Goal: Complete application form: Complete application form

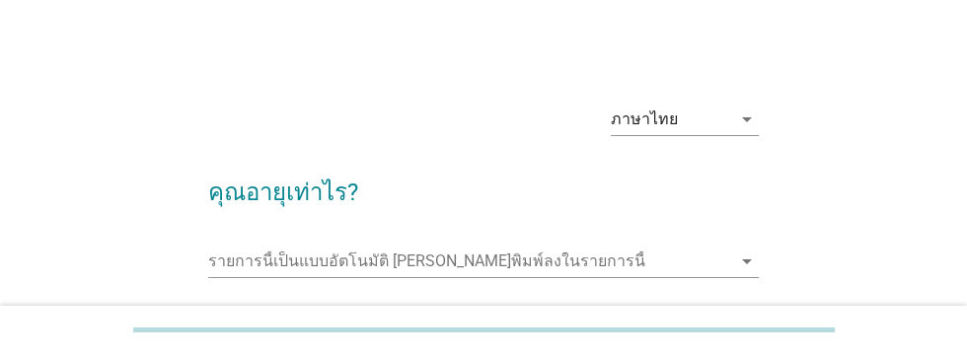
scroll to position [4, 0]
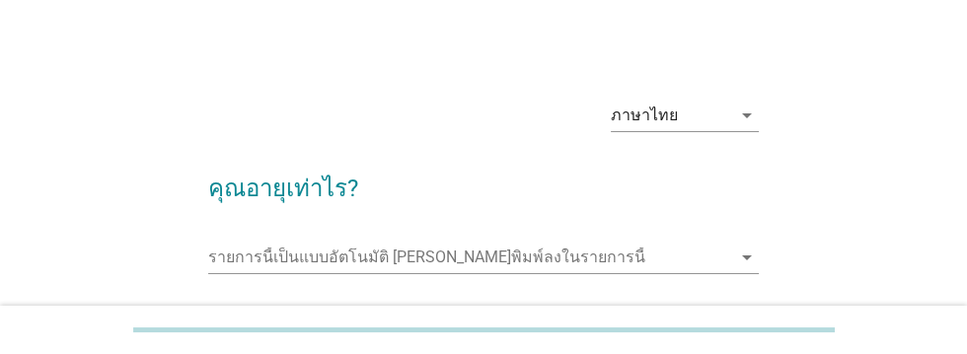
click at [243, 248] on input "รายการนี้เป็นแบบอัตโนมัติ คุณสามารถพิมพ์ลงในรายการนี้" at bounding box center [469, 258] width 522 height 32
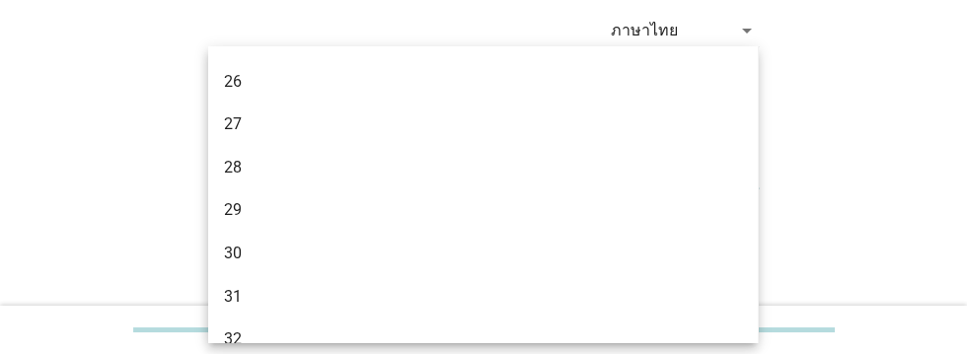
scroll to position [339, 0]
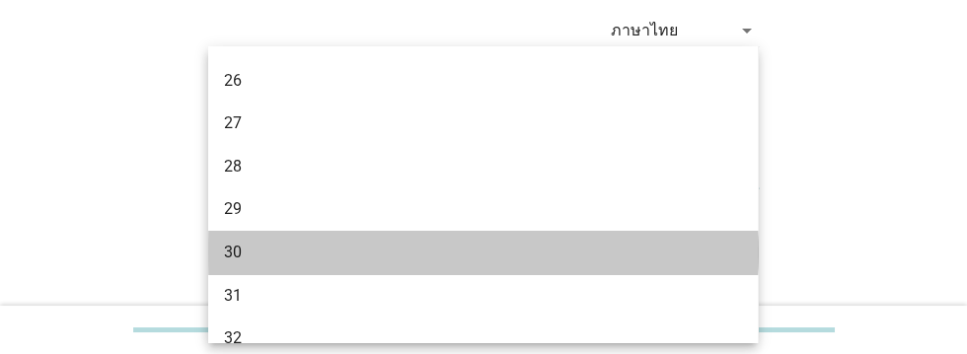
click at [241, 260] on div "30" at bounding box center [461, 253] width 474 height 24
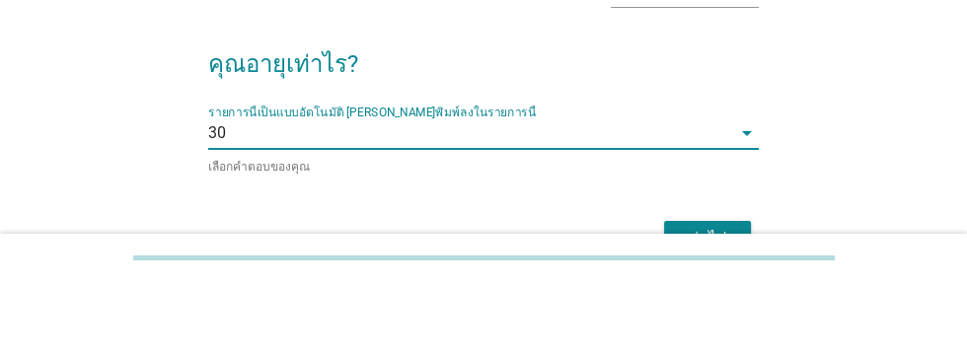
scroll to position [68, 0]
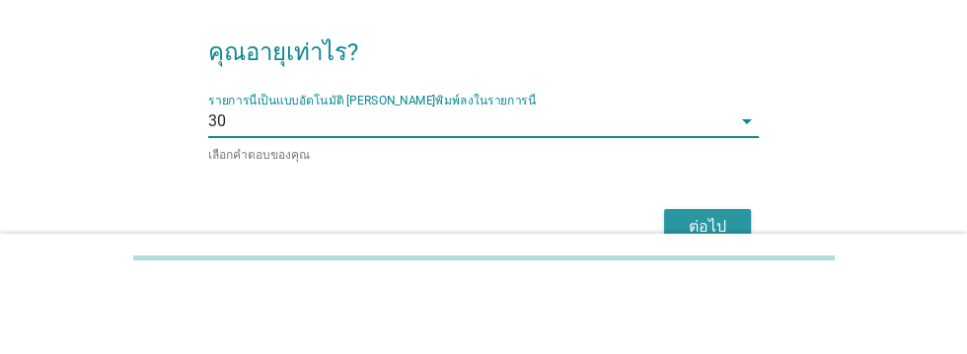
click at [707, 290] on div "ต่อไป" at bounding box center [707, 299] width 55 height 24
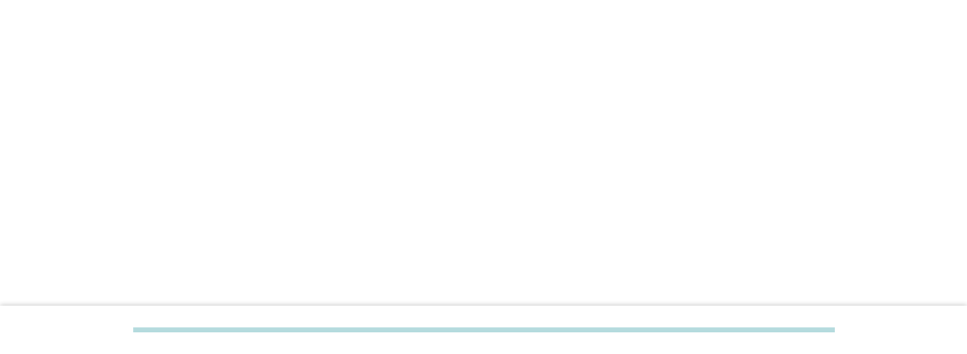
scroll to position [0, 0]
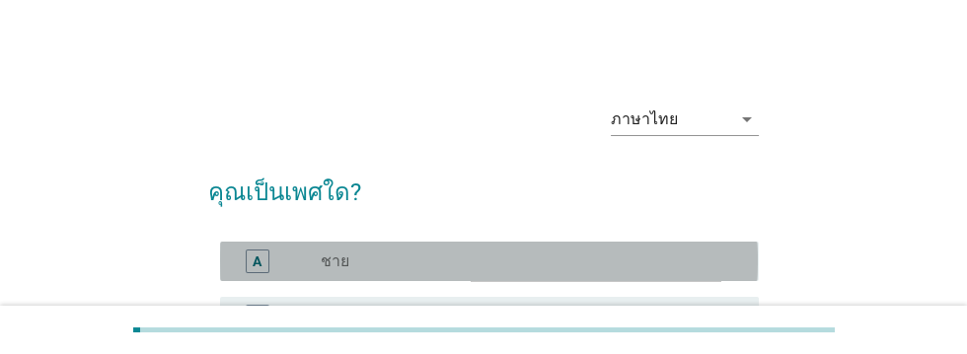
click at [326, 259] on label "ชาย" at bounding box center [335, 262] width 29 height 20
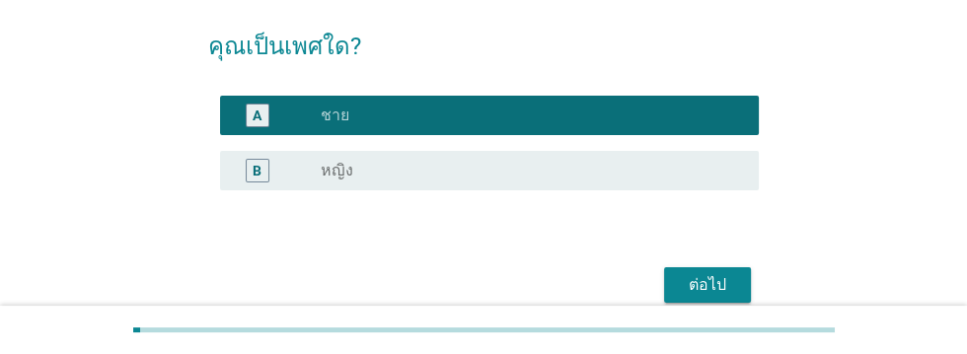
scroll to position [149, 0]
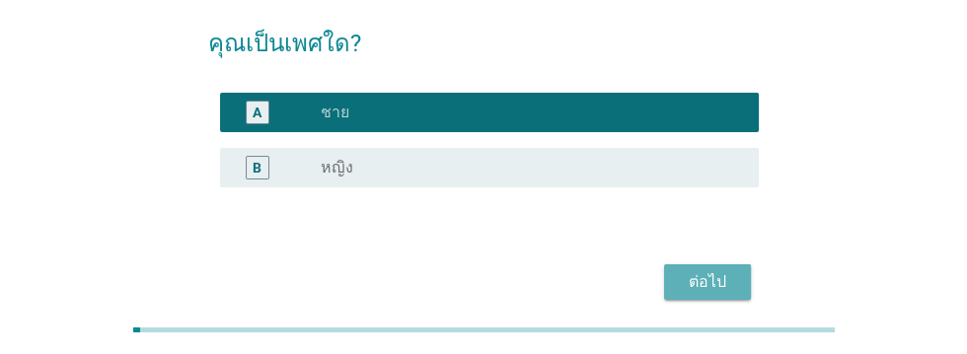
click at [711, 285] on div "ต่อไป" at bounding box center [707, 282] width 55 height 24
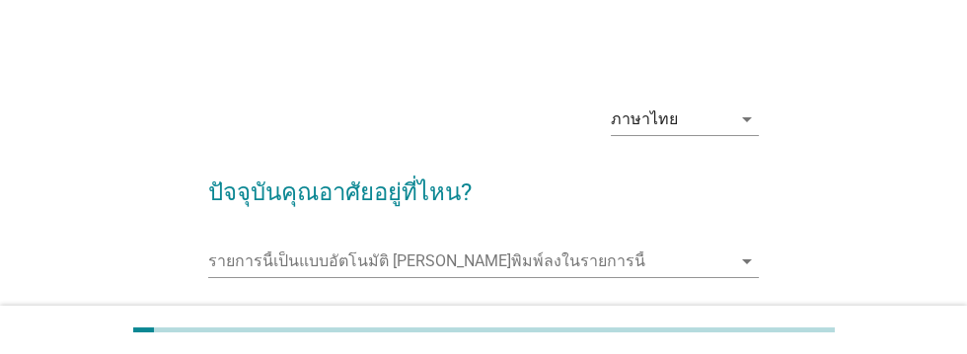
click at [253, 256] on input "รายการนี้เป็นแบบอัตโนมัติ คุณสามารถพิมพ์ลงในรายการนี้" at bounding box center [469, 262] width 522 height 32
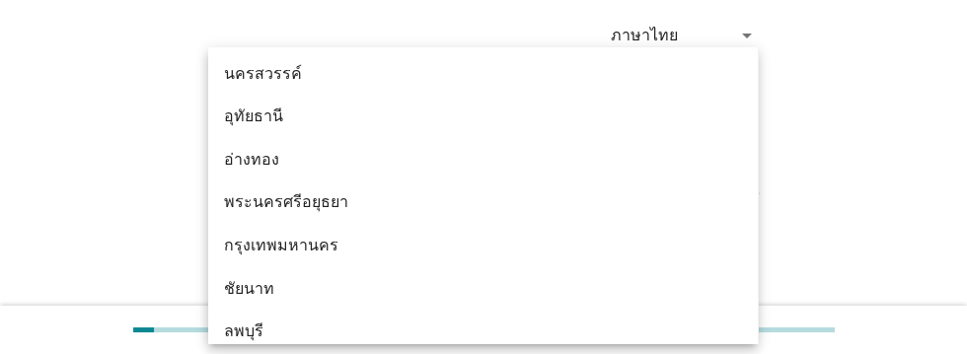
scroll to position [1511, 0]
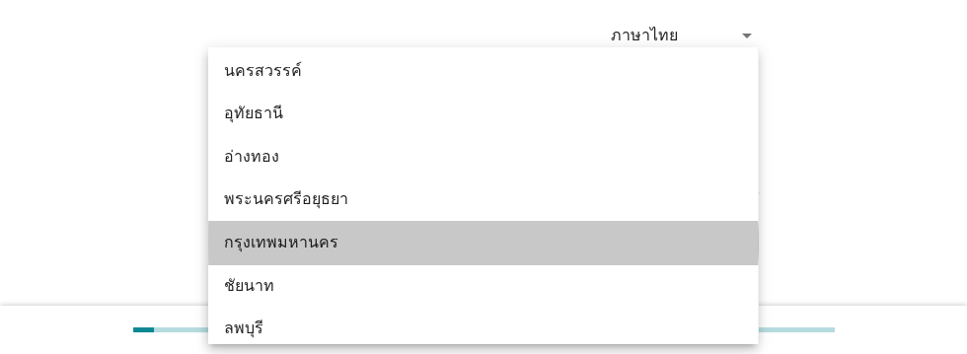
click at [316, 247] on div "กรุงเทพมหานคร" at bounding box center [461, 243] width 474 height 24
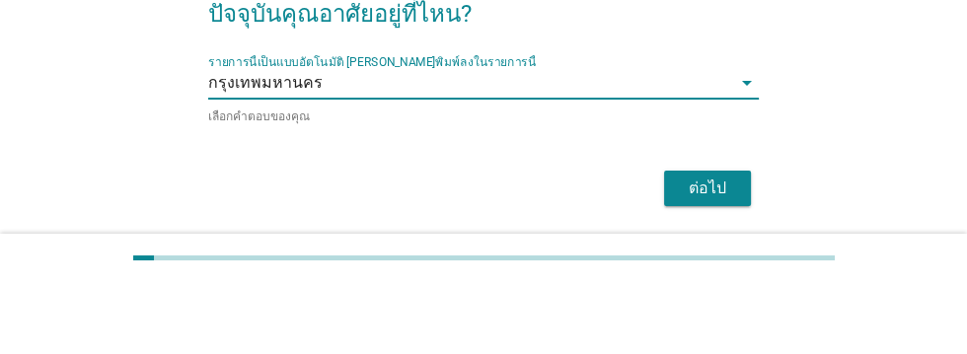
scroll to position [108, 0]
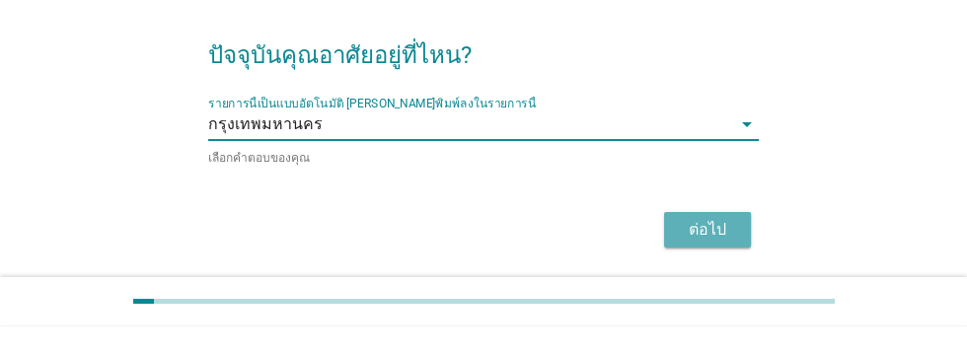
click at [722, 256] on div "ต่อไป" at bounding box center [707, 259] width 55 height 24
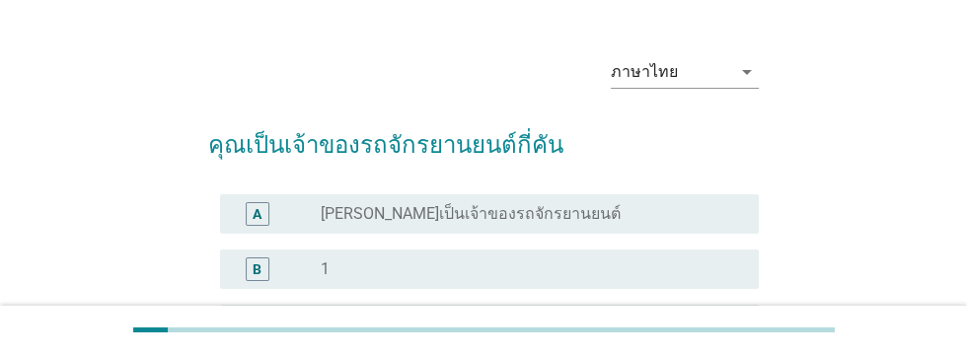
scroll to position [52, 0]
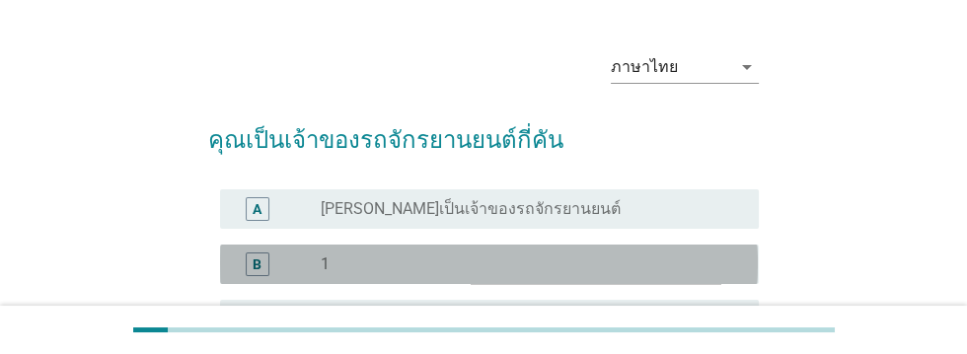
click at [256, 263] on div "B" at bounding box center [257, 263] width 9 height 21
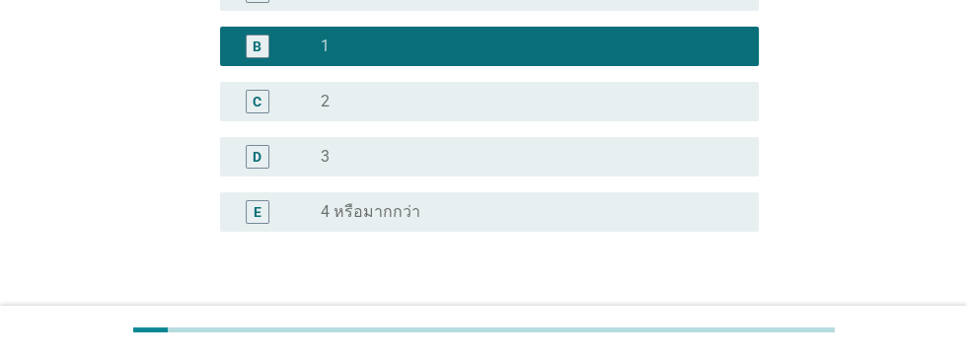
scroll to position [316, 0]
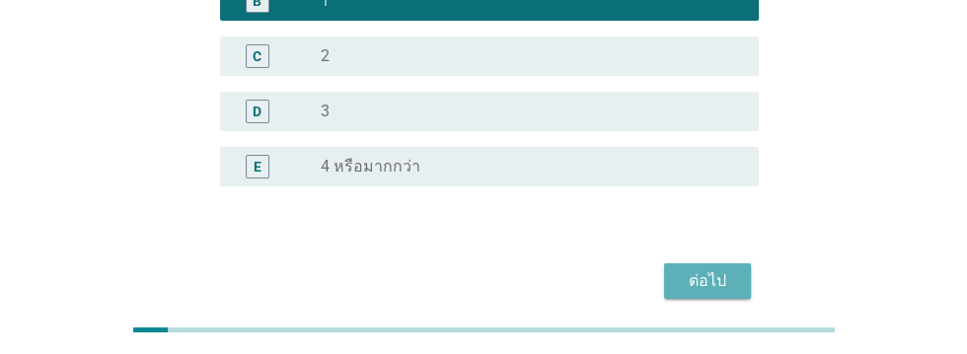
click at [703, 288] on div "ต่อไป" at bounding box center [707, 281] width 55 height 24
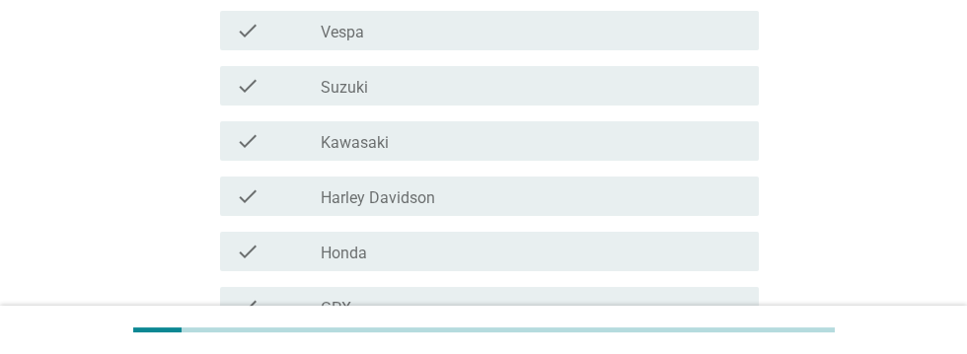
scroll to position [406, 0]
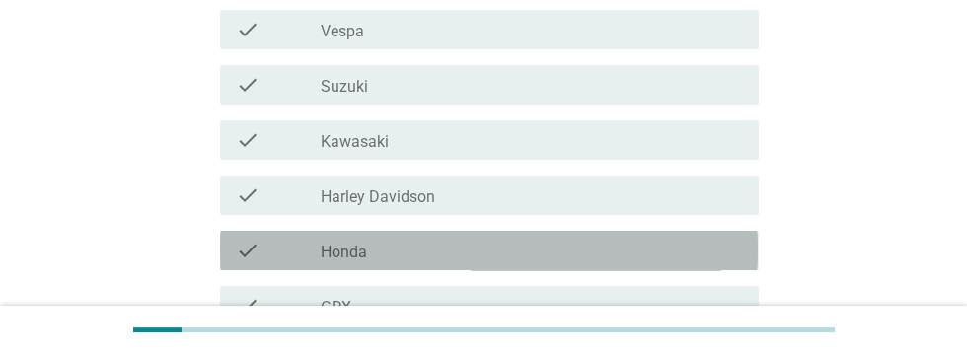
click at [439, 254] on div "check_box_outline_blank Honda" at bounding box center [532, 251] width 422 height 24
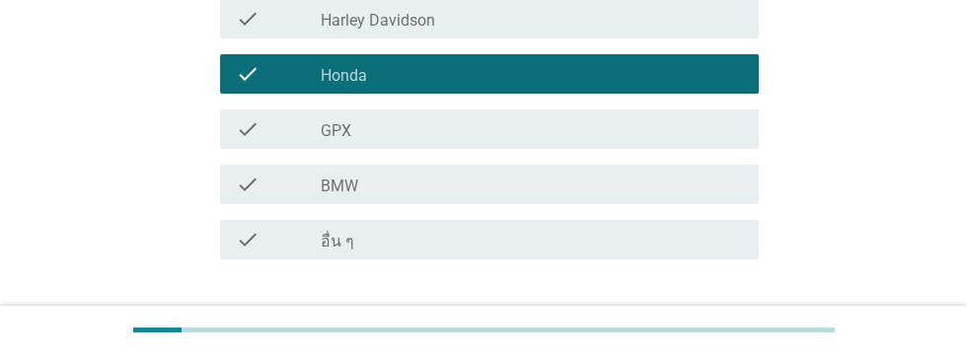
scroll to position [633, 0]
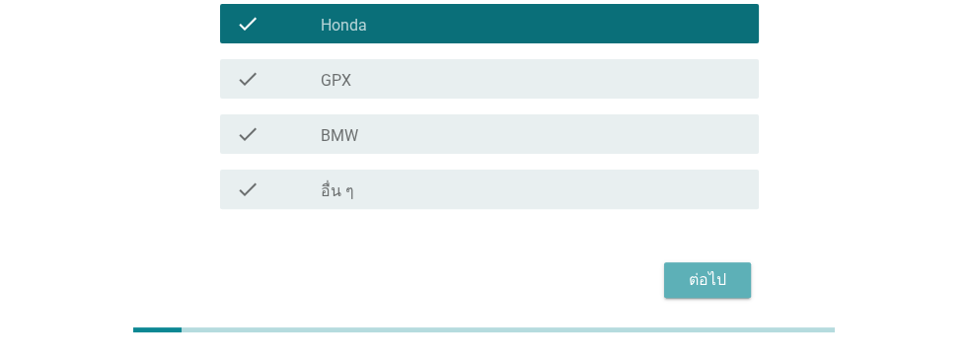
click at [704, 285] on div "ต่อไป" at bounding box center [707, 280] width 55 height 24
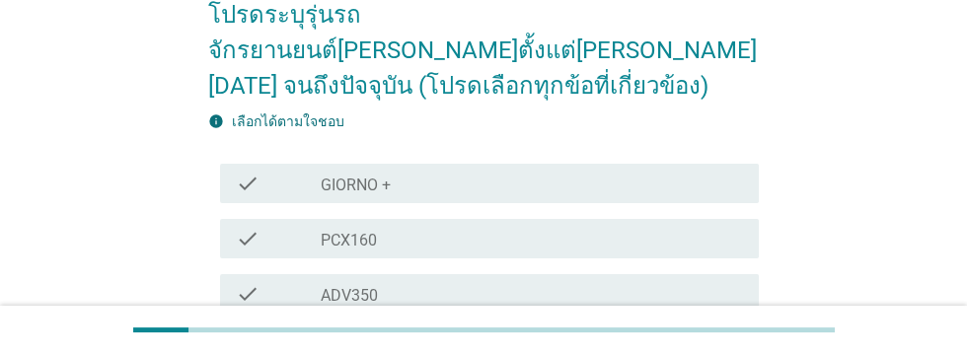
scroll to position [179, 0]
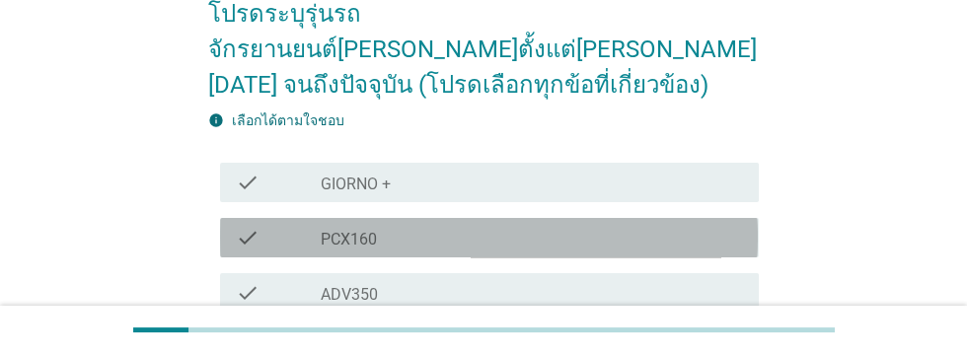
click at [412, 226] on div "check_box_outline_blank PCX160" at bounding box center [532, 238] width 422 height 24
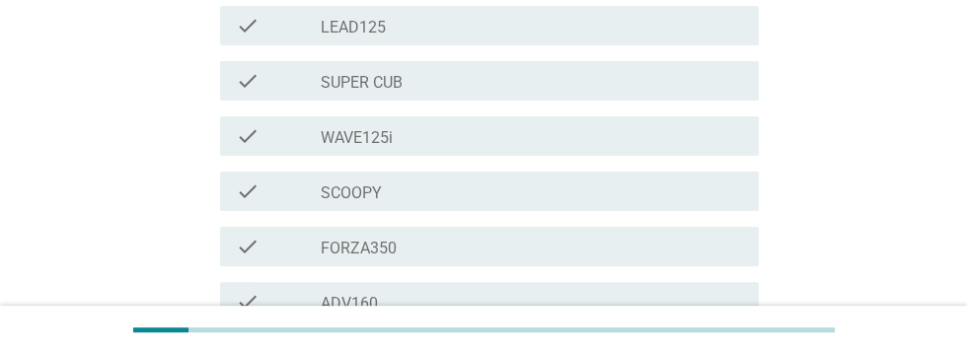
scroll to position [799, 0]
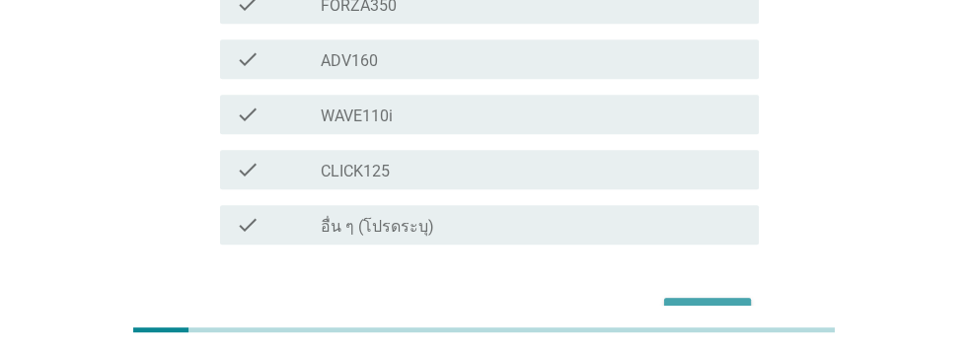
click at [701, 304] on div "ต่อไป" at bounding box center [707, 316] width 55 height 24
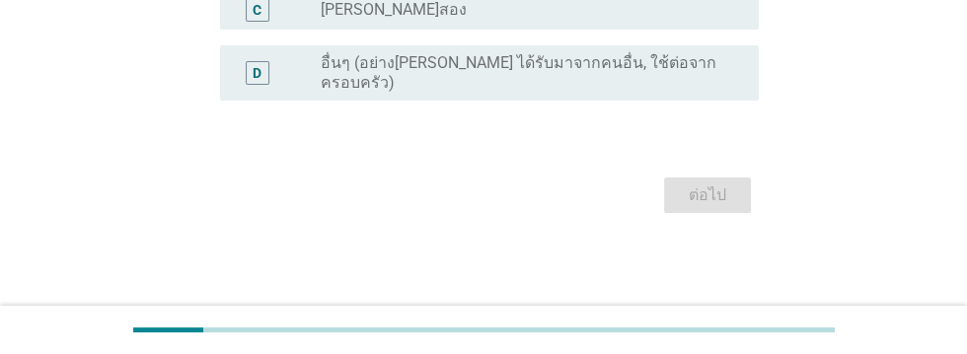
scroll to position [0, 0]
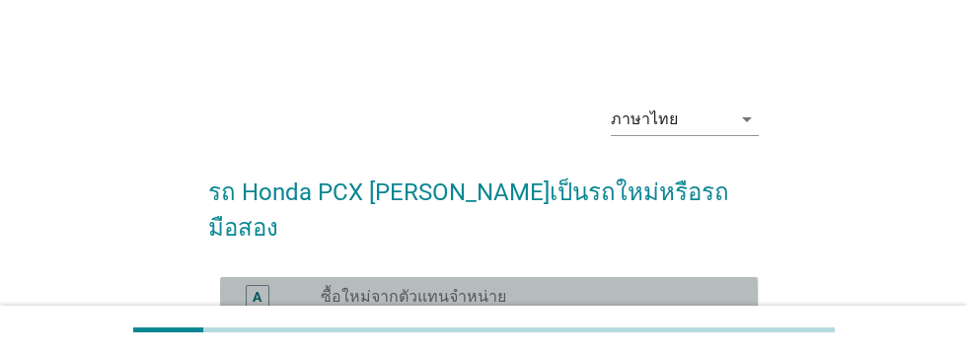
click at [261, 285] on div "A" at bounding box center [258, 297] width 24 height 24
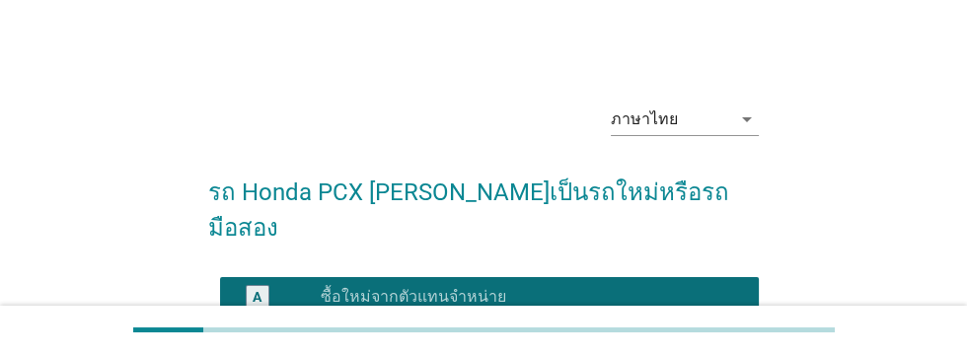
scroll to position [260, 0]
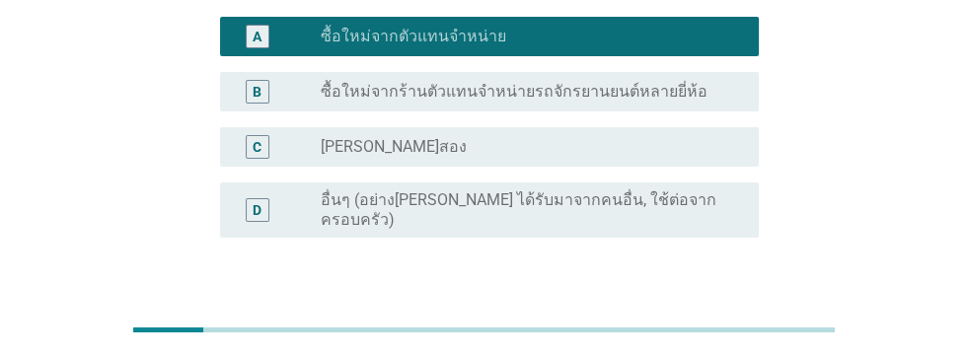
click at [703, 315] on button "ต่อไป" at bounding box center [707, 333] width 87 height 36
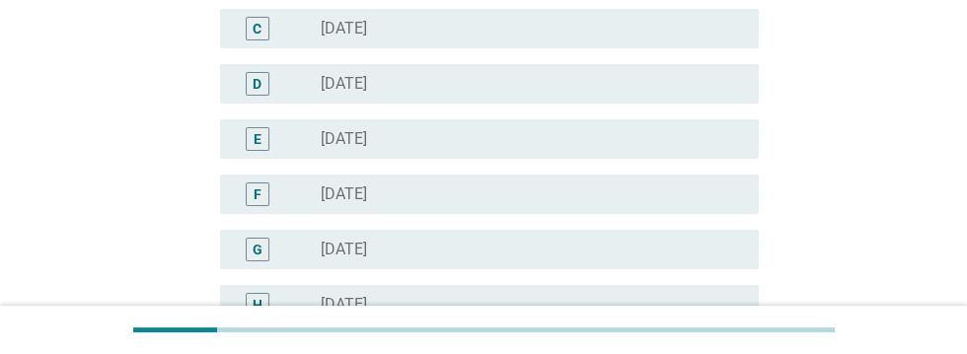
scroll to position [0, 0]
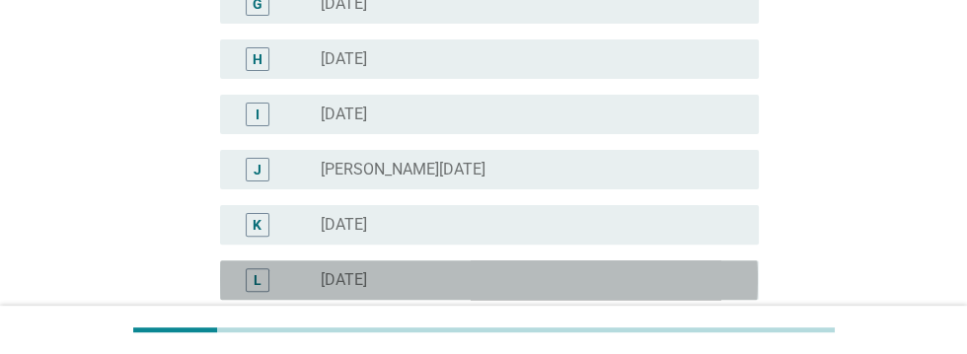
click at [442, 294] on div "L radio_button_unchecked [DATE]" at bounding box center [489, 279] width 538 height 39
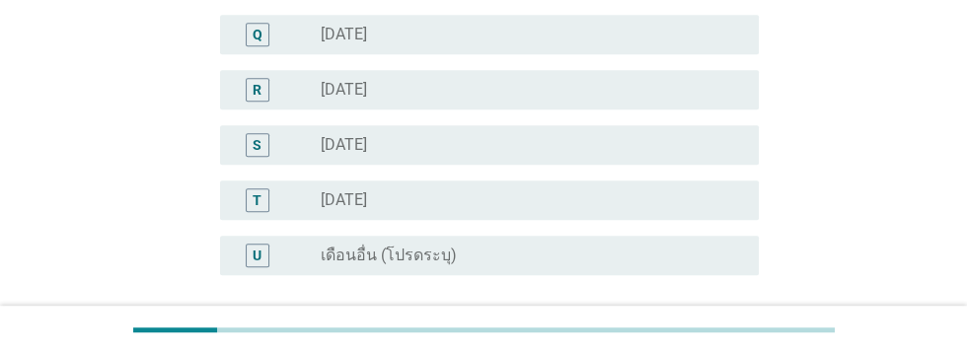
scroll to position [1199, 0]
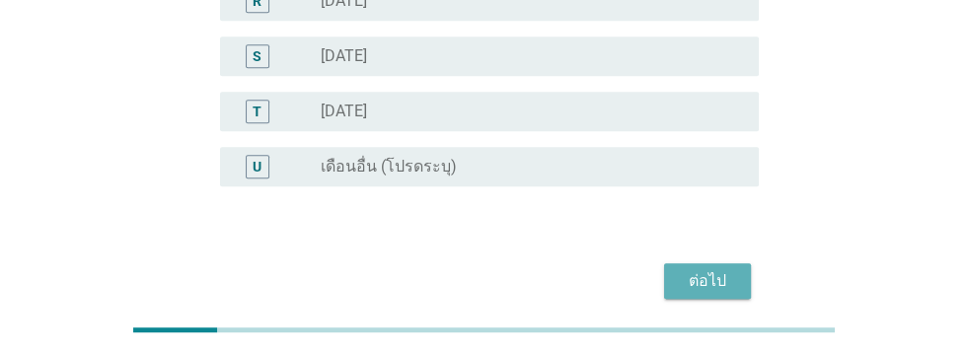
click at [705, 289] on div "ต่อไป" at bounding box center [707, 281] width 55 height 24
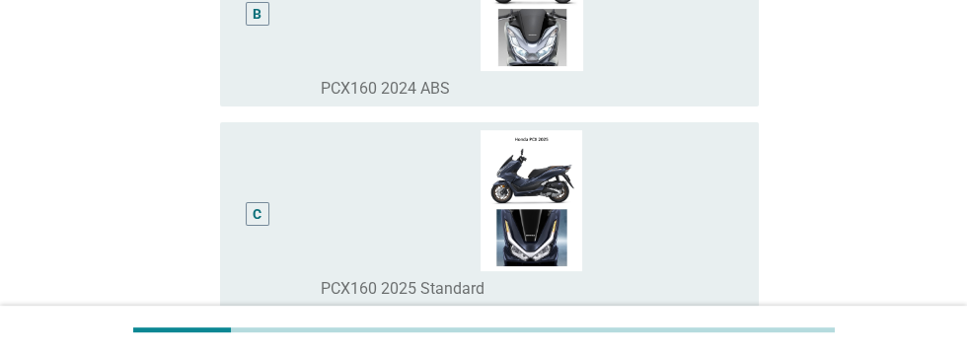
scroll to position [526, 0]
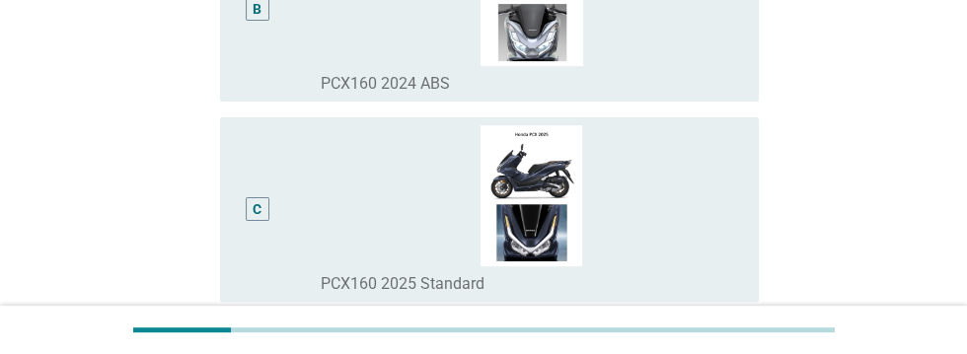
click at [268, 21] on div "B" at bounding box center [258, 9] width 24 height 24
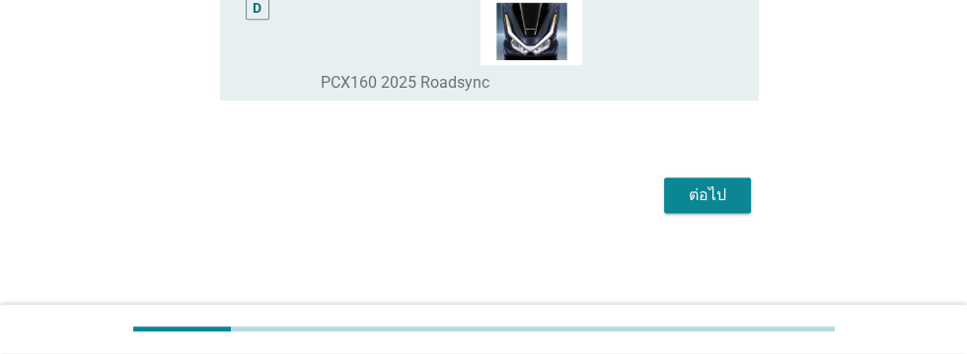
scroll to position [978, 0]
click at [706, 207] on div "ต่อไป" at bounding box center [707, 195] width 55 height 24
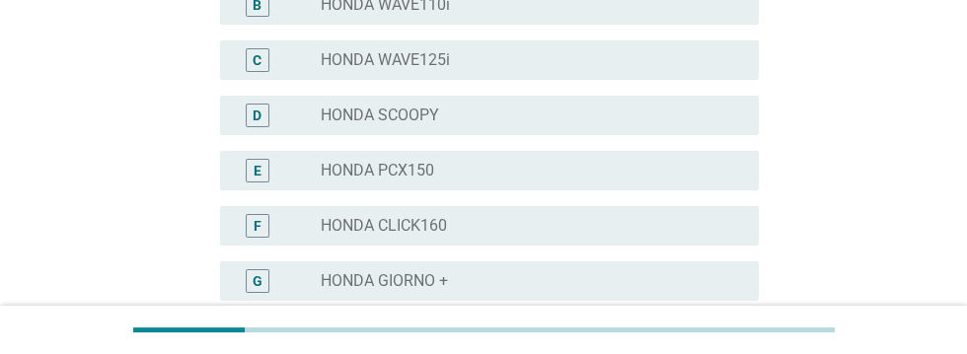
scroll to position [364, 0]
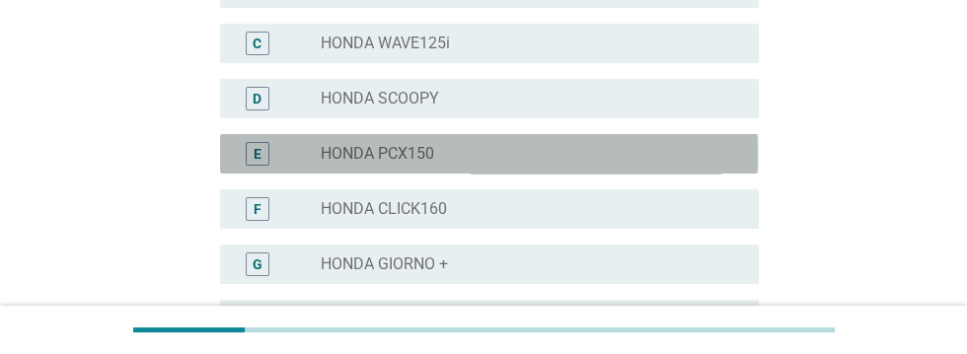
click at [535, 160] on div "radio_button_unchecked HONDA PCX150" at bounding box center [524, 154] width 406 height 20
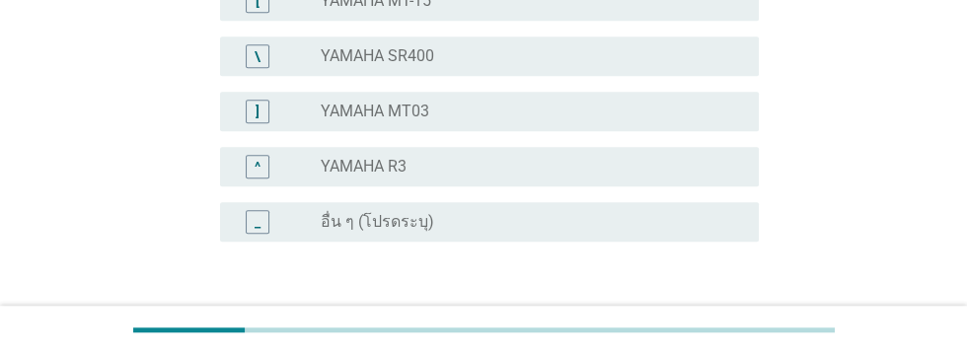
scroll to position [1788, 0]
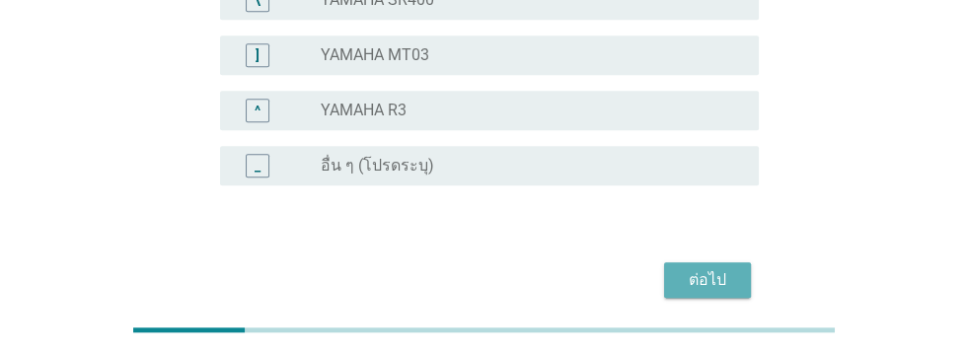
click at [713, 280] on div "ต่อไป" at bounding box center [707, 280] width 55 height 24
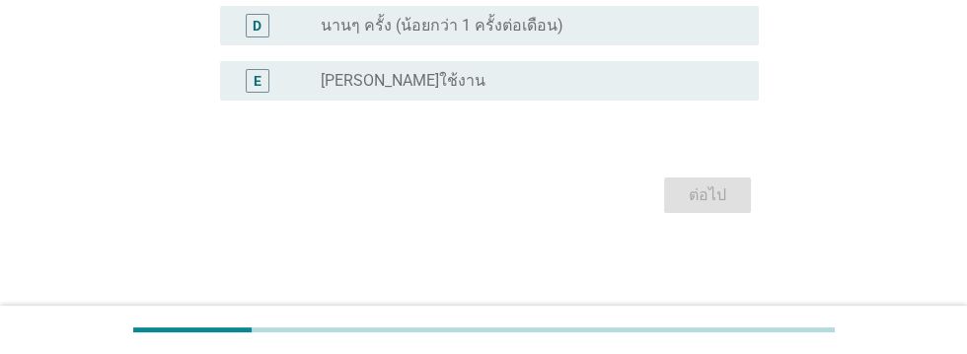
scroll to position [0, 0]
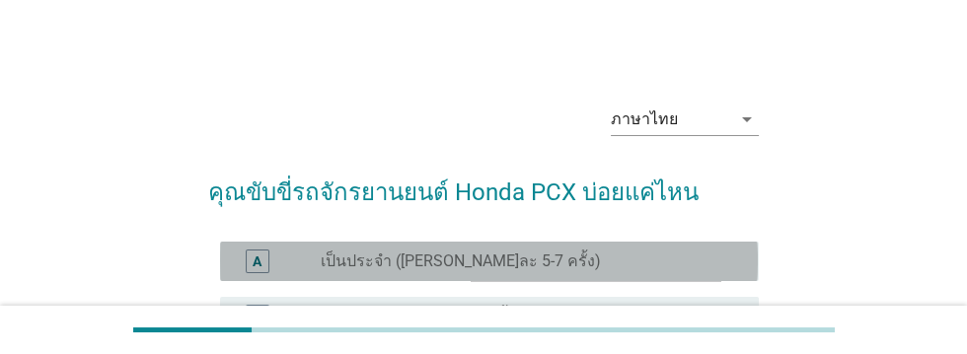
click at [576, 254] on div "radio_button_unchecked เป็นประจำ ([PERSON_NAME]ละ 5-7 ครั้ง)" at bounding box center [524, 262] width 406 height 20
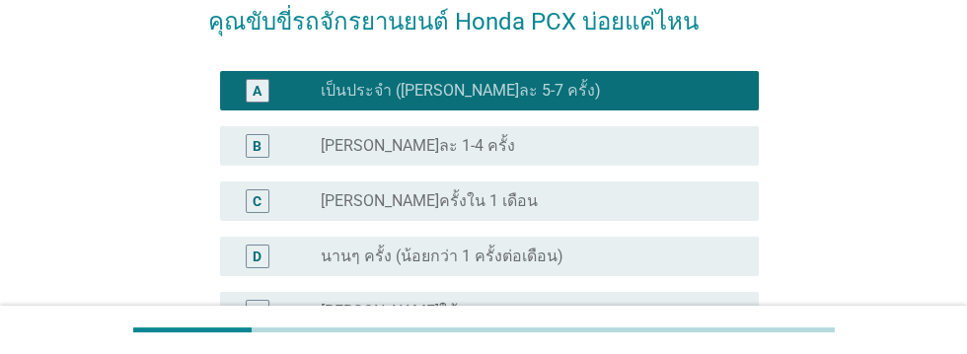
scroll to position [316, 0]
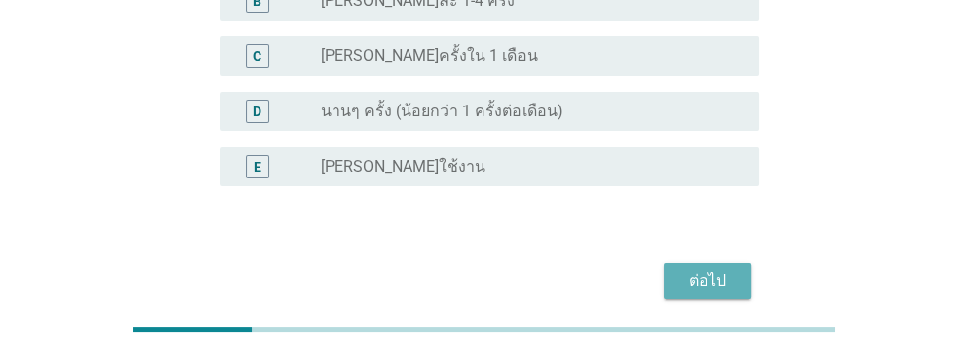
click at [714, 283] on div "ต่อไป" at bounding box center [707, 281] width 55 height 24
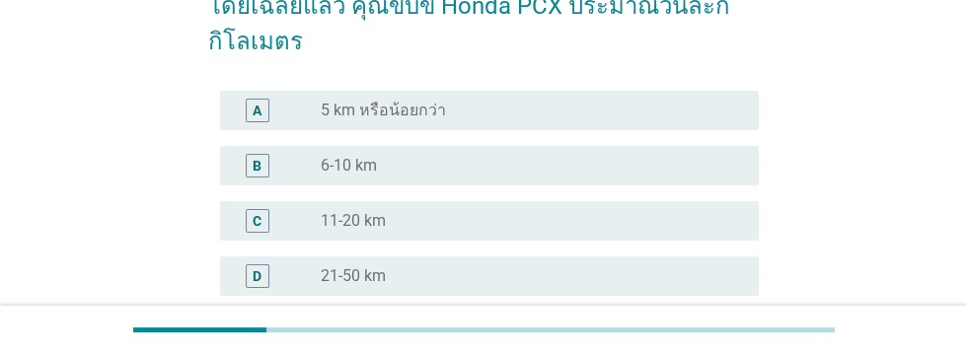
scroll to position [197, 0]
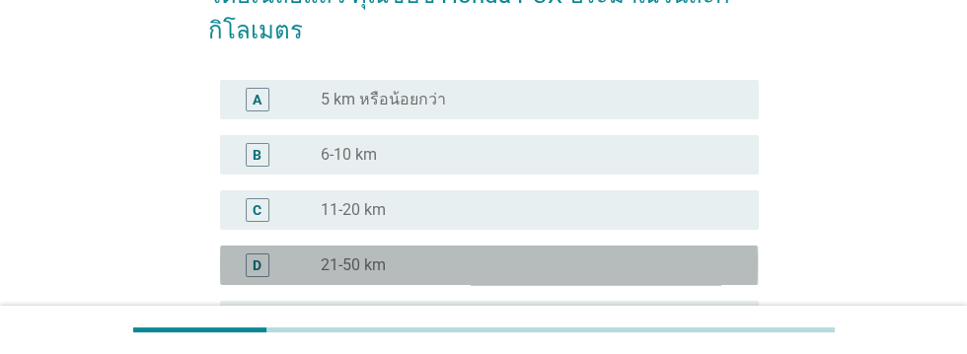
click at [496, 272] on div "radio_button_unchecked 21-50 km" at bounding box center [524, 265] width 406 height 20
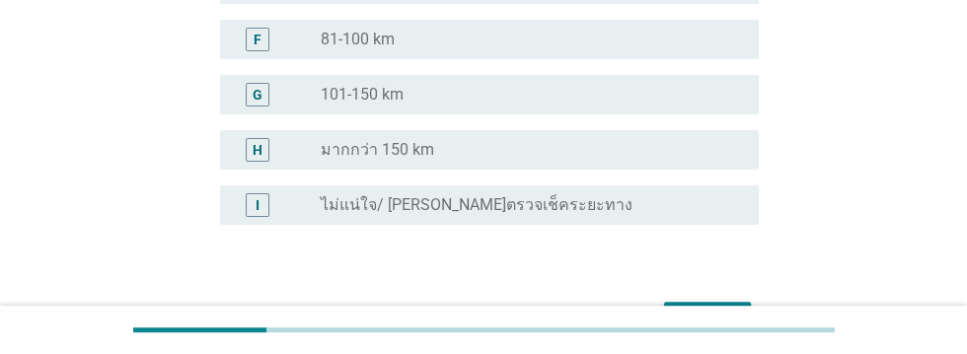
scroll to position [573, 0]
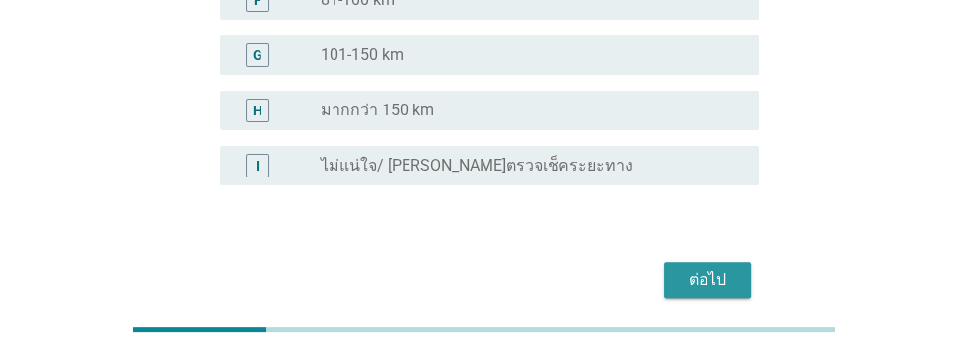
click at [708, 280] on div "ต่อไป" at bounding box center [707, 280] width 55 height 24
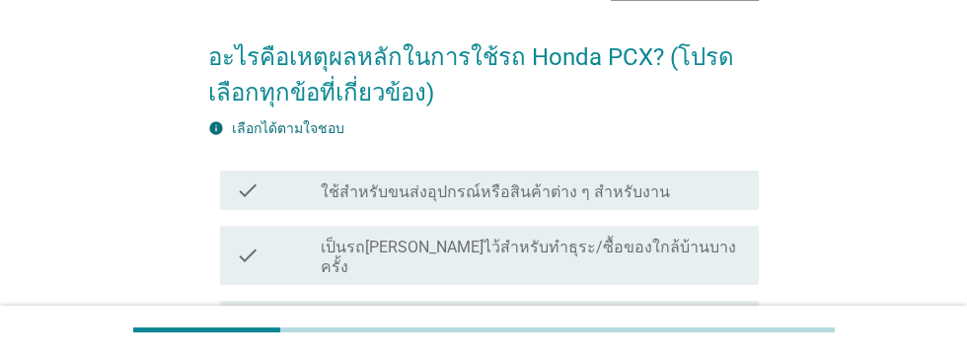
scroll to position [136, 0]
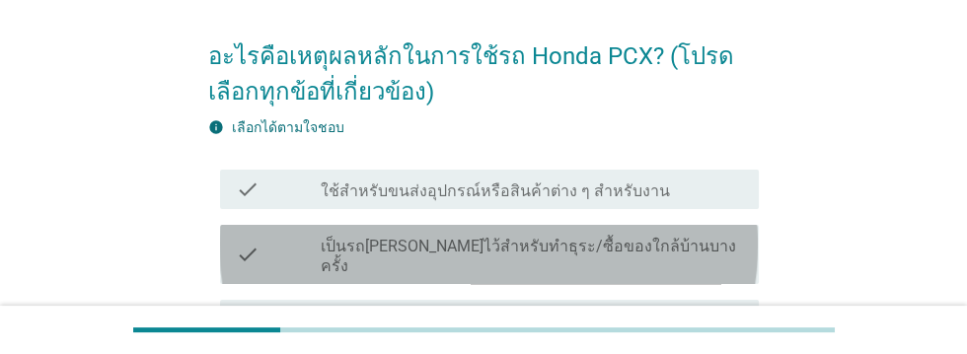
click at [705, 243] on div "check_box_outline_blank เป็นรถ[PERSON_NAME]ไว้สำหรับทำธุระ/ซื้อของใกล้บ้านบางคร…" at bounding box center [532, 254] width 422 height 43
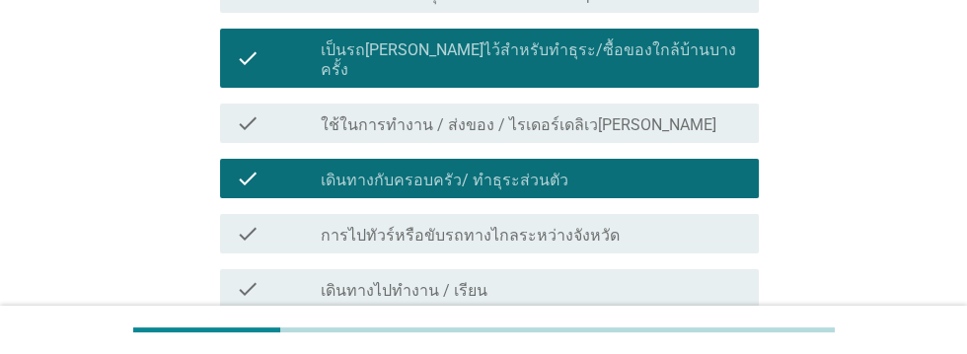
scroll to position [335, 0]
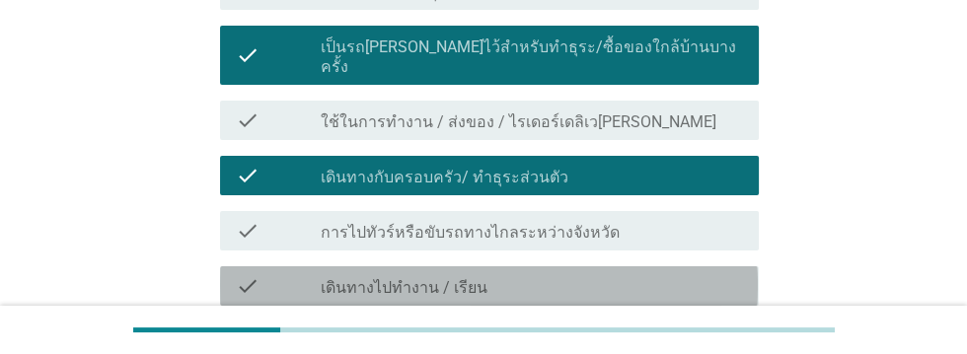
click at [611, 274] on div "check_box_outline_blank เดินทางไปทำงาน / เรียน" at bounding box center [532, 286] width 422 height 24
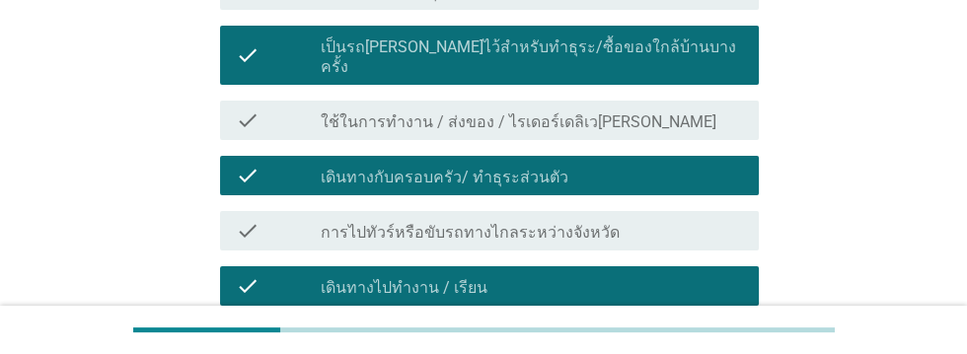
click at [670, 333] on label "ใช้ในการทำกิจกรรมสันทนาการ [PERSON_NAME] ไปตั้งแคมป์ หรือกิจกรรมกลางแจ้ง" at bounding box center [532, 352] width 422 height 39
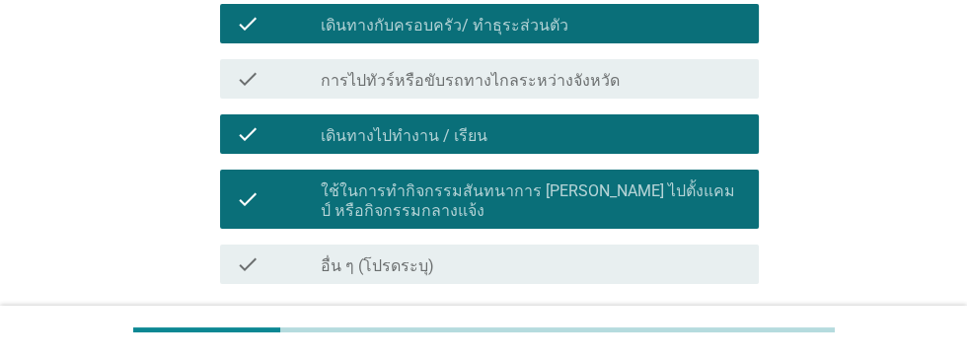
scroll to position [542, 0]
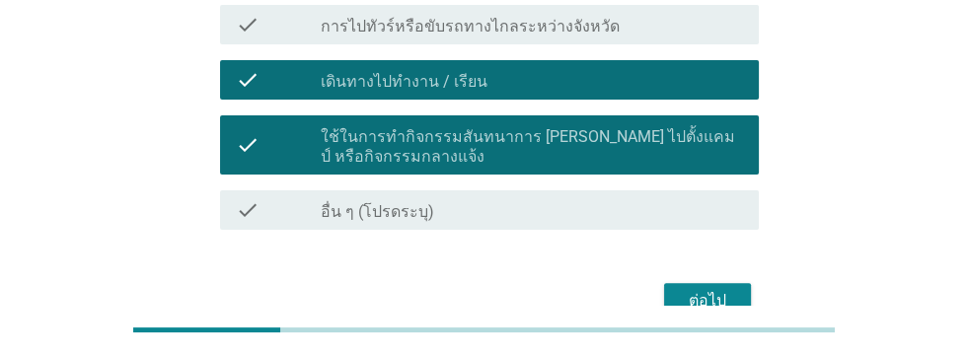
click at [709, 289] on div "ต่อไป" at bounding box center [707, 301] width 55 height 24
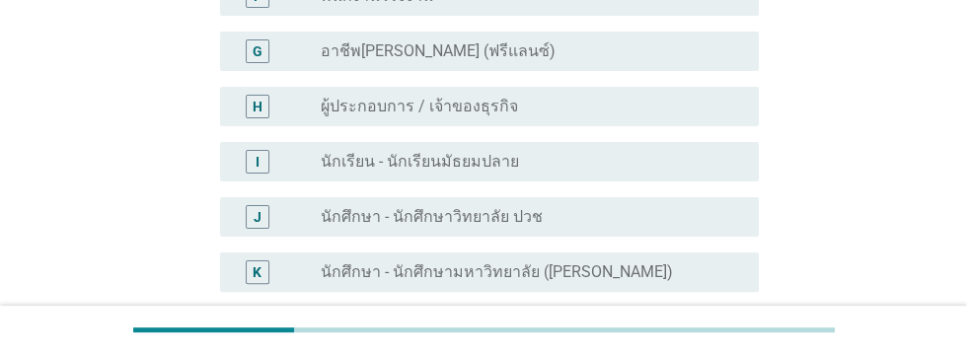
scroll to position [0, 0]
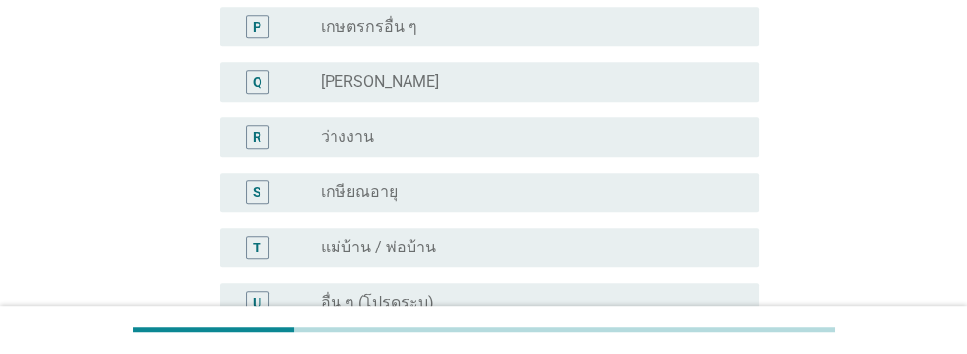
scroll to position [1199, 0]
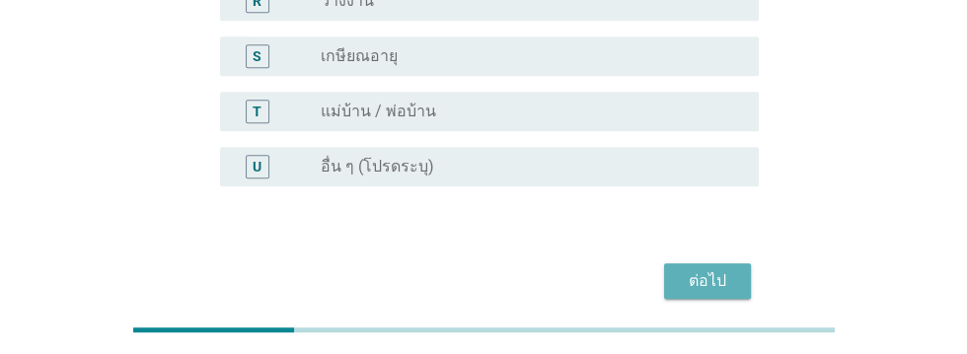
click at [712, 273] on div "ต่อไป" at bounding box center [707, 281] width 55 height 24
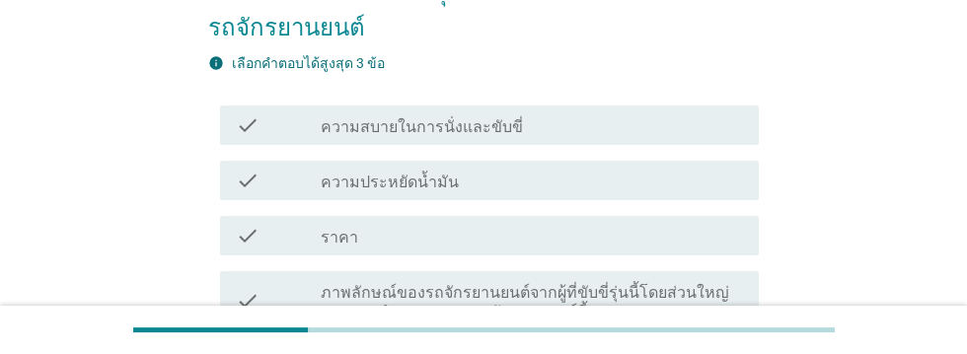
scroll to position [202, 0]
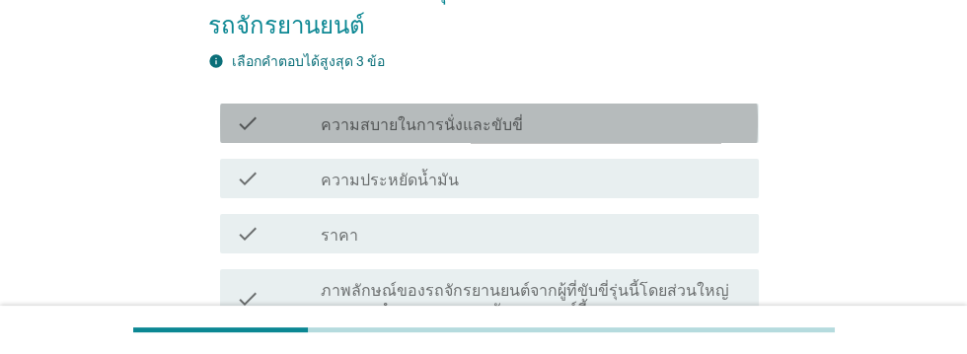
click at [602, 127] on div "check_box_outline_blank ความสบายในการนั่งและขับขี่" at bounding box center [532, 123] width 422 height 24
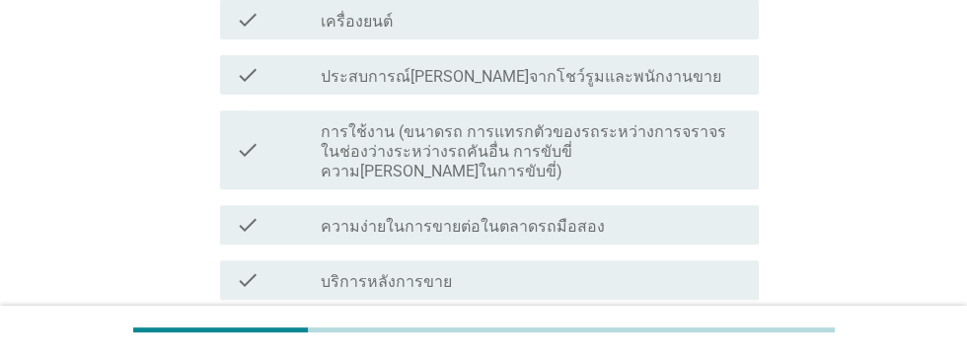
scroll to position [716, 0]
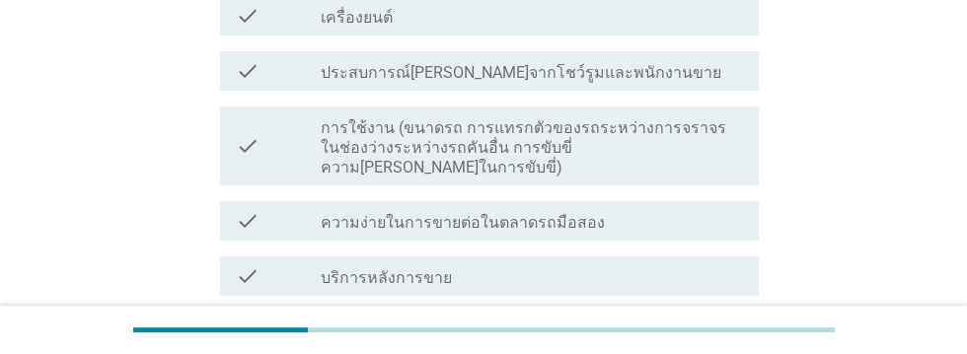
click at [662, 320] on div "check_box_outline_blank การออกแบบของรถ (ดีไซน์ [PERSON_NAME] สี, รูปร่าง)" at bounding box center [532, 332] width 422 height 24
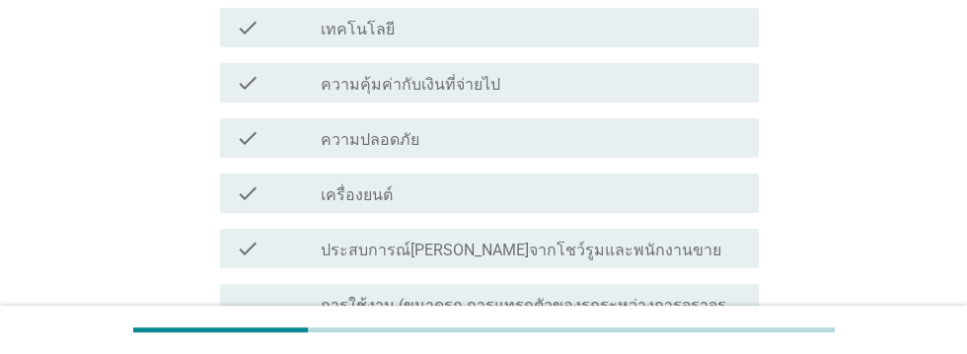
scroll to position [545, 0]
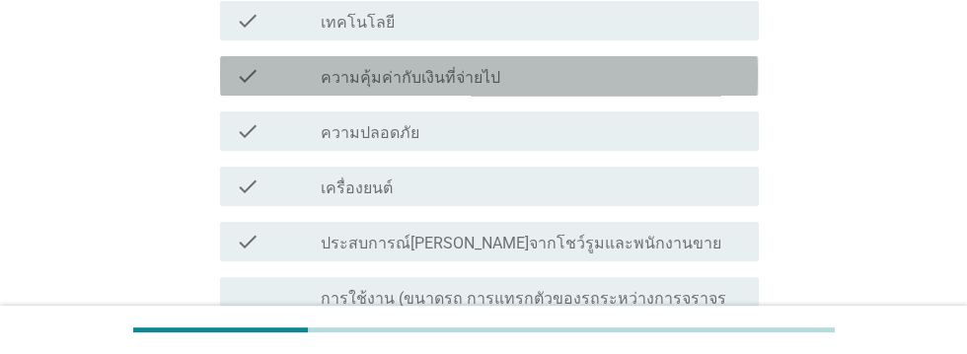
click at [568, 79] on div "check_box_outline_blank ความคุ้มค่ากับเงินที่จ่ายไป" at bounding box center [532, 76] width 422 height 24
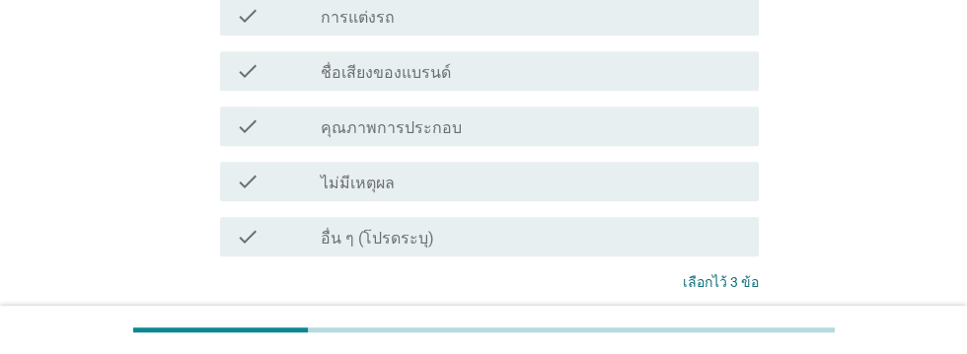
scroll to position [1143, 0]
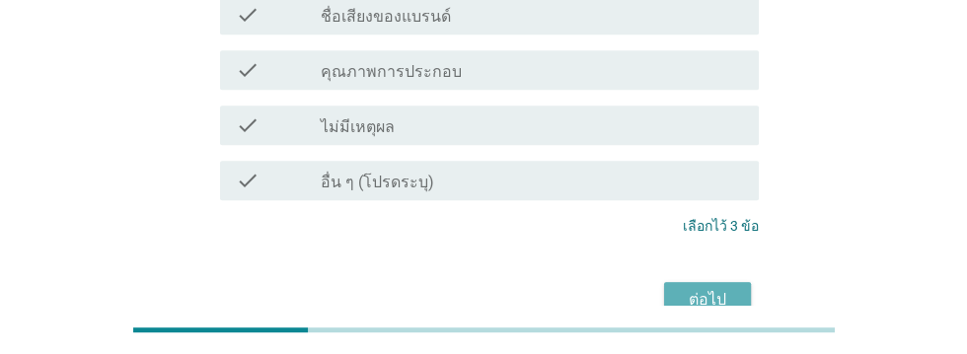
click at [720, 288] on div "ต่อไป" at bounding box center [707, 300] width 55 height 24
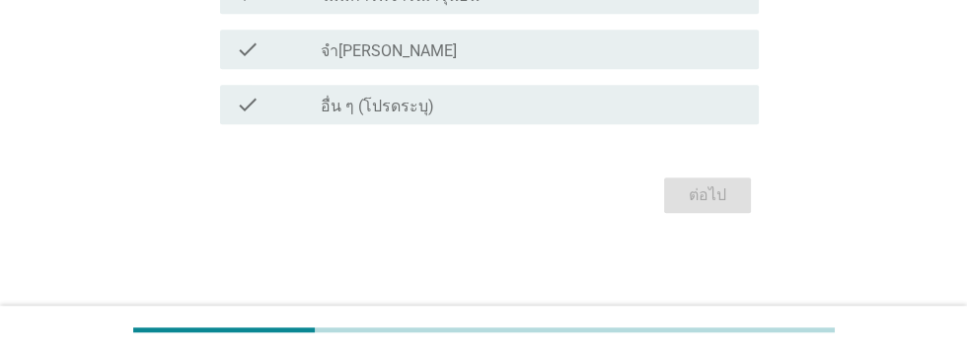
scroll to position [0, 0]
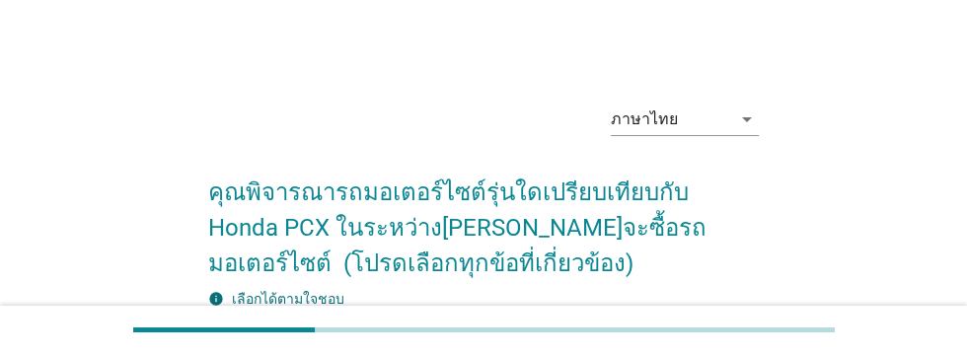
click at [576, 353] on div "check_box_outline_blank YAMAHA NMAX" at bounding box center [532, 361] width 422 height 24
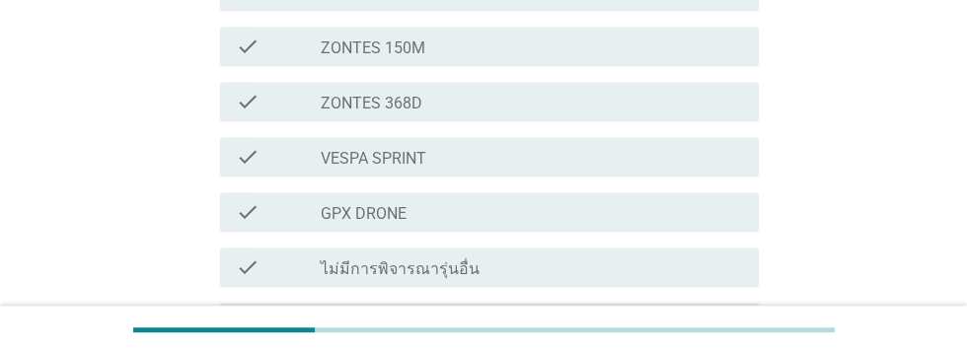
scroll to position [999, 0]
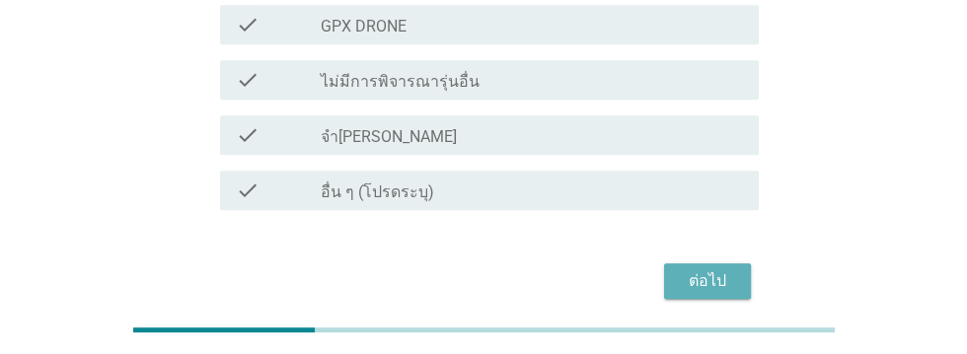
click at [705, 278] on div "ต่อไป" at bounding box center [707, 281] width 55 height 24
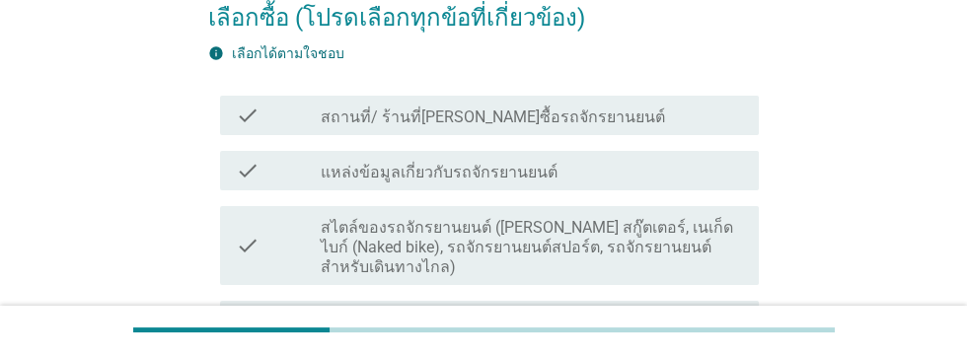
scroll to position [246, 0]
click at [690, 181] on div "check_box_outline_blank แหล่งข้อมูลเกี่ยวกับรถจักรยานยนต์" at bounding box center [532, 171] width 422 height 24
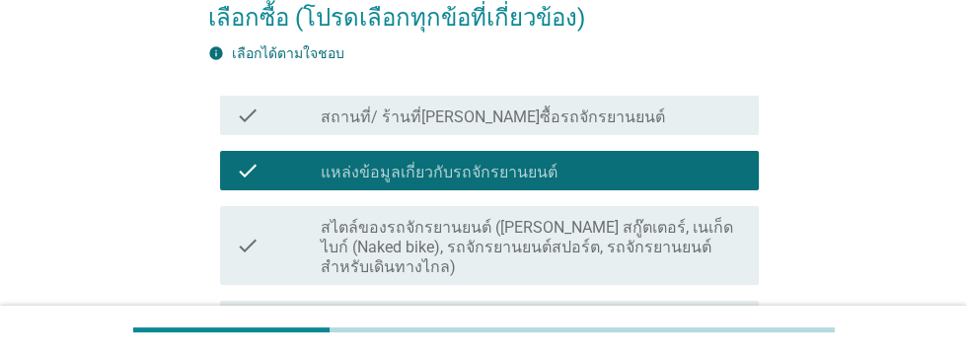
click at [688, 253] on label "สไตล์ของรถจักรยานยนต์ ([PERSON_NAME] สกู๊ตเตอร์, เนเก็ดไบก์ (Naked bike), รถจัก…" at bounding box center [532, 247] width 422 height 59
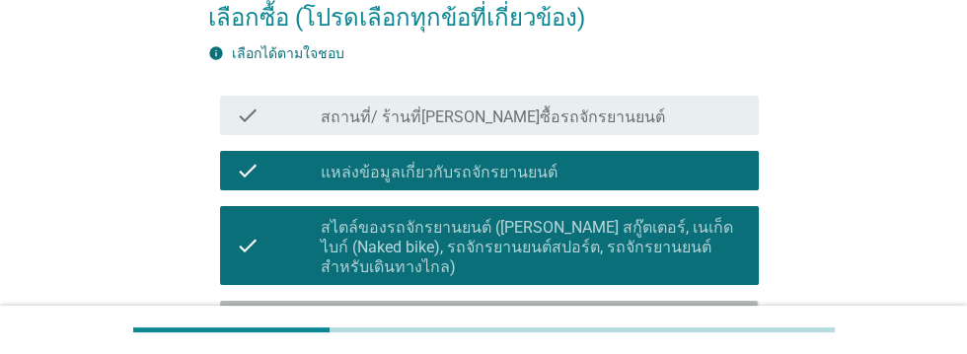
click at [668, 318] on div "check_box_outline_blank การออกแบบของรถ (ดีไซน์ [PERSON_NAME] สี, รูปร่าง)" at bounding box center [532, 321] width 422 height 24
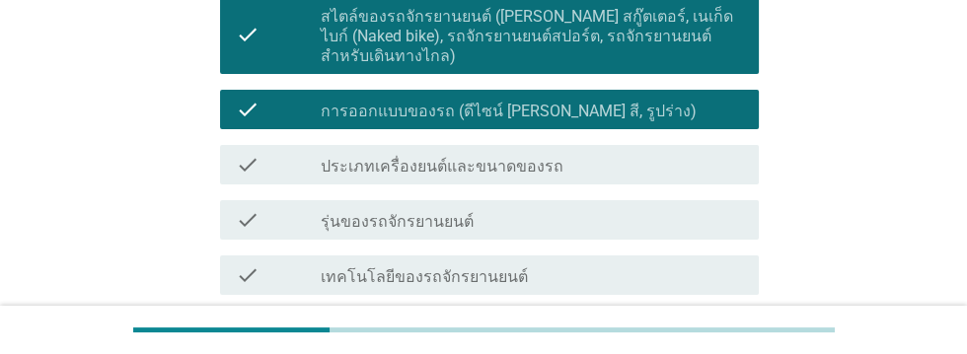
scroll to position [460, 0]
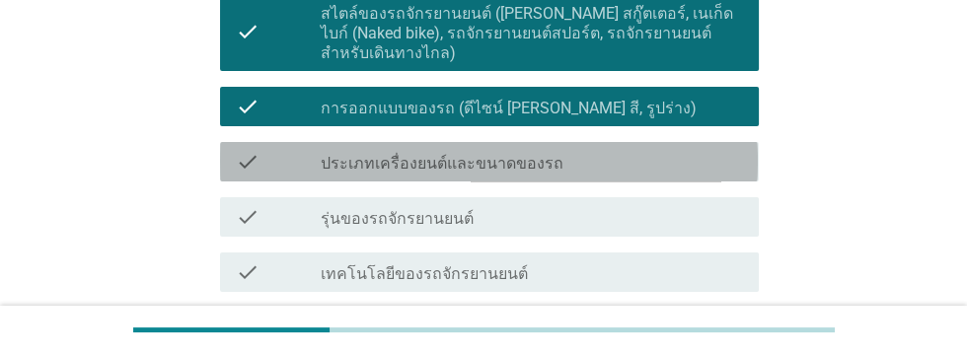
click at [645, 166] on div "check_box_outline_blank ประเภทเครื่องยนต์และขนาดของรถ" at bounding box center [532, 162] width 422 height 24
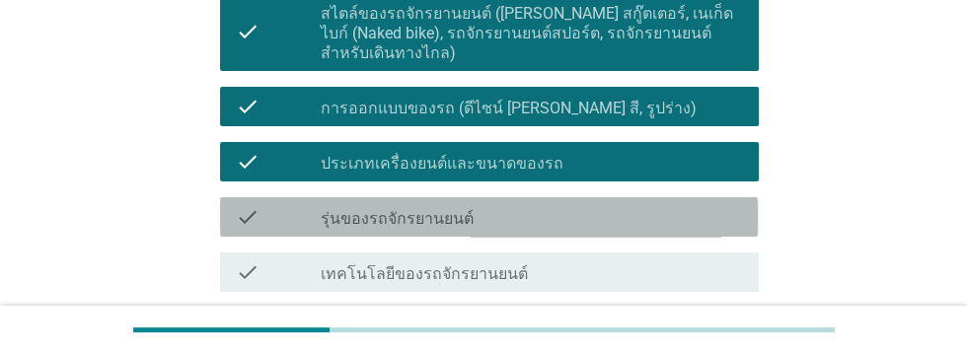
click at [624, 218] on div "check_box_outline_blank รุ่นของรถจักรยานยนต์" at bounding box center [532, 217] width 422 height 24
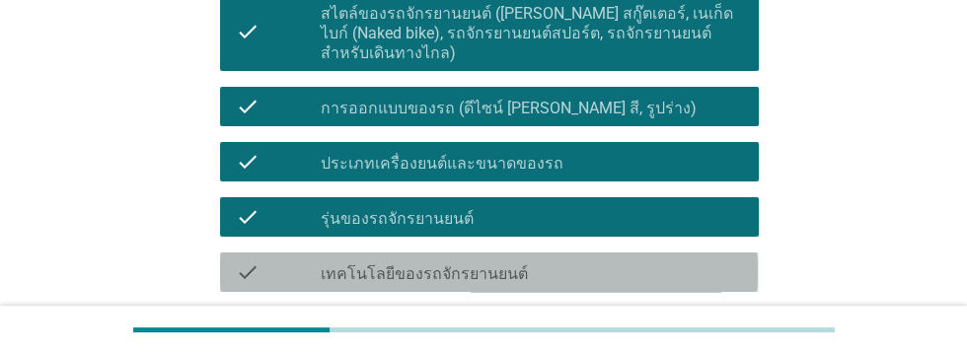
click at [613, 268] on div "check_box_outline_blank เทคโนโลยีของรถจักรยานยนต์" at bounding box center [532, 272] width 422 height 24
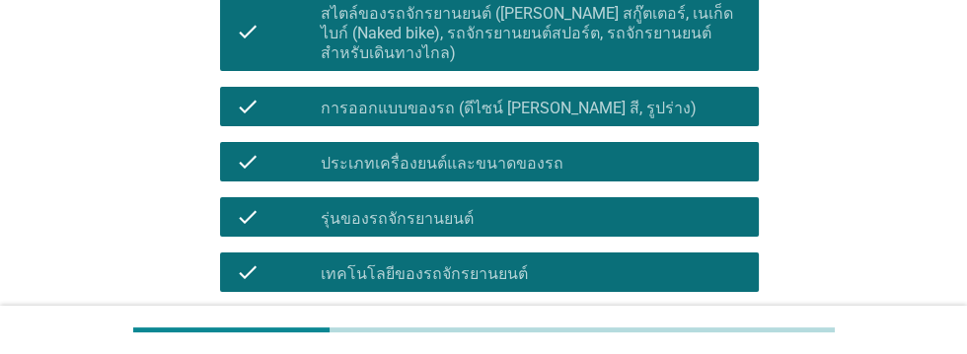
click at [612, 331] on div "check_box_outline_blank ยี่ห้อของรถจักรยานยนต์ที่จะซื้อ" at bounding box center [532, 328] width 422 height 24
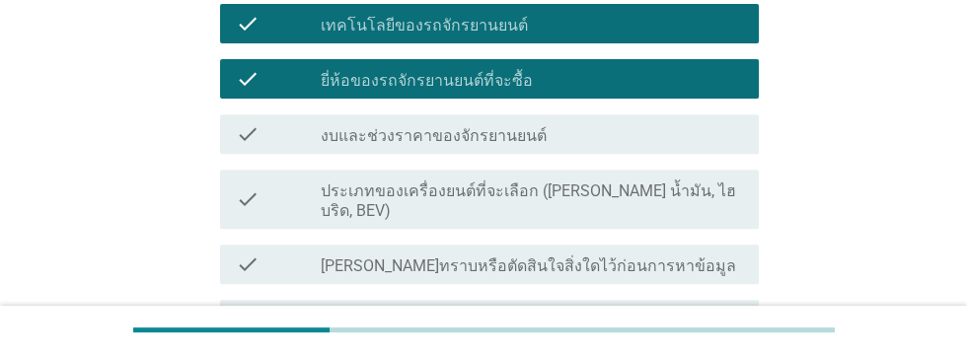
scroll to position [712, 0]
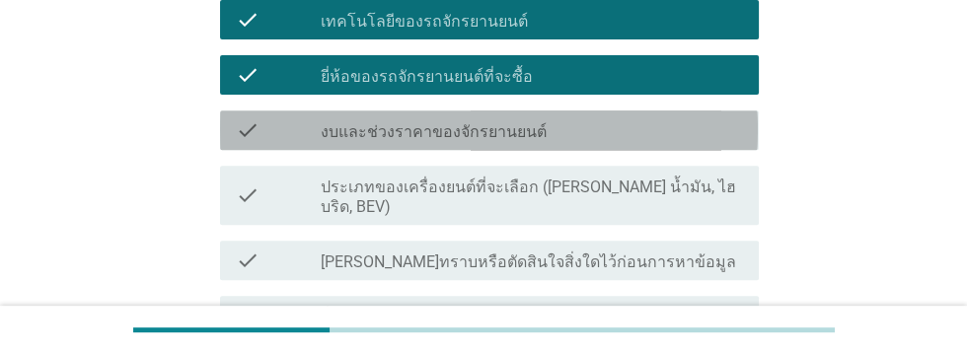
click at [612, 122] on div "check_box_outline_blank งบและช่วงราคาของจักรยานยนต์" at bounding box center [532, 130] width 422 height 24
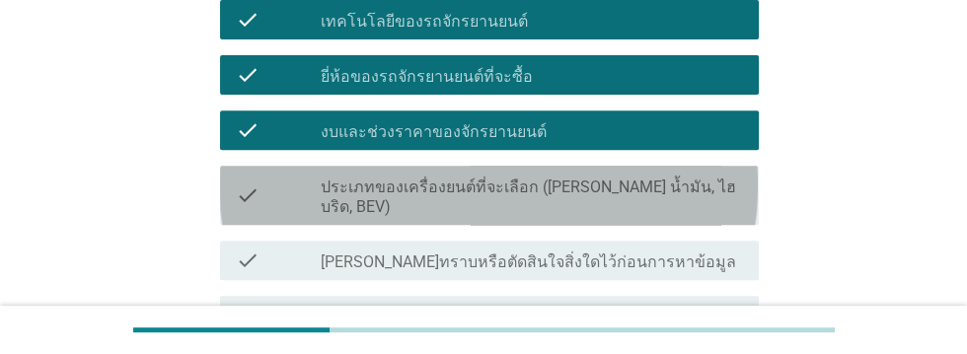
click at [695, 178] on label "ประเภทของเครื่องยนต์ที่จะเลือก ([PERSON_NAME] น้ำมัน, ไฮบริด, BEV)" at bounding box center [532, 197] width 422 height 39
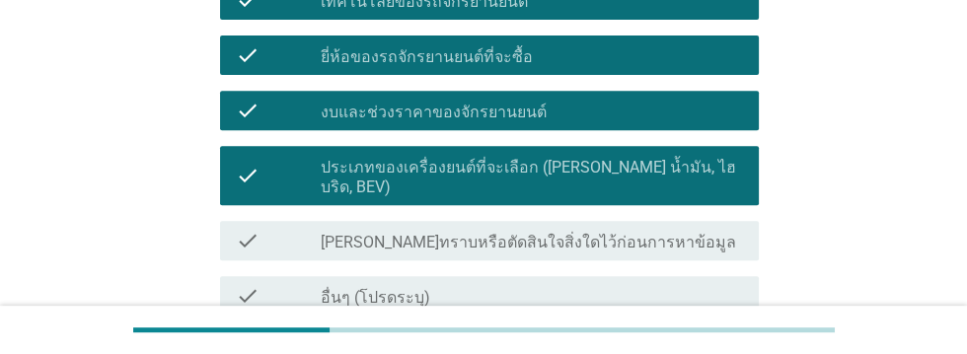
scroll to position [818, 0]
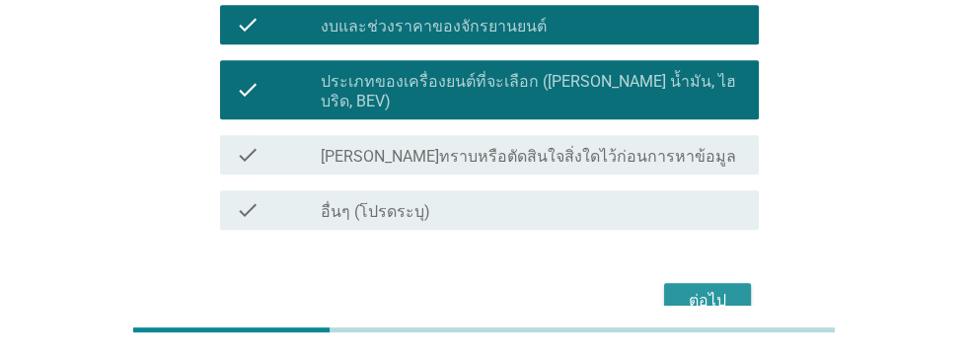
click at [723, 289] on div "ต่อไป" at bounding box center [707, 301] width 55 height 24
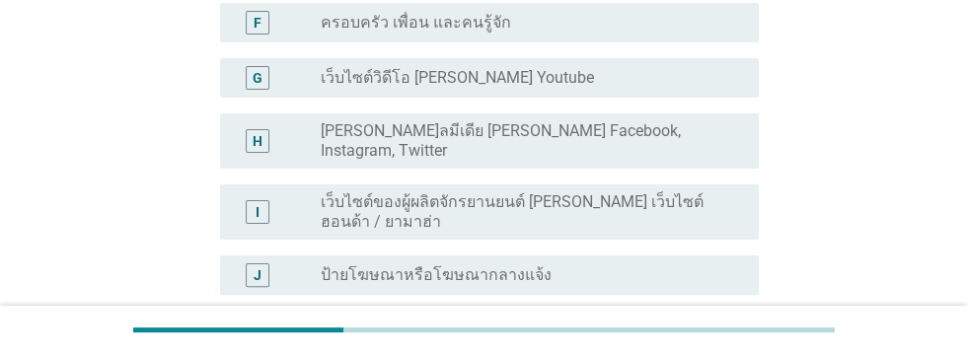
scroll to position [554, 0]
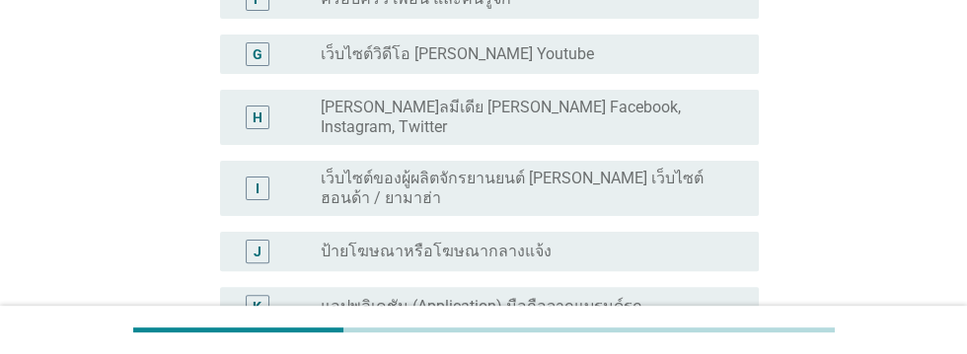
click at [641, 98] on label "[PERSON_NAME]ลมีเดีย [PERSON_NAME] Facebook, Instagram, Twitter" at bounding box center [524, 117] width 406 height 39
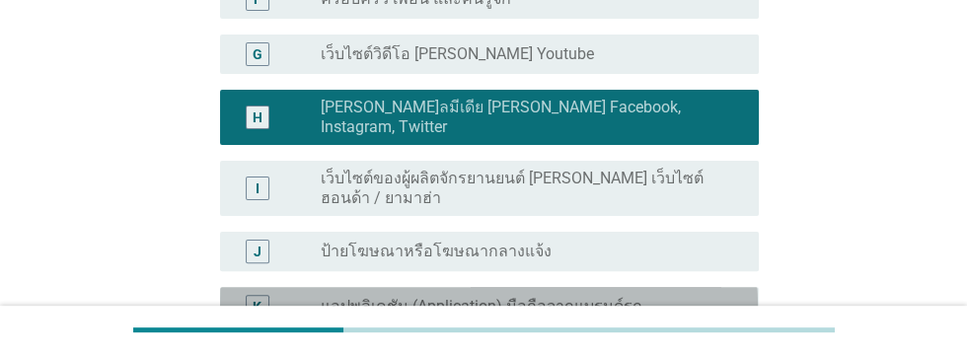
click at [688, 297] on div "radio_button_unchecked แอปพลิเคชัน (Application) มือถือจากแบรนด์รถ" at bounding box center [524, 307] width 406 height 20
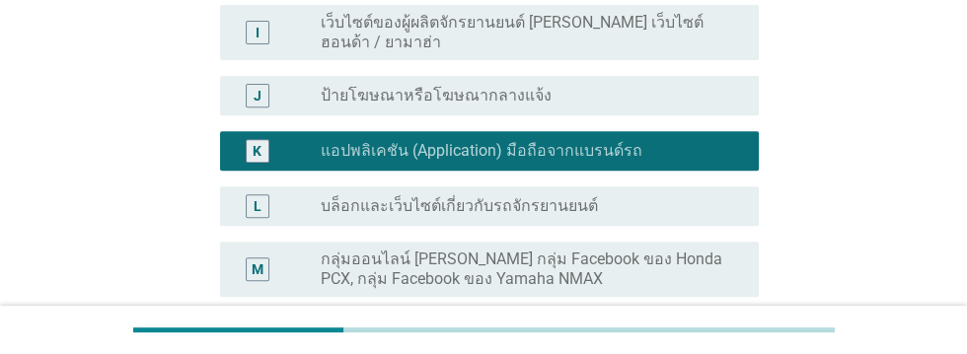
scroll to position [717, 0]
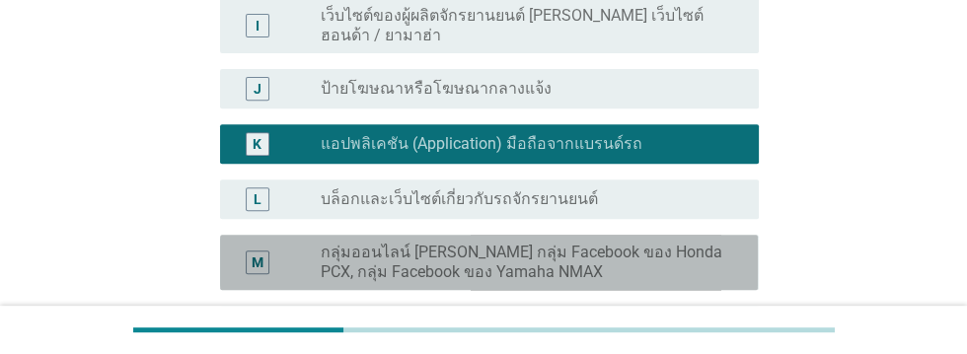
click at [645, 243] on label "กลุ่มออนไลน์ [PERSON_NAME] กลุ่ม Facebook ของ Honda PCX, กลุ่ม Facebook ของ Yam…" at bounding box center [524, 262] width 406 height 39
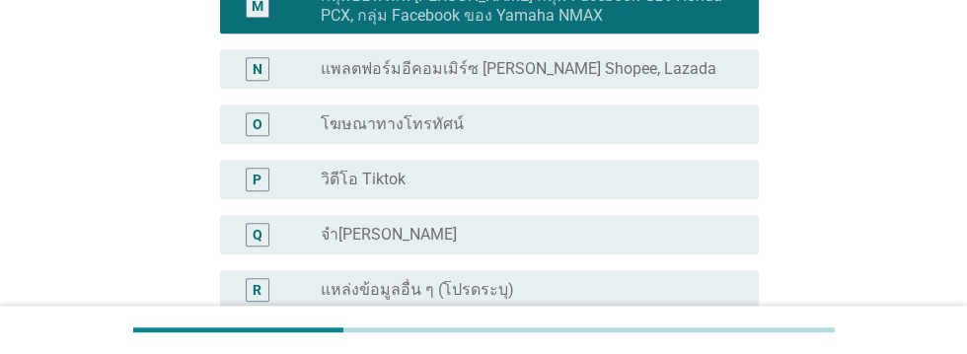
scroll to position [1049, 0]
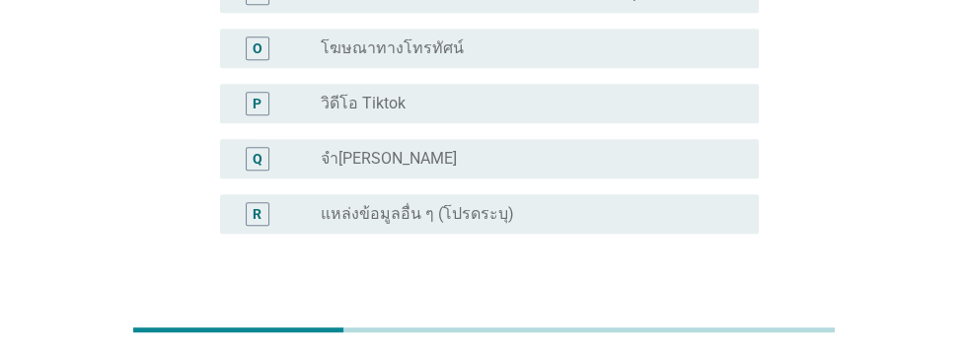
click at [718, 317] on div "ต่อไป" at bounding box center [707, 329] width 55 height 24
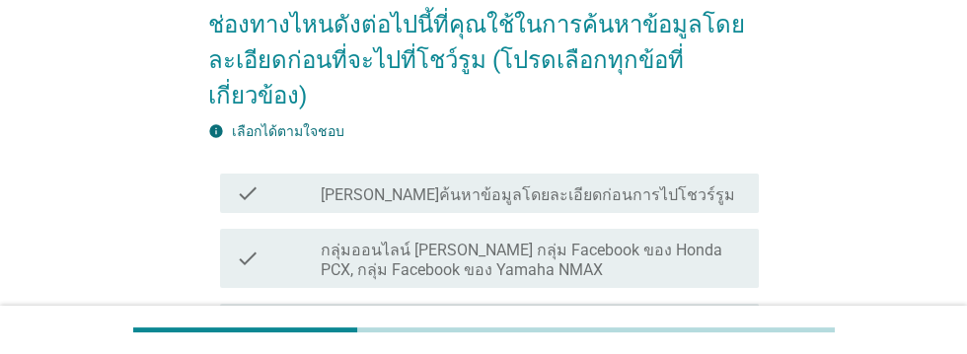
scroll to position [171, 0]
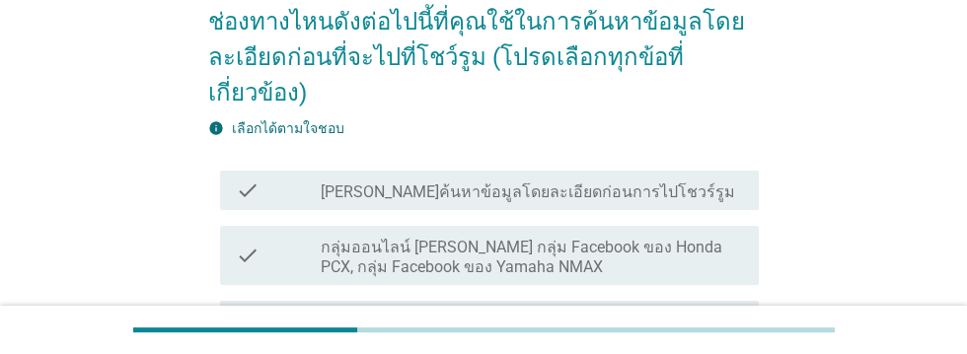
click at [610, 272] on label "กลุ่มออนไลน์ [PERSON_NAME] กลุ่ม Facebook ของ Honda PCX, กลุ่ม Facebook ของ Yam…" at bounding box center [532, 257] width 422 height 39
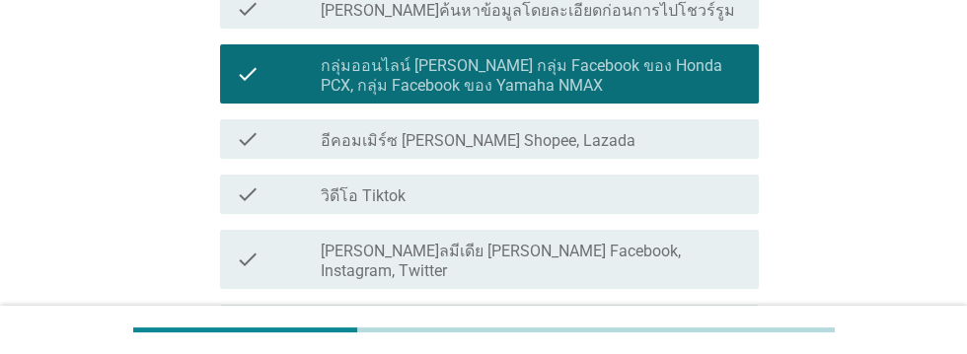
scroll to position [352, 0]
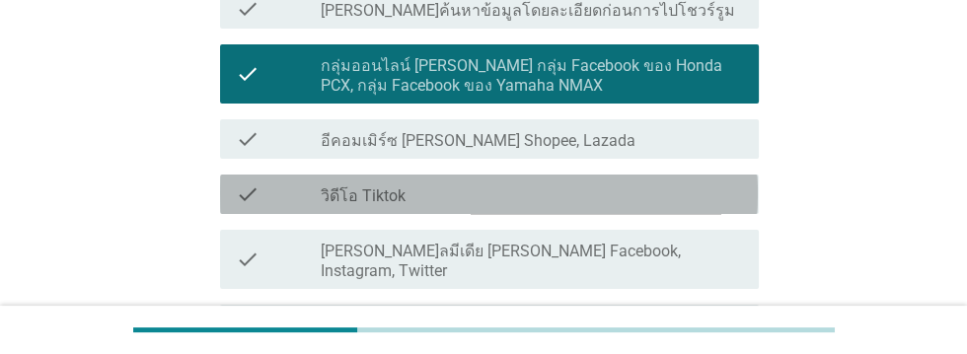
click at [632, 194] on div "check_box_outline_blank วิดีโอ Tiktok" at bounding box center [532, 194] width 422 height 24
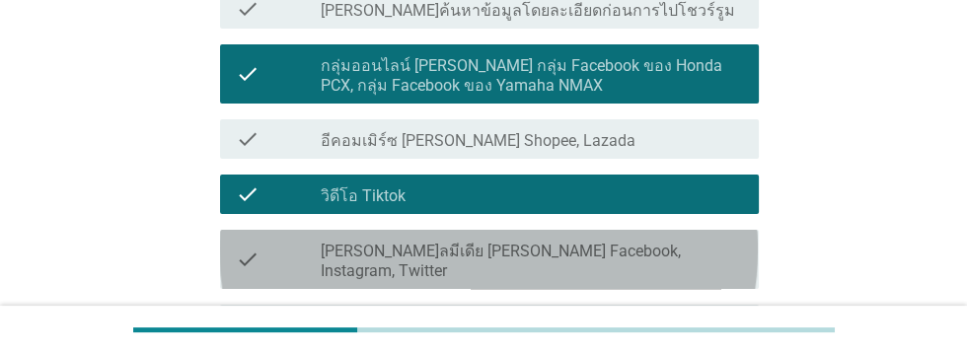
click at [686, 253] on div "check_box_outline_blank [PERSON_NAME]ลมีเดีย [PERSON_NAME] Facebook, Instagram,…" at bounding box center [532, 259] width 422 height 43
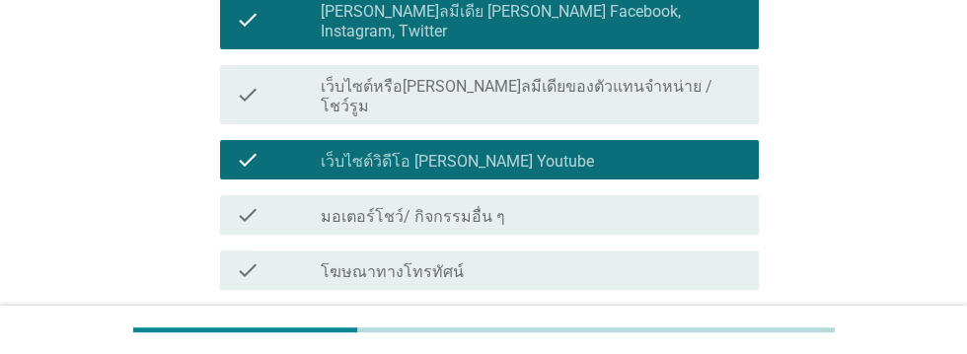
scroll to position [592, 0]
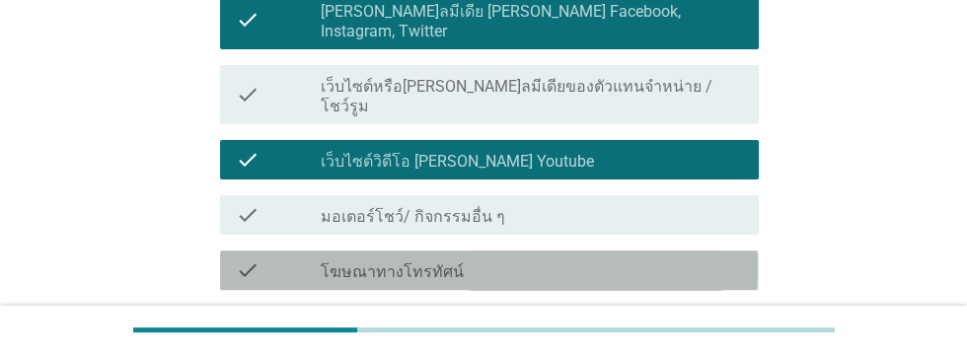
click at [592, 258] on div "check_box_outline_blank โฆษณาทางโทรทัศน์" at bounding box center [532, 270] width 422 height 24
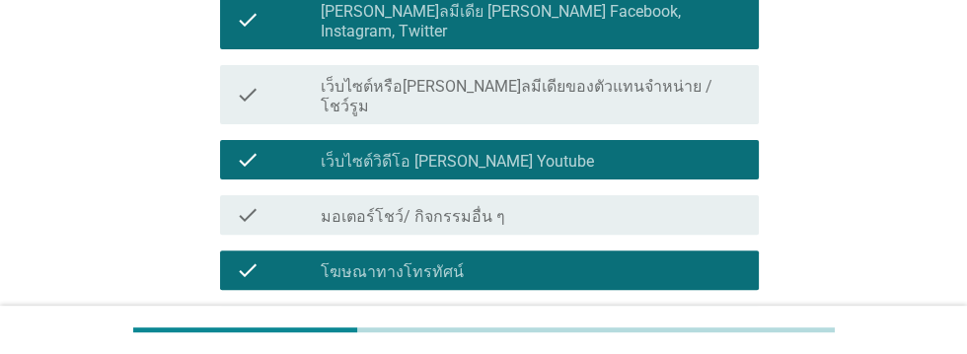
click at [599, 314] on div "check_box_outline_blank ครอบครัว เพื่อน และคนรู้จัก" at bounding box center [532, 326] width 422 height 24
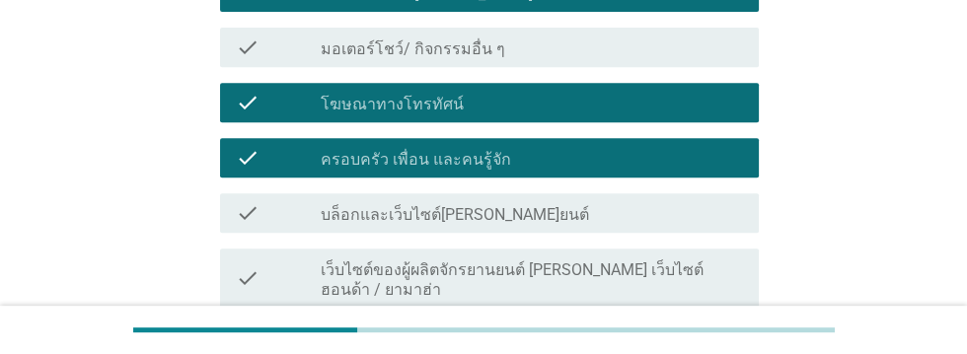
scroll to position [762, 0]
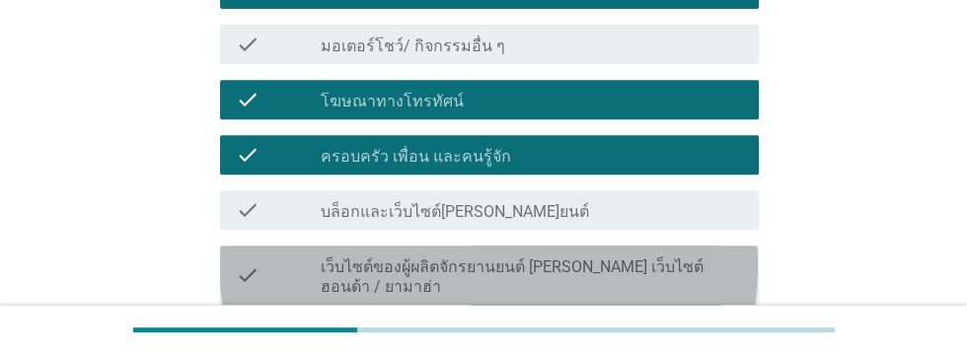
click at [668, 257] on label "เว็บไซต์ของผู้ผลิตจักรยานยนต์ [PERSON_NAME] เว็บไซต์ฮอนด้า / ยามาฮ่า" at bounding box center [532, 276] width 422 height 39
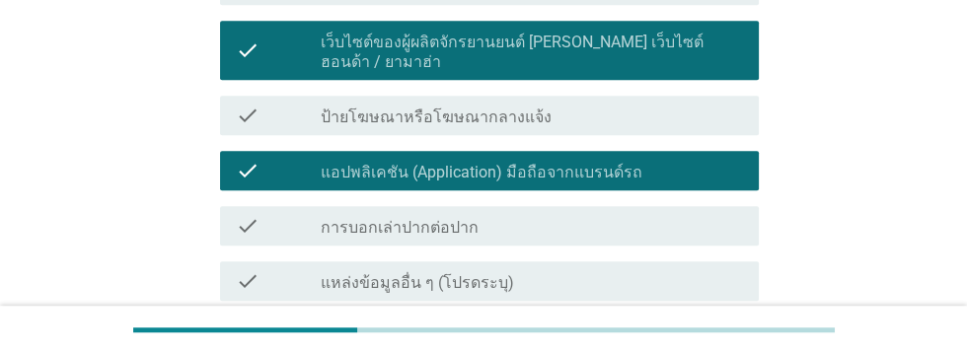
scroll to position [1020, 0]
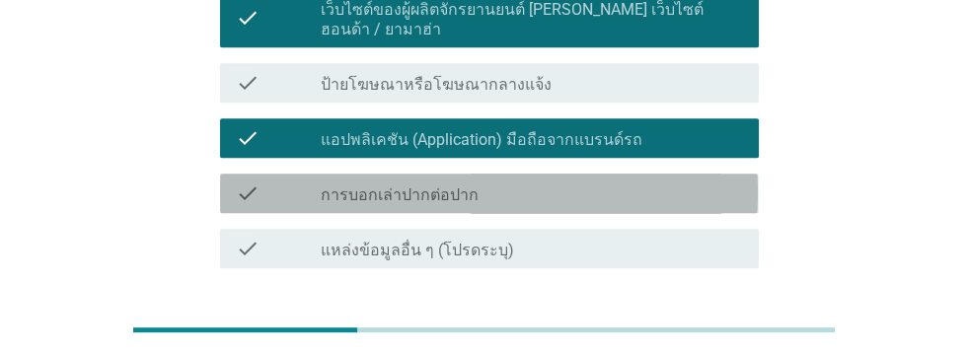
click at [584, 181] on div "check_box_outline_blank การบอกเล่าปากต่อปาก" at bounding box center [532, 193] width 422 height 24
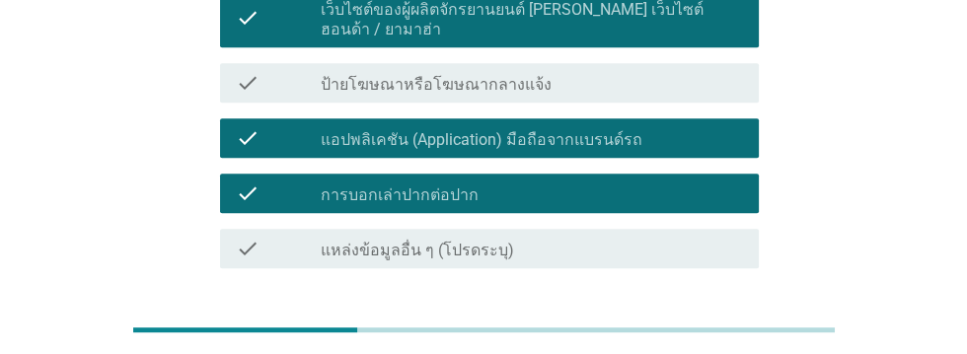
click at [716, 327] on div "ต่อไป" at bounding box center [707, 339] width 55 height 24
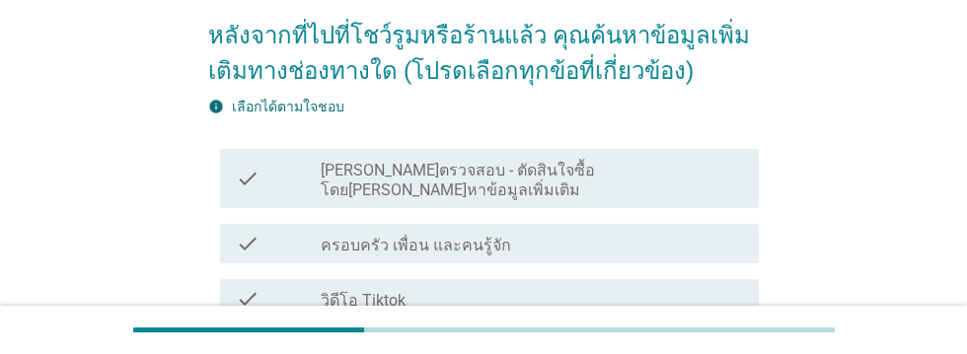
scroll to position [159, 0]
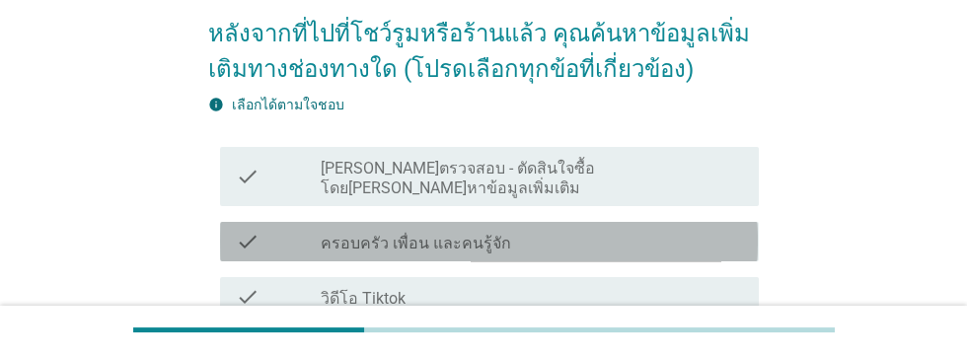
click at [634, 232] on div "check_box_outline_blank ครอบครัว เพื่อน และคนรู้จัก" at bounding box center [532, 242] width 422 height 24
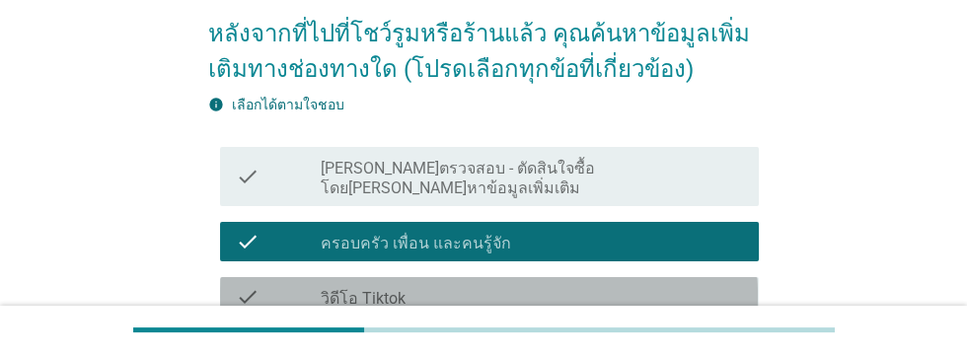
click at [608, 289] on div "check check_box_outline_blank วิดีโอ Tiktok" at bounding box center [489, 296] width 538 height 39
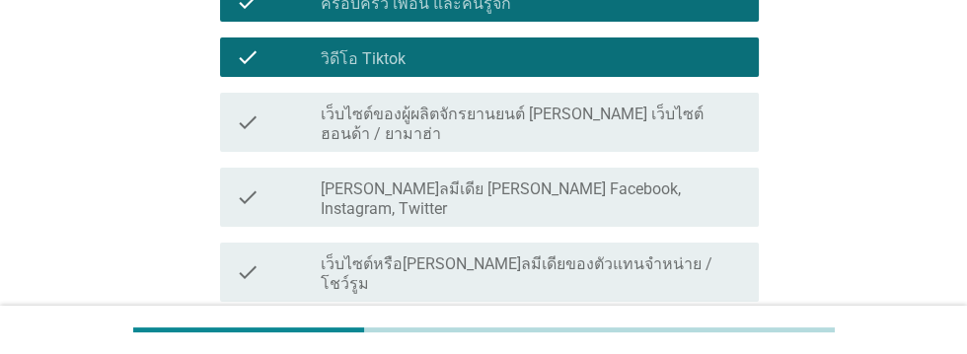
scroll to position [401, 0]
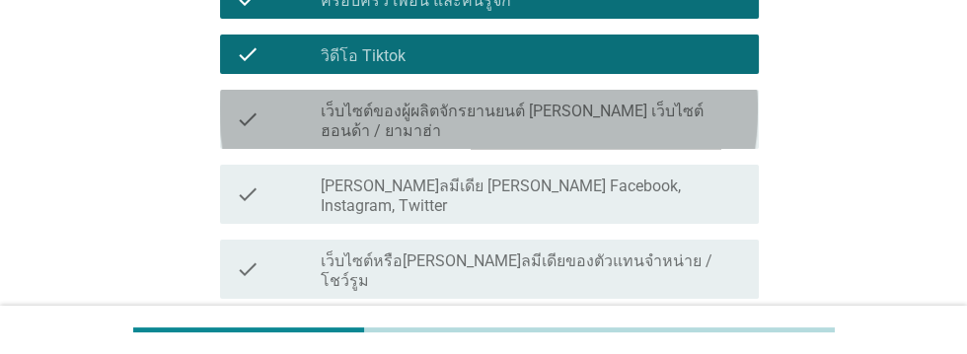
click at [712, 102] on label "เว็บไซต์ของผู้ผลิตจักรยานยนต์ [PERSON_NAME] เว็บไซต์ฮอนด้า / ยามาฮ่า" at bounding box center [532, 121] width 422 height 39
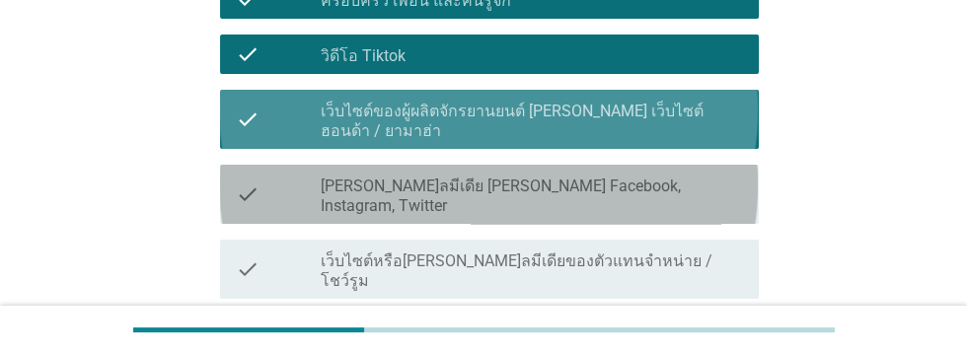
click at [703, 173] on div "check_box_outline_blank [PERSON_NAME]ลมีเดีย [PERSON_NAME] Facebook, Instagram,…" at bounding box center [532, 194] width 422 height 43
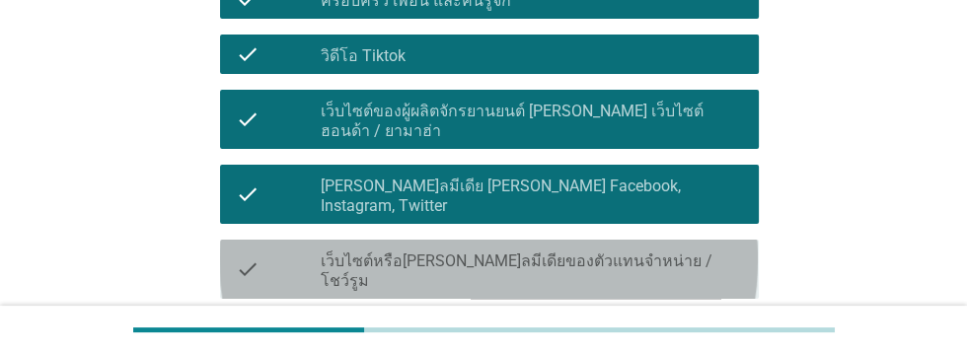
click at [662, 252] on label "เว็บไซต์หรือ[PERSON_NAME]ลมีเดียของตัวแทนจําหน่าย / โชว์รูม" at bounding box center [532, 271] width 422 height 39
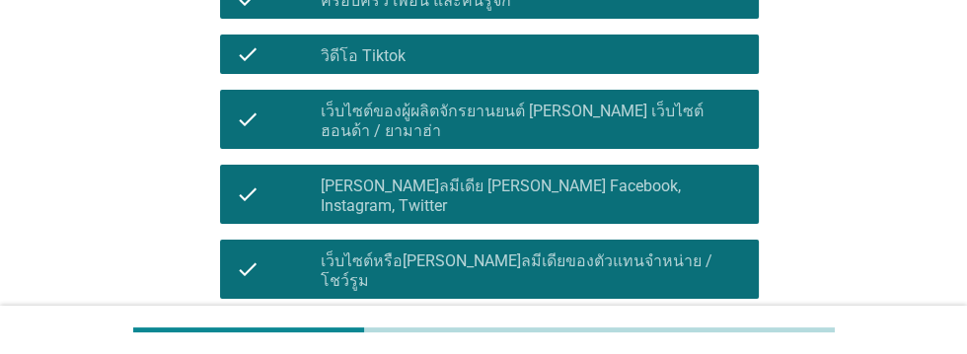
click at [568, 323] on div "check_box_outline_blank โฆษณาทางโทรทัศน์" at bounding box center [532, 335] width 422 height 24
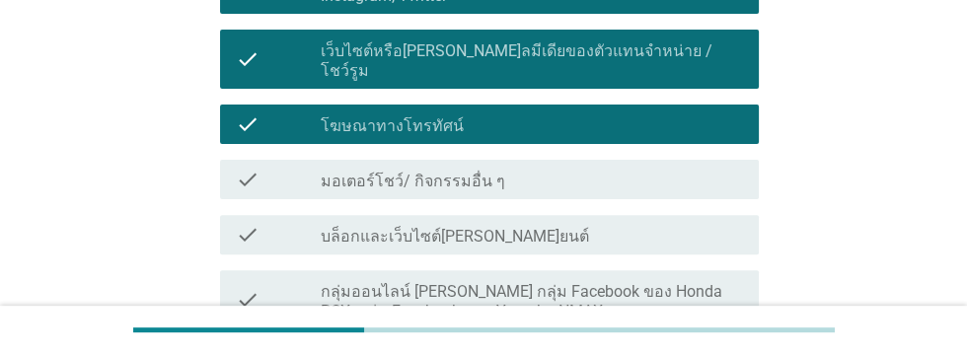
scroll to position [612, 0]
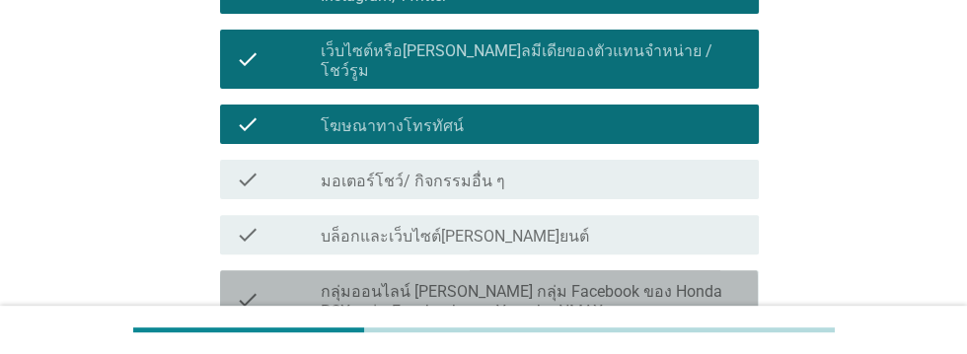
click at [625, 282] on label "กลุ่มออนไลน์ [PERSON_NAME] กลุ่ม Facebook ของ Honda PCX, กลุ่ม Facebook ของ Yam…" at bounding box center [532, 301] width 422 height 39
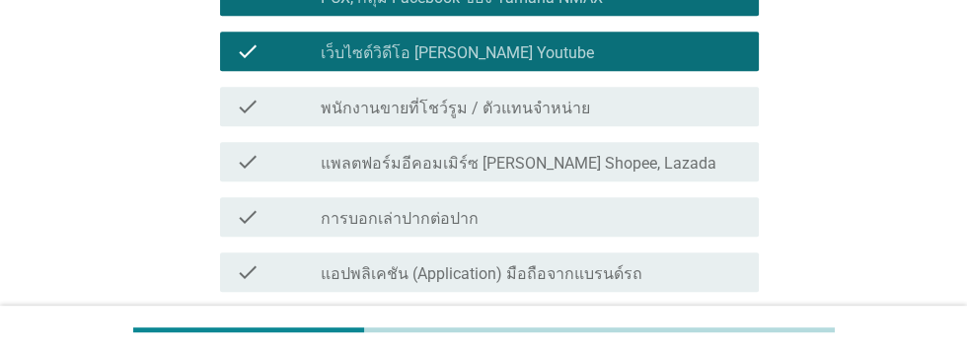
scroll to position [930, 0]
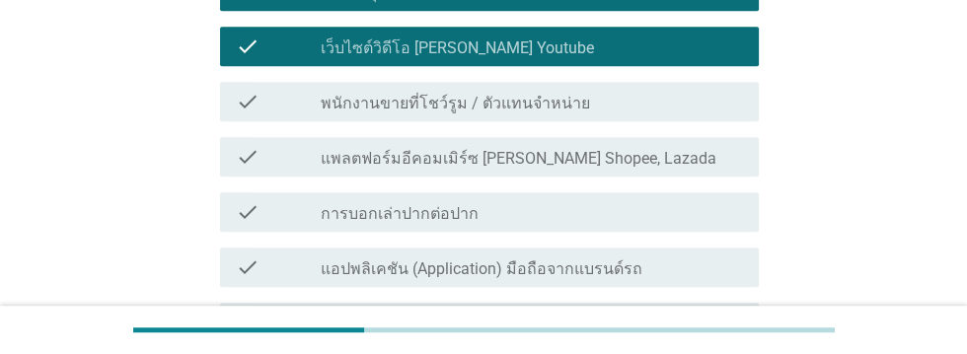
click at [599, 200] on div "check_box_outline_blank การบอกเล่าปากต่อปาก" at bounding box center [532, 212] width 422 height 24
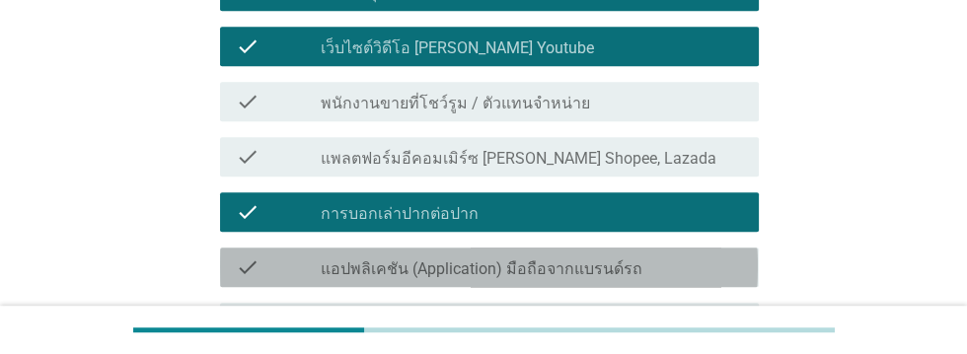
click at [631, 259] on label "แอปพลิเคชัน (Application) มือถือจากแบรนด์รถ" at bounding box center [482, 269] width 322 height 20
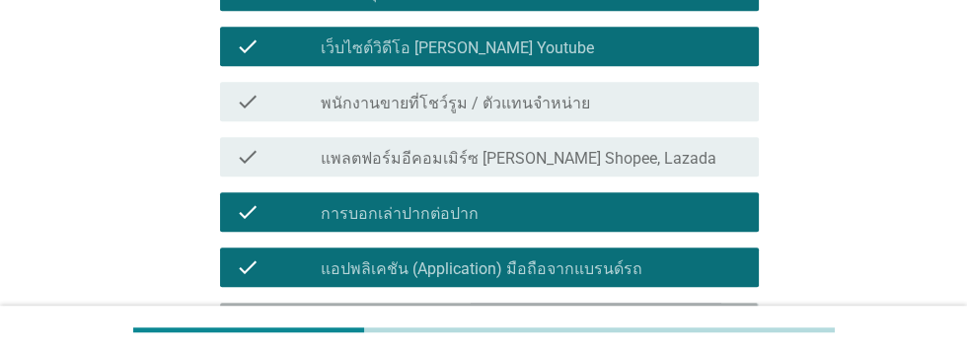
click at [637, 303] on div "check check_box_outline_blank ป้ายโฆษณาหรือโฆษณากลางแจ้ง" at bounding box center [489, 322] width 538 height 39
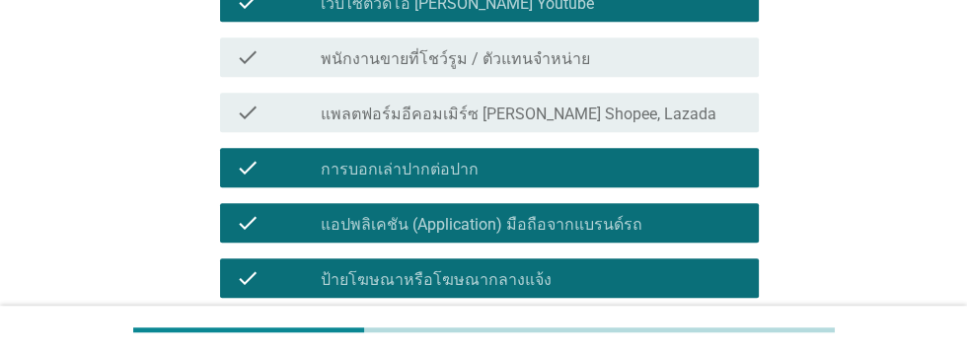
scroll to position [1094, 0]
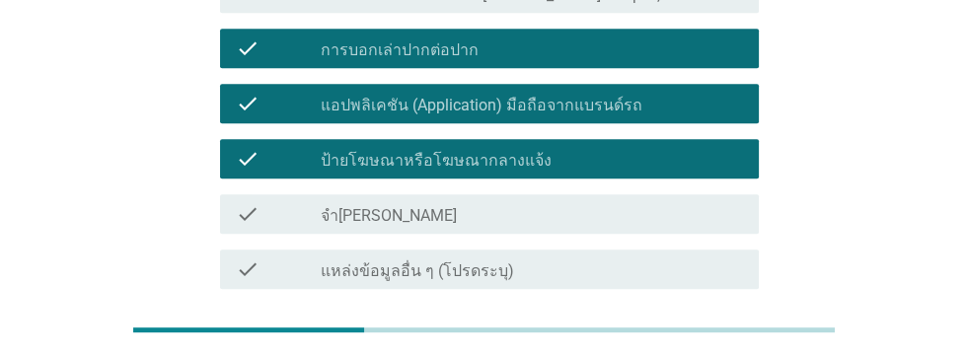
click at [717, 342] on button "ต่อไป" at bounding box center [707, 360] width 87 height 36
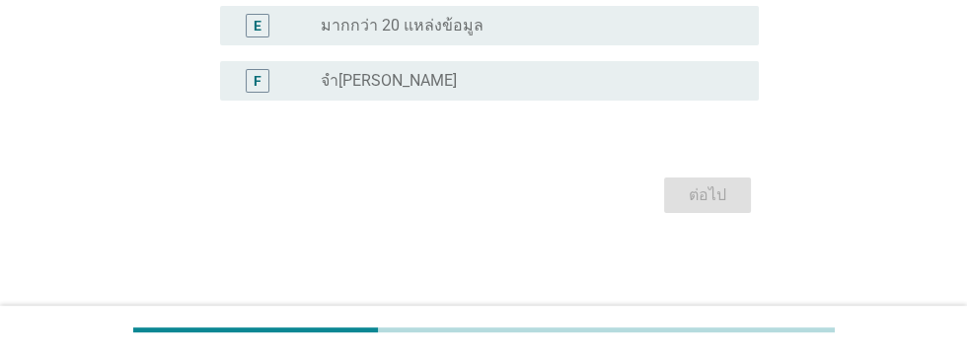
scroll to position [0, 0]
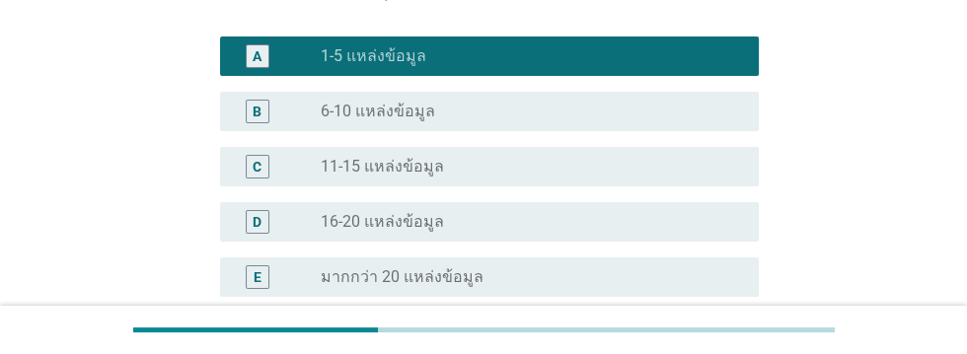
scroll to position [442, 0]
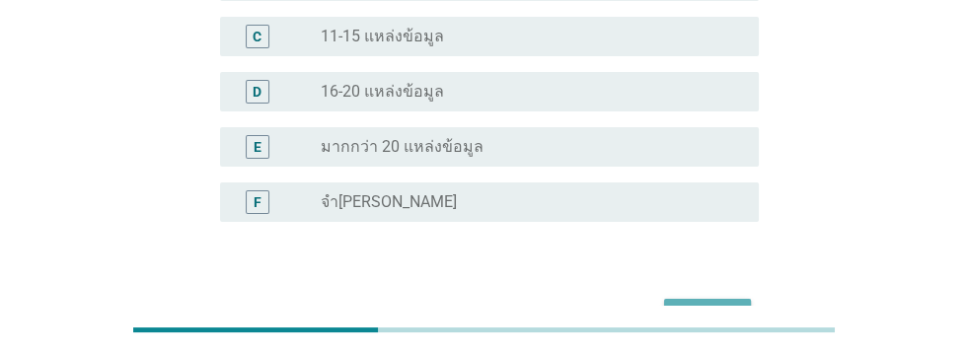
click at [718, 305] on div "ต่อไป" at bounding box center [707, 317] width 55 height 24
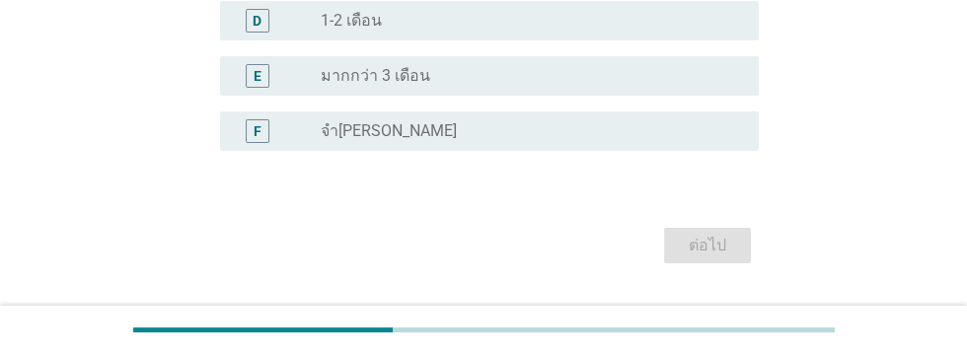
scroll to position [0, 0]
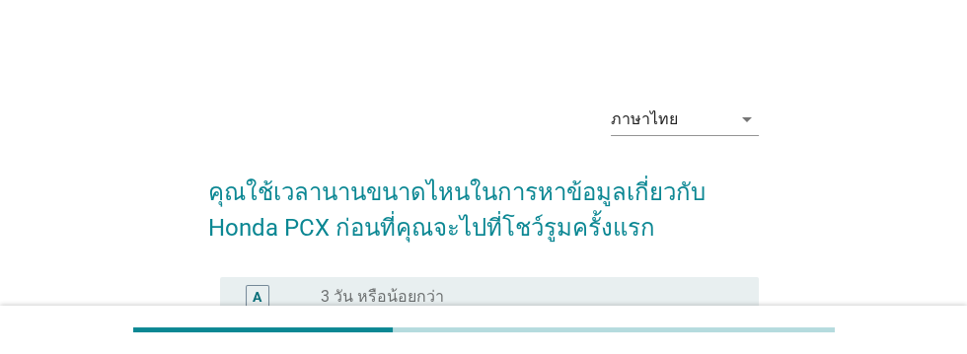
click at [448, 351] on div "radio_button_unchecked 4 - 7 วัน" at bounding box center [524, 352] width 406 height 20
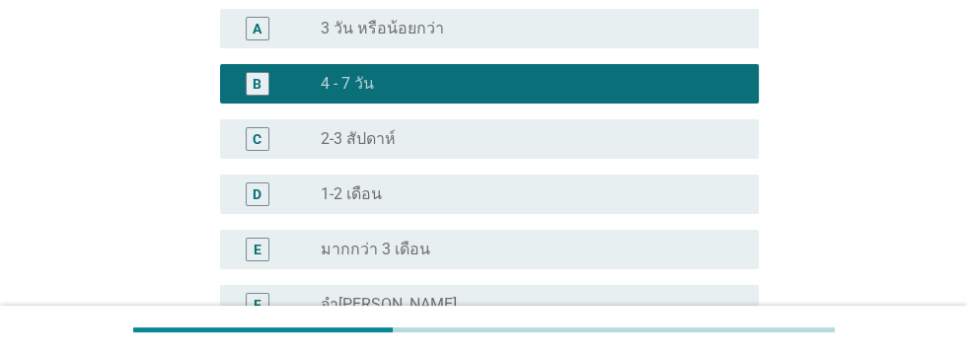
scroll to position [407, 0]
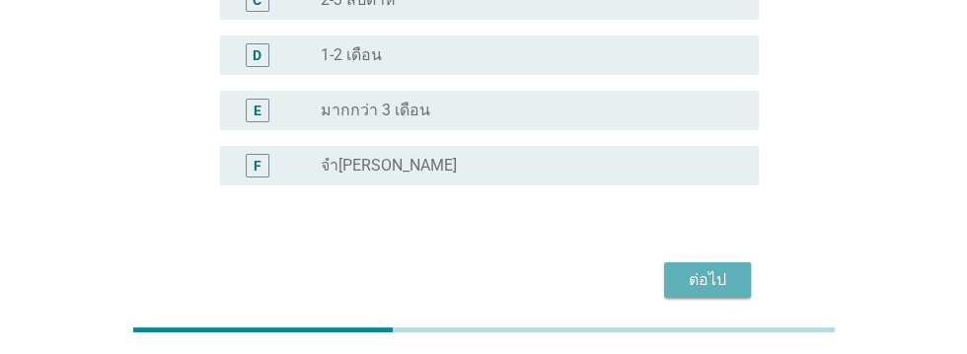
click at [719, 284] on div "ต่อไป" at bounding box center [707, 280] width 55 height 24
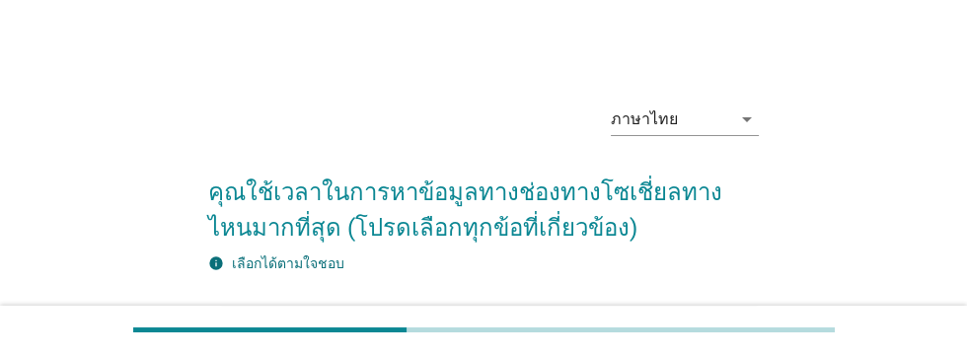
click at [594, 326] on div "check_box_outline_blank X (Twitter)" at bounding box center [532, 326] width 422 height 24
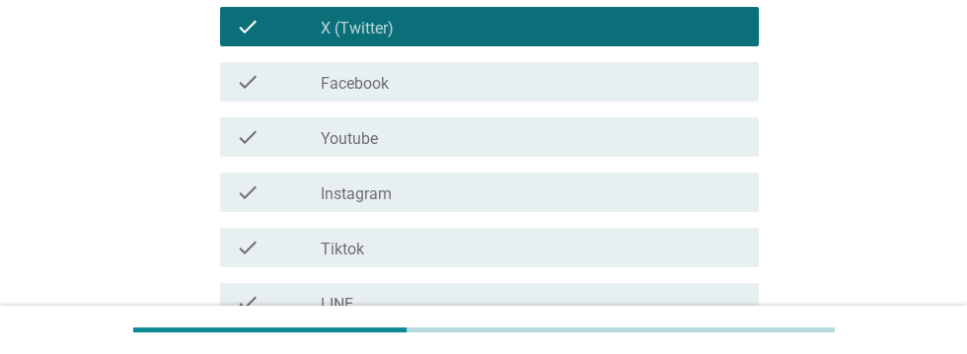
scroll to position [299, 0]
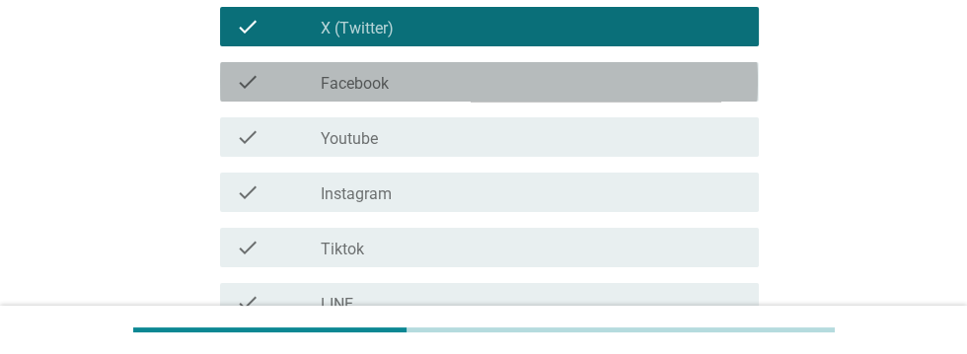
click at [532, 85] on div "check_box_outline_blank Facebook" at bounding box center [532, 82] width 422 height 24
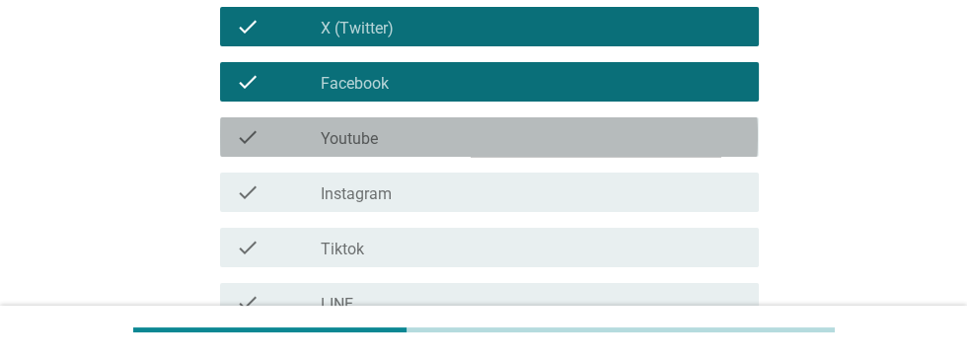
click at [523, 133] on div "check_box_outline_blank Youtube" at bounding box center [532, 137] width 422 height 24
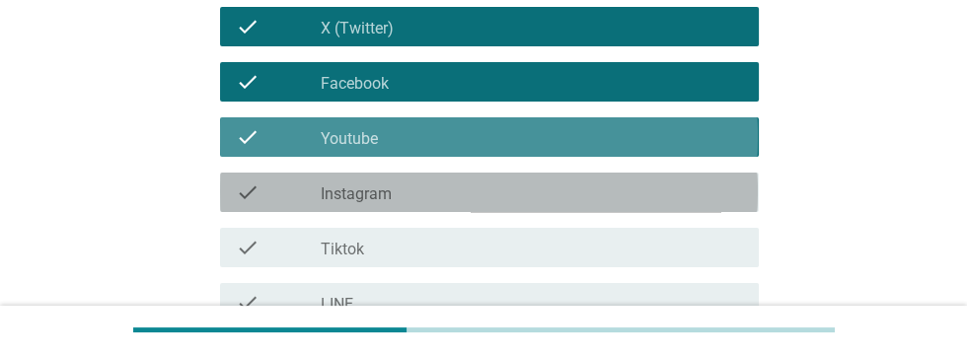
click at [530, 193] on div "check_box_outline_blank Instagram" at bounding box center [532, 193] width 422 height 24
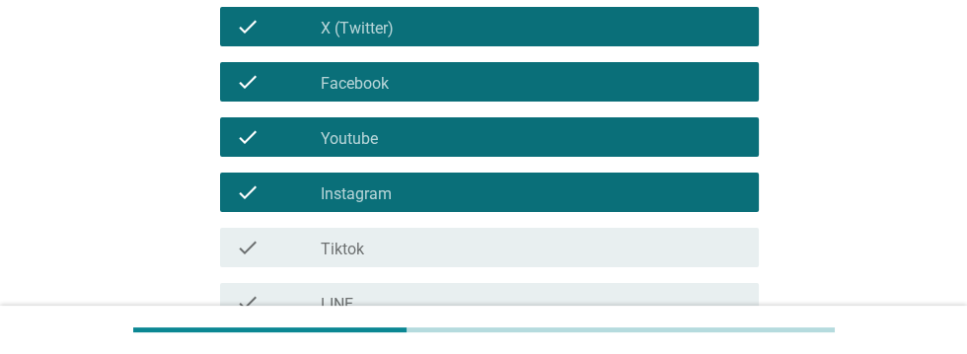
click at [544, 242] on div "check_box_outline_blank Tiktok" at bounding box center [532, 248] width 422 height 24
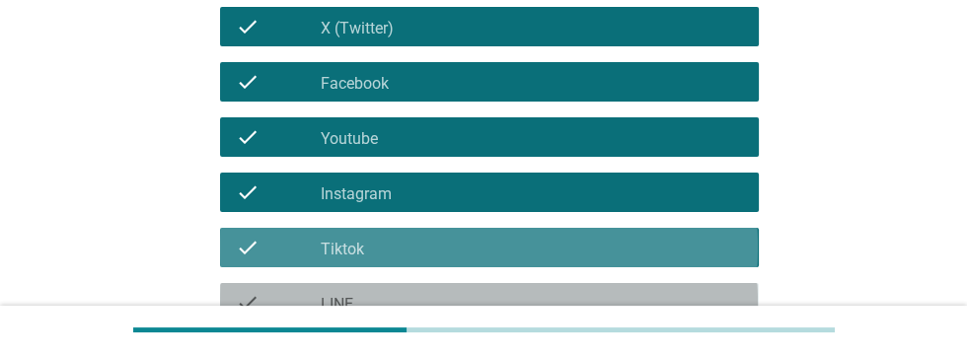
click at [585, 315] on div "check check_box_outline_blank LINE" at bounding box center [489, 302] width 538 height 39
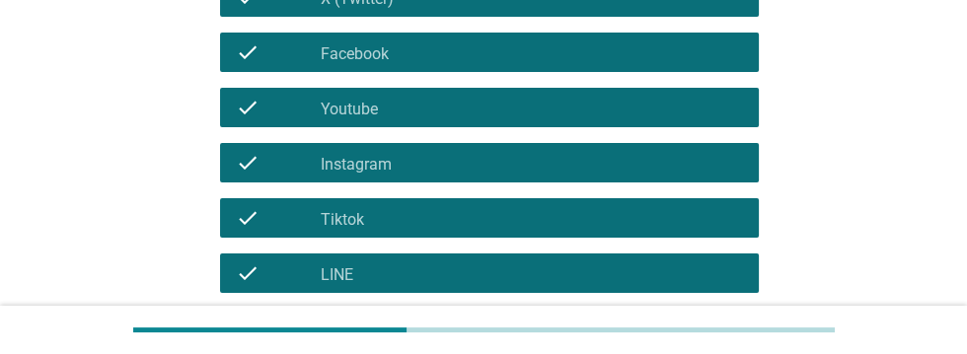
scroll to position [468, 0]
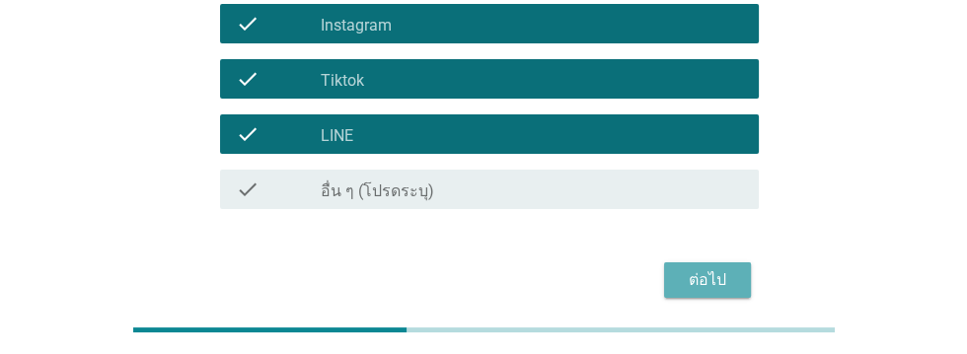
click at [705, 285] on div "ต่อไป" at bounding box center [707, 280] width 55 height 24
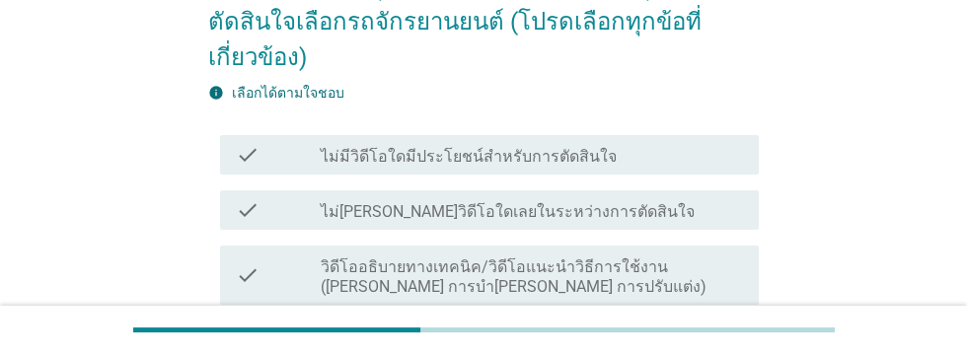
scroll to position [207, 0]
click at [667, 274] on label "วิดีโออธิบายทางเทคนิค/วิดีโอแนะนําวิธีการใช้งาน ([PERSON_NAME] การบํา[PERSON_NA…" at bounding box center [532, 275] width 422 height 39
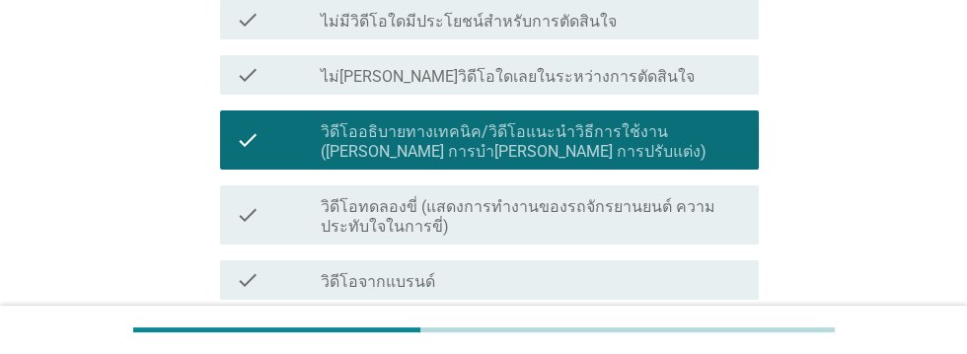
scroll to position [344, 0]
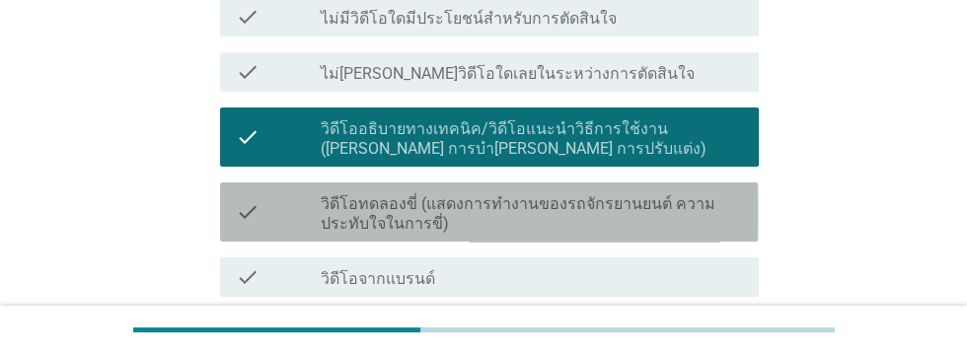
click at [633, 212] on label "วิดีโอทดลองขี่ (แสดงการทํางานของรถจักรยานยนต์ ความประทับใจในการขี่)" at bounding box center [532, 213] width 422 height 39
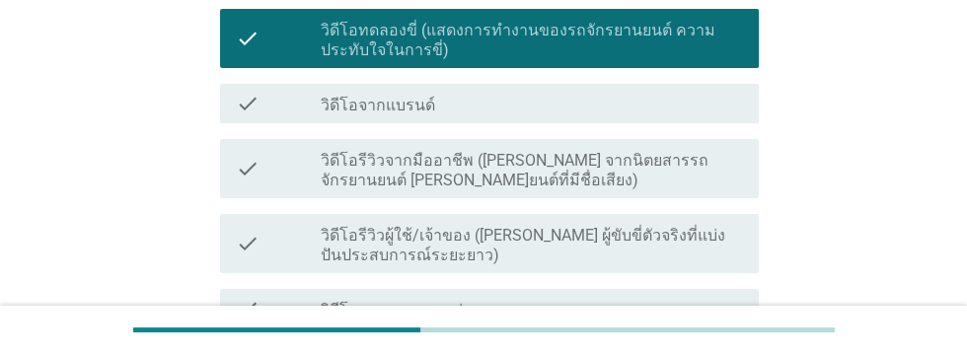
scroll to position [523, 0]
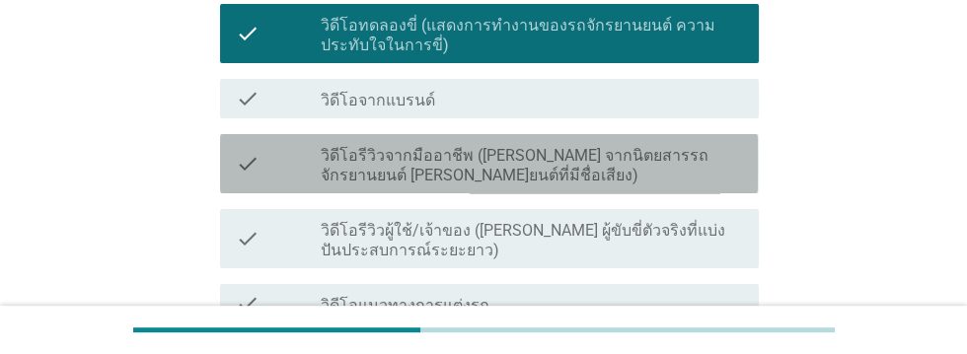
click at [630, 163] on label "วิดีโอรีวิวจากมืออาชีพ ([PERSON_NAME] จากนิตยสารรถจักรยานยนต์ [PERSON_NAME]ยนต์…" at bounding box center [532, 165] width 422 height 39
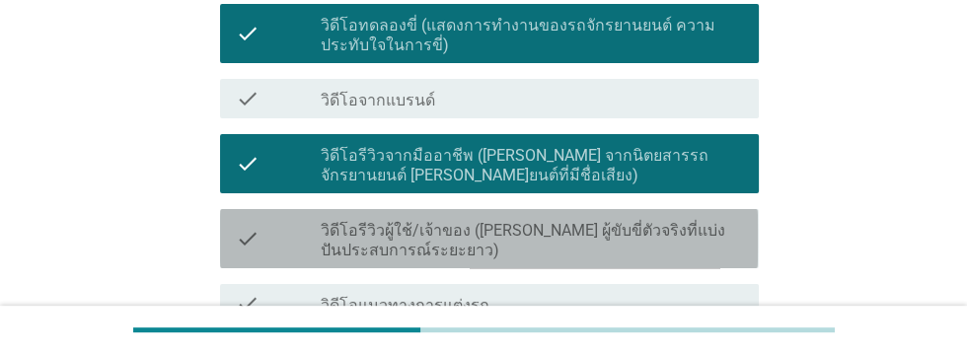
click at [641, 232] on label "วิดีโอรีวิวผู้ใช้/เจ้าของ ([PERSON_NAME] ผู้ขับขี่ตัวจริงที่แบ่งปันประสบการณ์ระ…" at bounding box center [532, 240] width 422 height 39
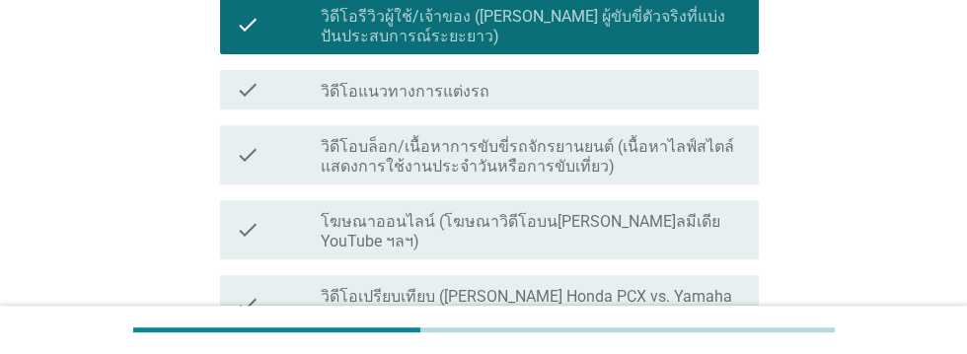
scroll to position [740, 0]
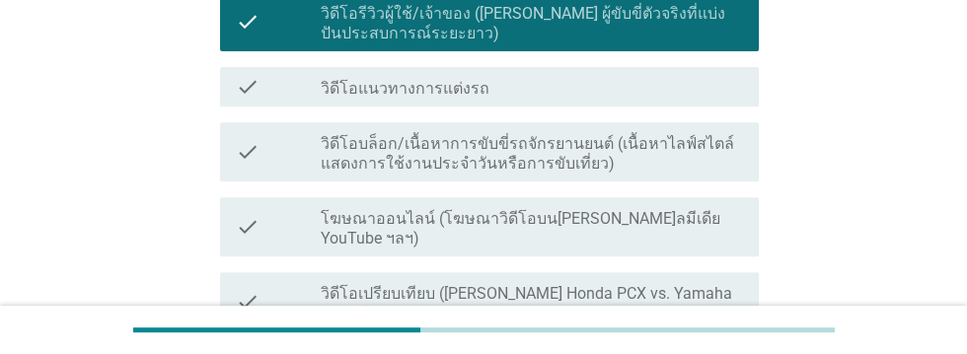
click at [607, 148] on label "วิดีโอบล็อก/เนื้อหาการขับขี่รถจักรยานยนต์ (เนื้อหาไลฟ์สไตล์ แสดงการใช้งานประจํา…" at bounding box center [532, 153] width 422 height 39
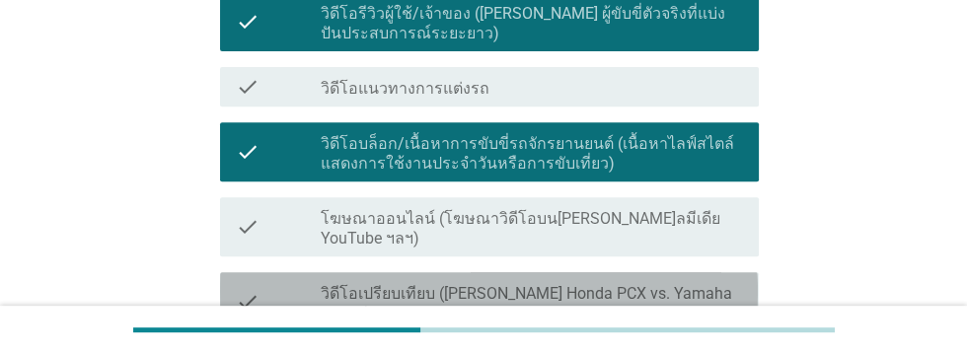
click at [686, 284] on label "วิดีโอเปรียบเทียบ ([PERSON_NAME] Honda PCX vs. Yamaha NMAX)" at bounding box center [532, 303] width 422 height 39
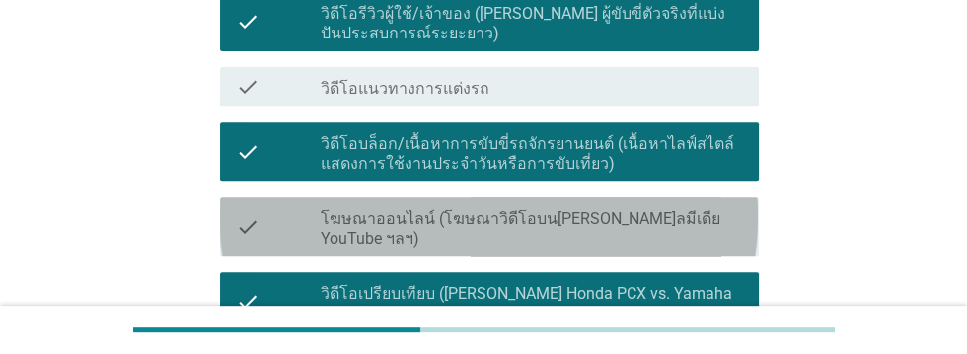
click at [697, 211] on label "โฆษณาออนไลน์ (โฆษณาวิดีโอบน[PERSON_NAME]ลมีเดีย YouTube ฯลฯ)" at bounding box center [532, 228] width 422 height 39
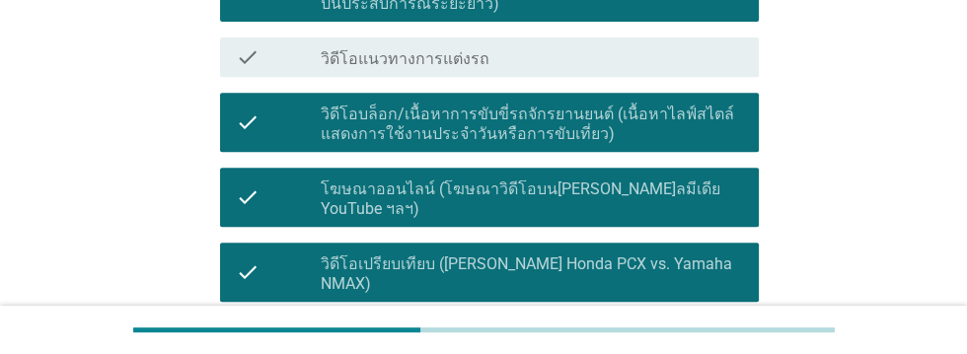
scroll to position [878, 0]
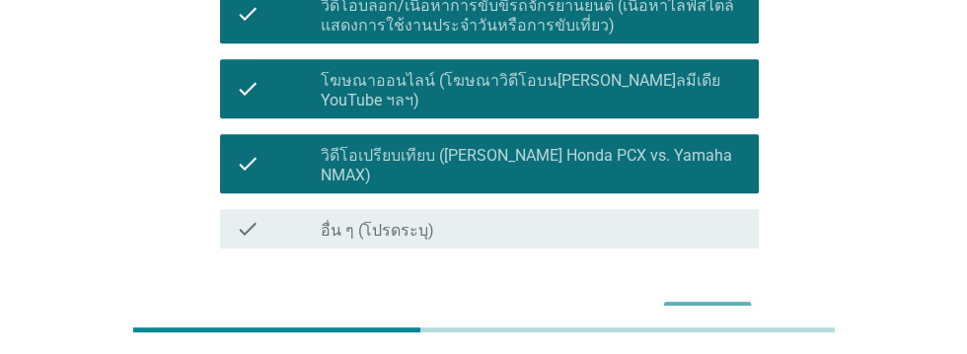
click at [714, 308] on div "ต่อไป" at bounding box center [707, 320] width 55 height 24
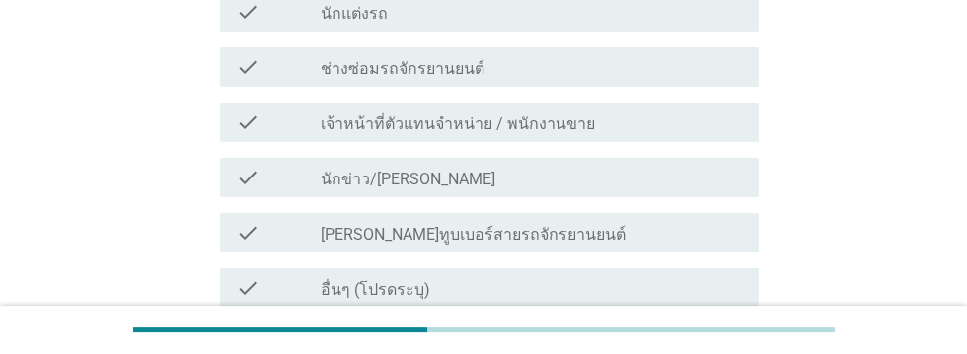
scroll to position [504, 0]
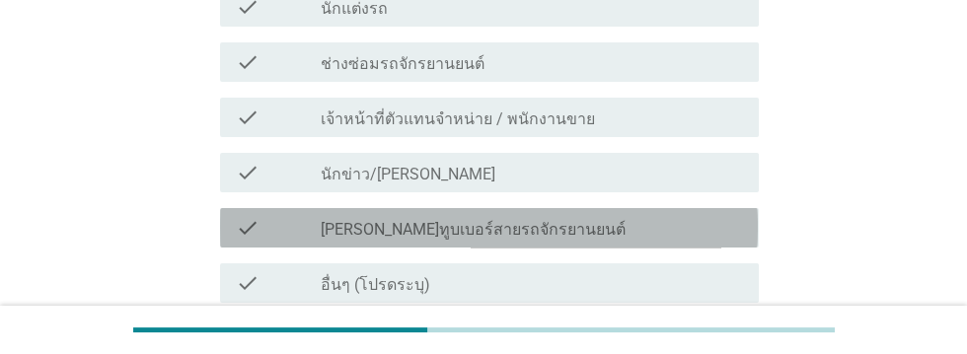
click at [589, 216] on div "check_box_outline_blank [PERSON_NAME]ทูบเบอร์สายรถจักรยานยนต์" at bounding box center [532, 228] width 422 height 24
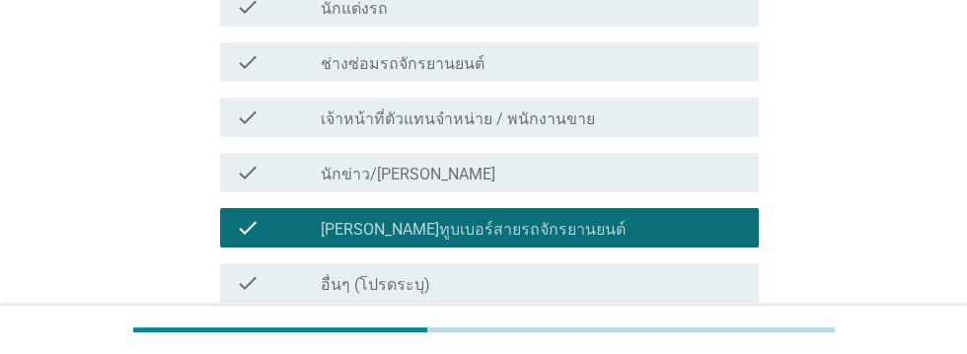
click at [623, 153] on div "check check_box_outline_blank นักข่าว/นักวิจารณ์มอเตอร์ไซค์มืออาชีพ" at bounding box center [489, 172] width 538 height 39
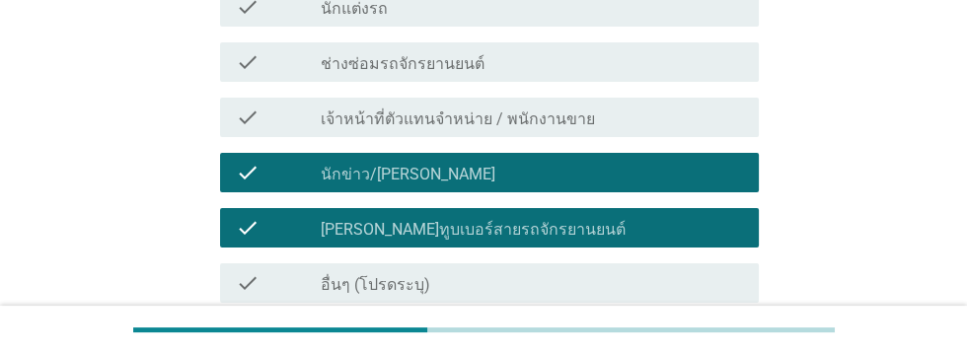
click at [622, 98] on div "check check_box_outline_blank เจ้าหน้าที่ตัวแทนจําหน่าย / พนักงานขาย" at bounding box center [489, 117] width 538 height 39
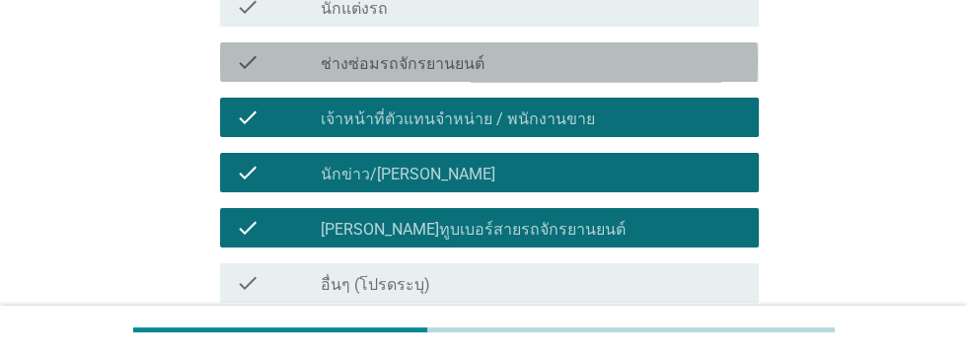
click at [581, 50] on div "check_box_outline_blank ช่างซ่อมรถจักรยานยนต์" at bounding box center [532, 62] width 422 height 24
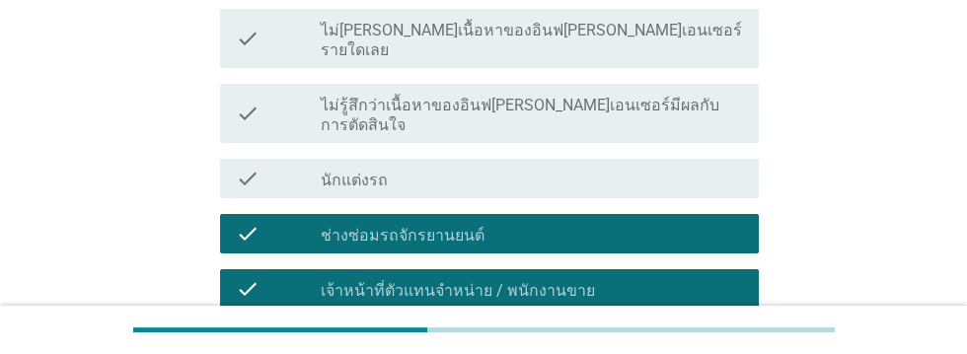
scroll to position [330, 0]
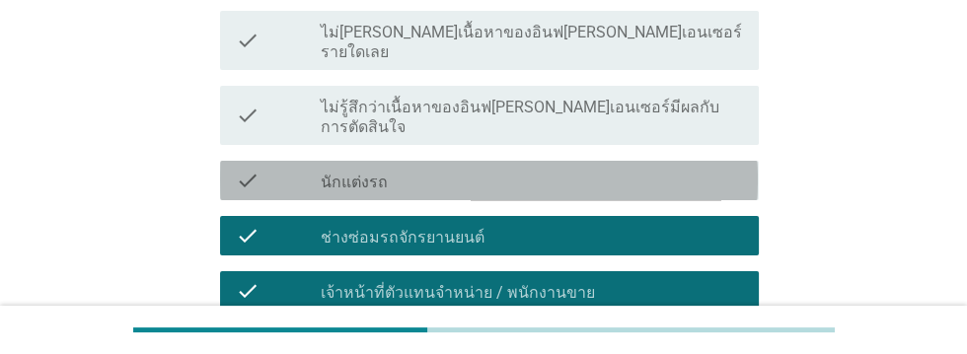
click at [507, 169] on div "check_box_outline_blank นักแต่งรถ" at bounding box center [532, 181] width 422 height 24
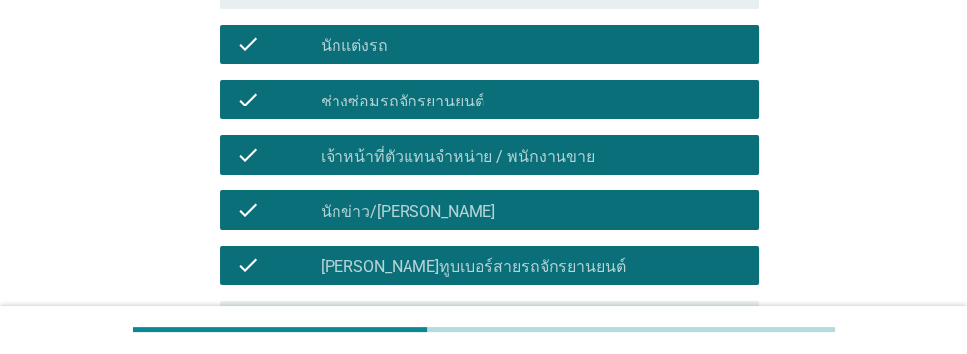
scroll to position [557, 0]
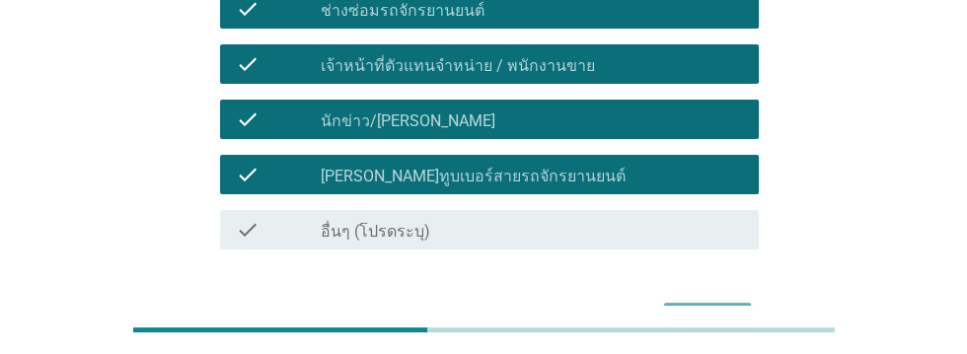
click at [699, 309] on div "ต่อไป" at bounding box center [707, 321] width 55 height 24
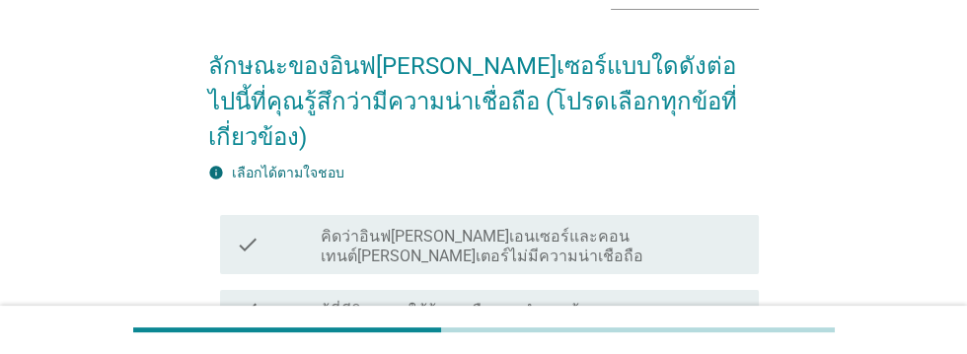
scroll to position [136, 0]
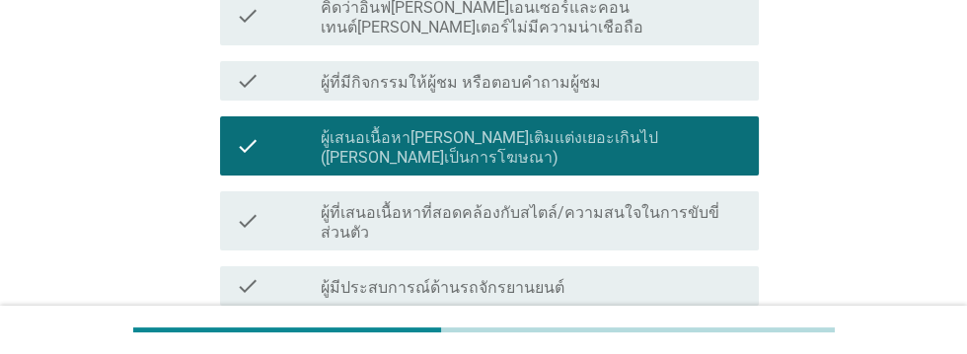
scroll to position [355, 0]
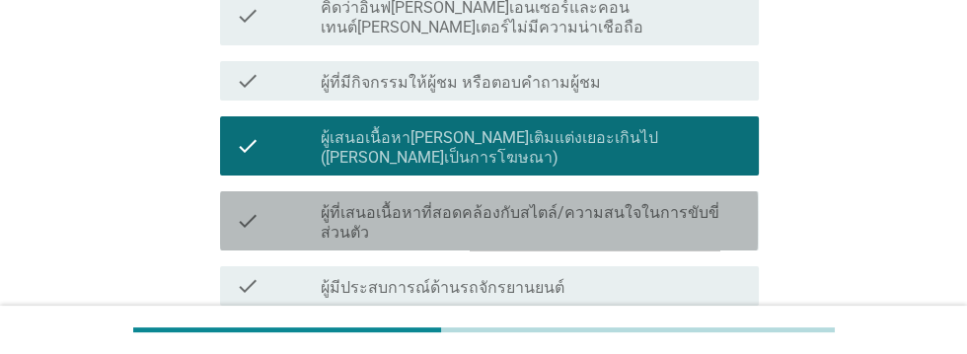
click at [687, 203] on label "ผู้ที่เสนอเนื้อหาที่สอดคล้องกับสไตล์/ความสนใจในการขับขี่ส่วนตัว" at bounding box center [532, 222] width 422 height 39
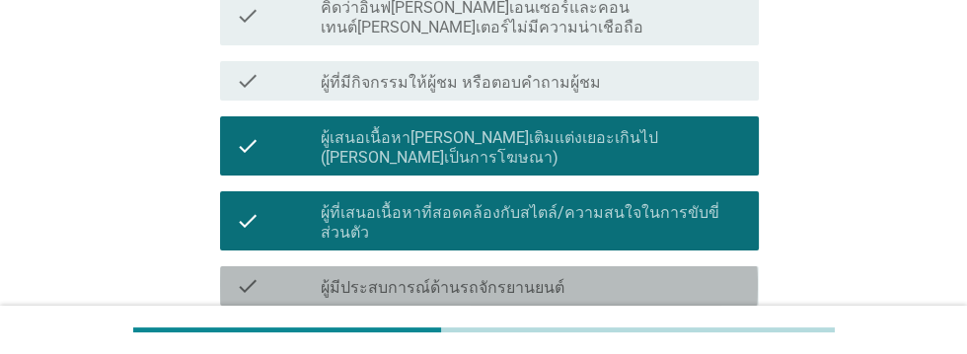
click at [672, 274] on div "check_box_outline_blank ผู้มีประสบการณ์ด้านรถจักรยานยนต์" at bounding box center [532, 286] width 422 height 24
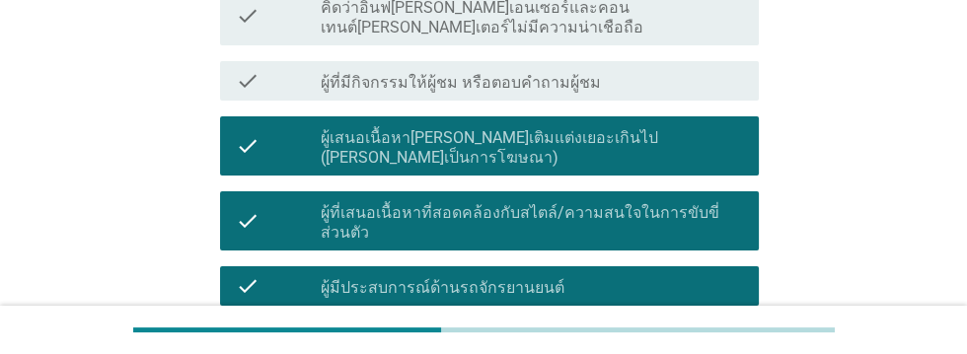
click at [685, 333] on label "ผู้ที่ให้ความคิดเห็นตามความเป็นจริง และเป็นกลาง (ทั้งข้อดีและข้อเสีย)" at bounding box center [532, 352] width 422 height 39
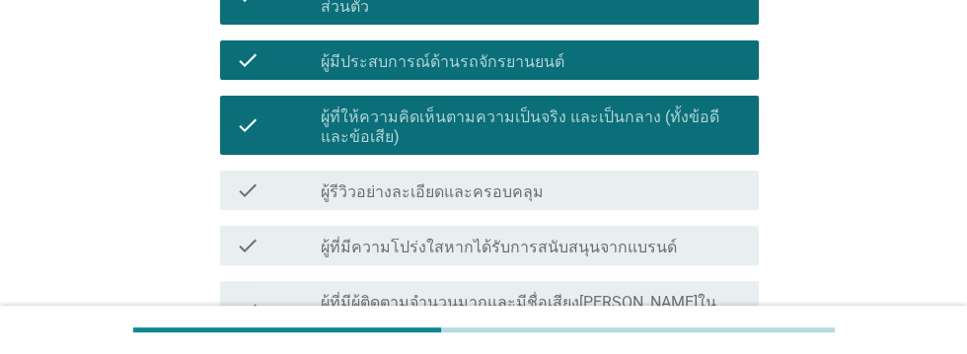
scroll to position [582, 0]
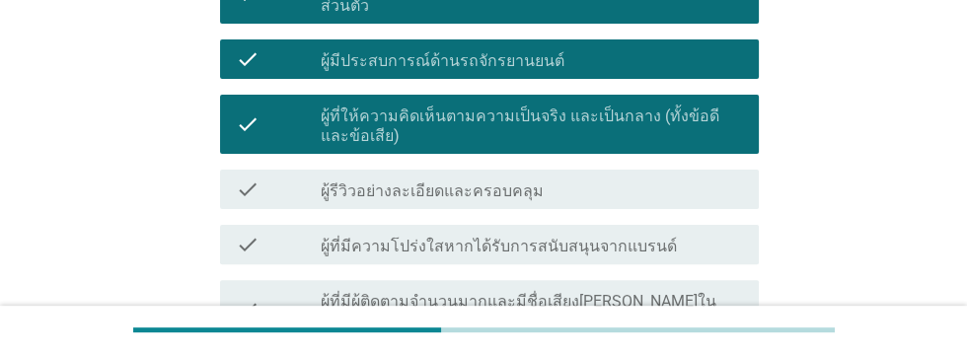
click at [680, 292] on label "ผู้ที่มีผู้ติดตามจํานวนมากและมีชื่อเสียง[PERSON_NAME]ในกลุ่มผู้ใช้จักรยานยนต์" at bounding box center [532, 311] width 422 height 39
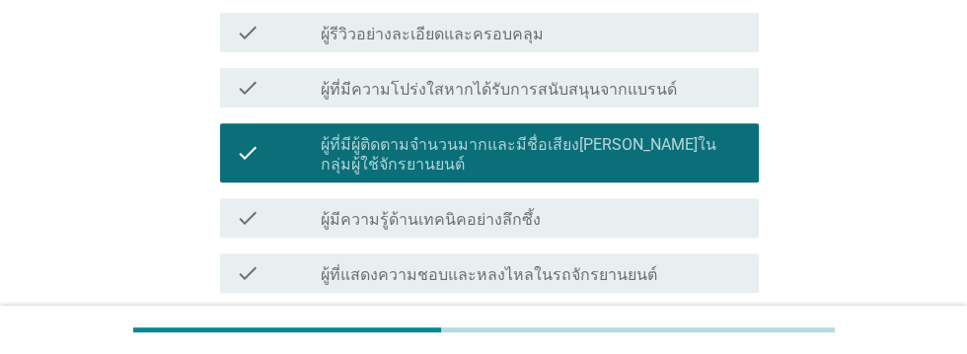
scroll to position [753, 0]
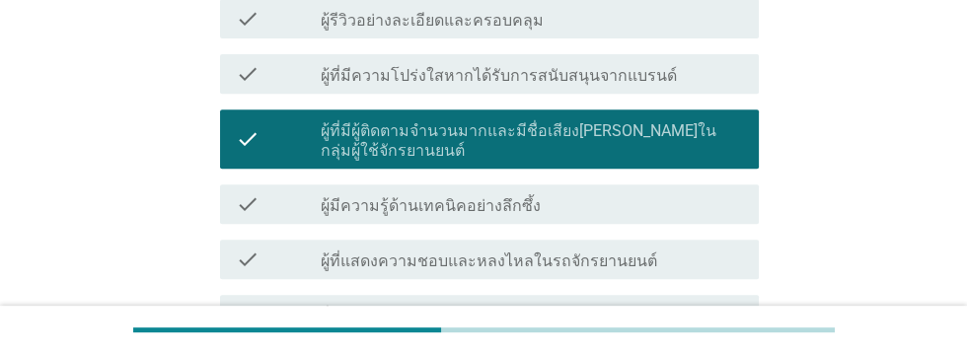
click at [681, 192] on div "check_box_outline_blank ผู้มีความรู้ด้านเทคนิคอย่างลึกซึ้ง" at bounding box center [532, 204] width 422 height 24
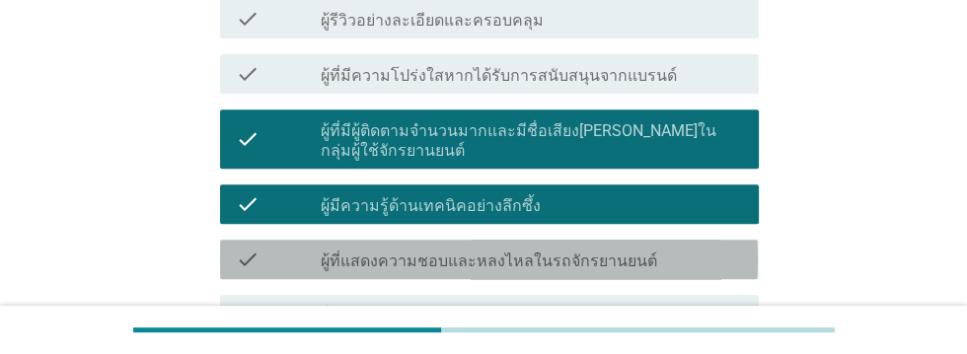
click at [683, 248] on div "check_box_outline_blank ผู้ที่แสดงความชอบและหลงไหลในรถจักรยานยนต์" at bounding box center [532, 260] width 422 height 24
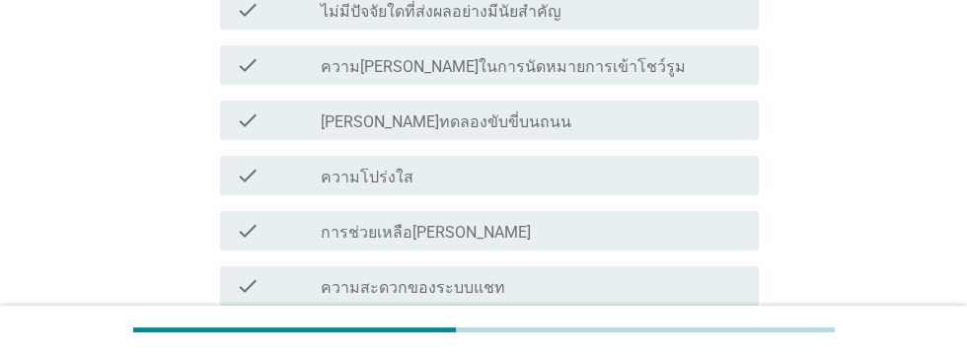
scroll to position [317, 0]
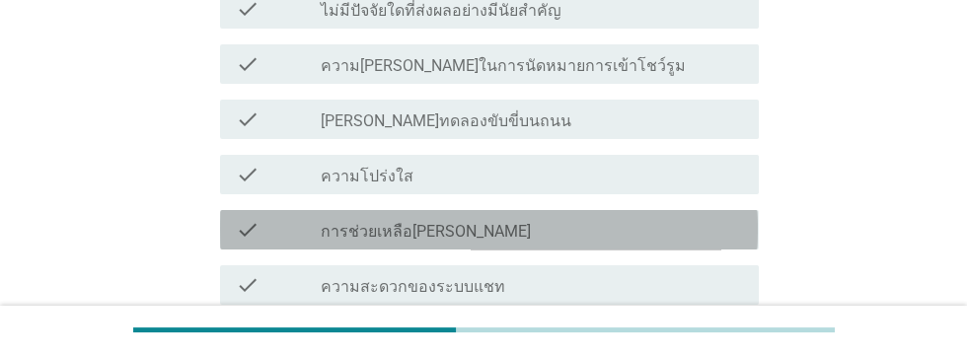
click at [565, 235] on div "check_box_outline_blank การช่วยเหลือ[PERSON_NAME]" at bounding box center [532, 230] width 422 height 24
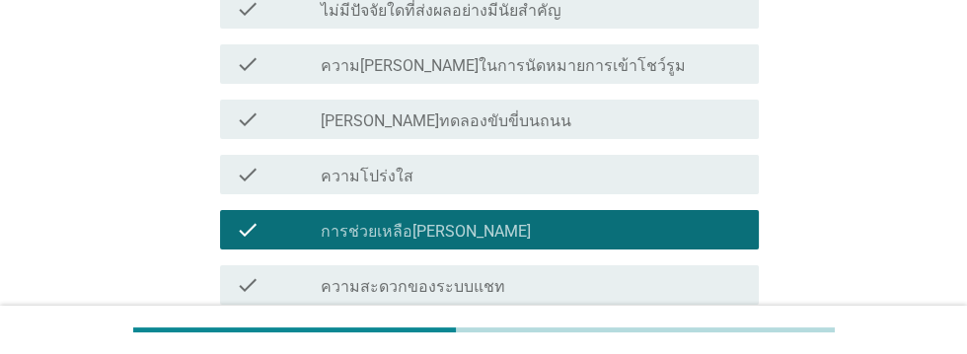
click at [584, 332] on div "check_box_outline_blank ความถูกต้องของข้อมูล" at bounding box center [532, 340] width 422 height 24
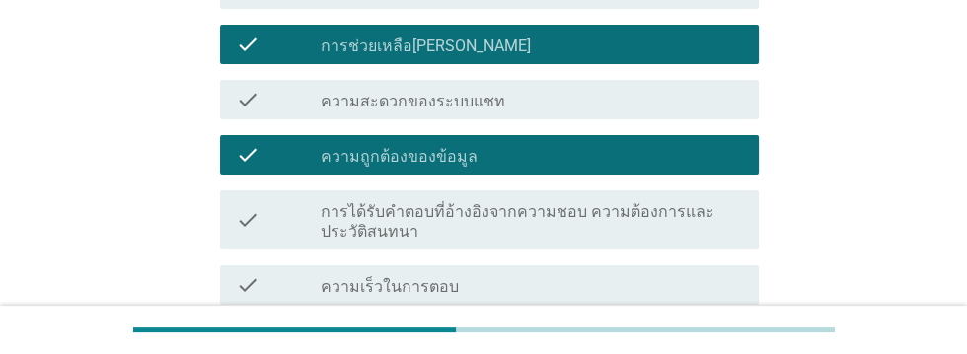
scroll to position [502, 0]
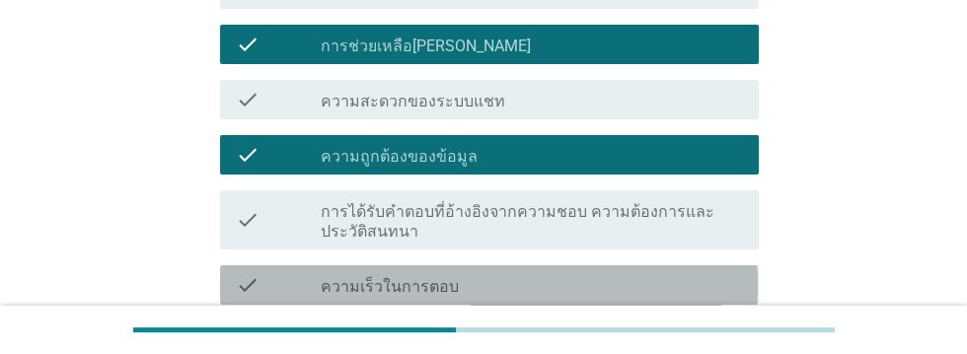
click at [561, 284] on div "check_box_outline_blank ความเร็วในการตอบ" at bounding box center [532, 285] width 422 height 24
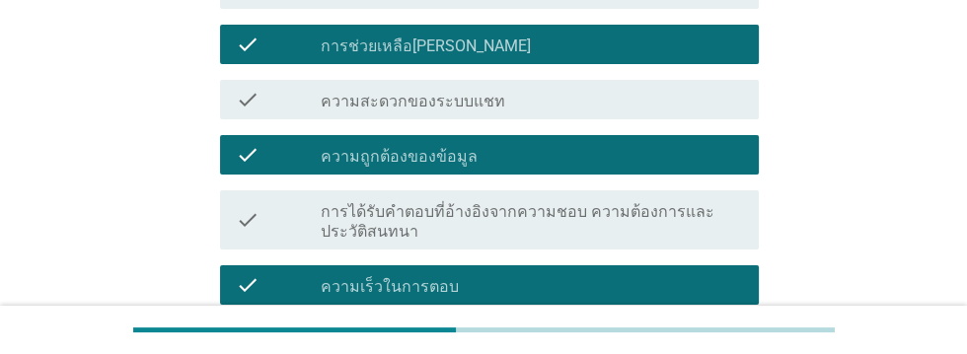
scroll to position [652, 0]
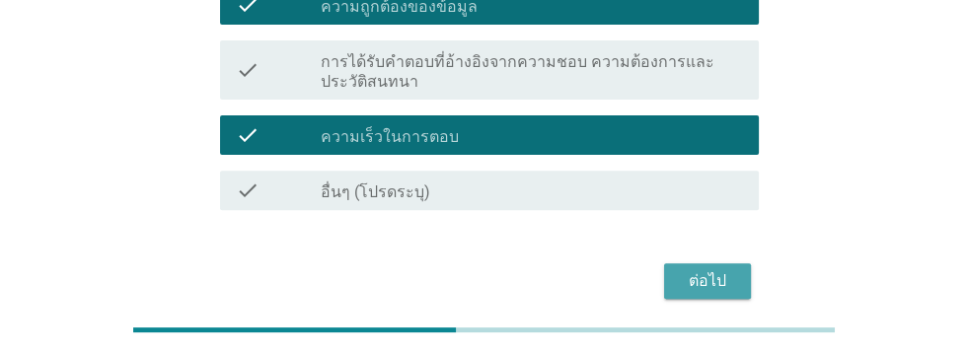
click at [709, 296] on button "ต่อไป" at bounding box center [707, 281] width 87 height 36
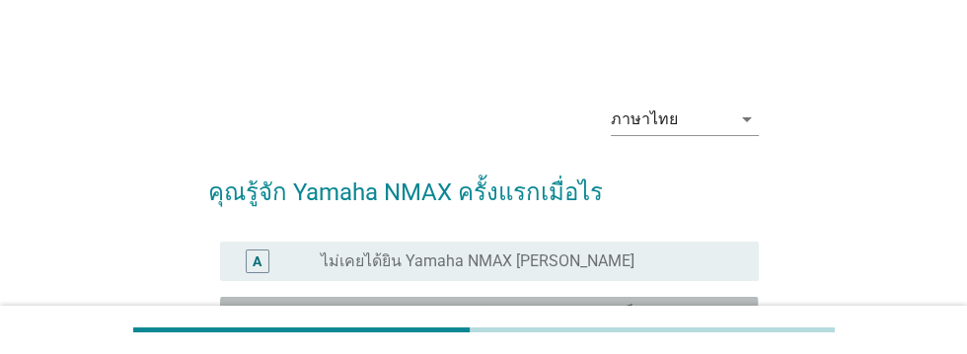
click at [672, 332] on label "ระหว่างกระบวนการรับรู้ ([PERSON_NAME] เห็นผ่าน ๆ บนช่องทางออนไลน์ เคยได้ยินมาบ้…" at bounding box center [524, 324] width 406 height 39
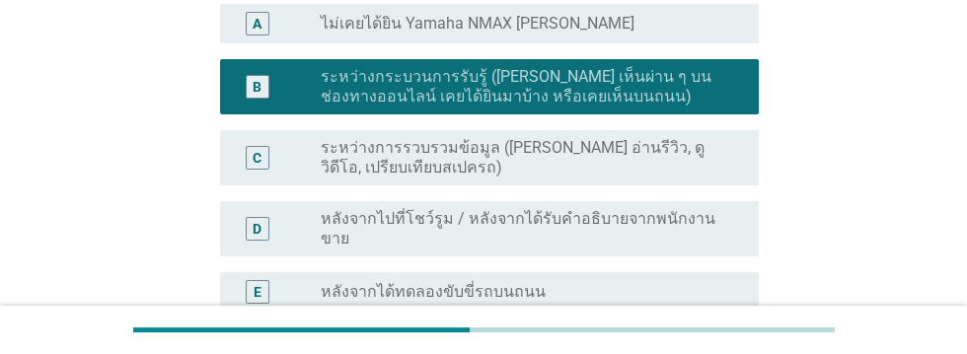
scroll to position [584, 0]
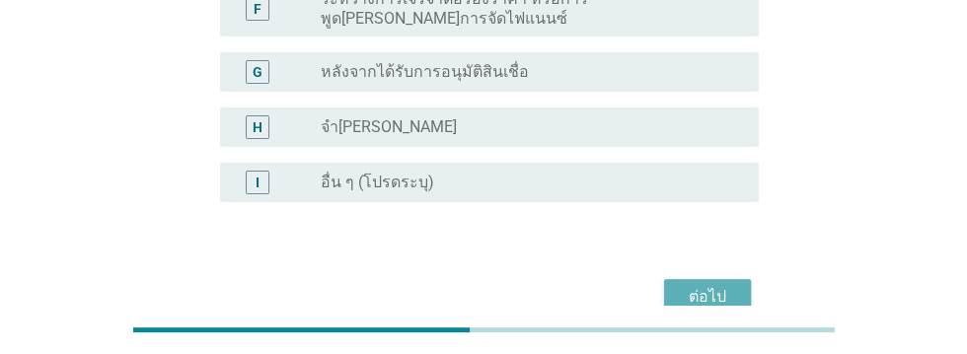
click at [724, 293] on button "ต่อไป" at bounding box center [707, 297] width 87 height 36
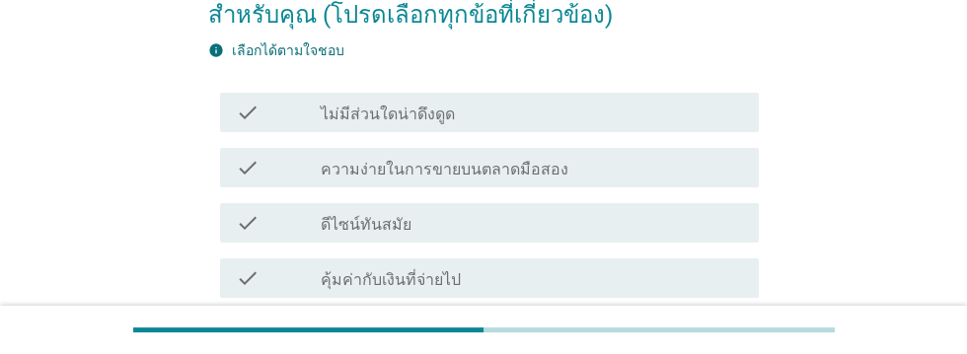
scroll to position [216, 0]
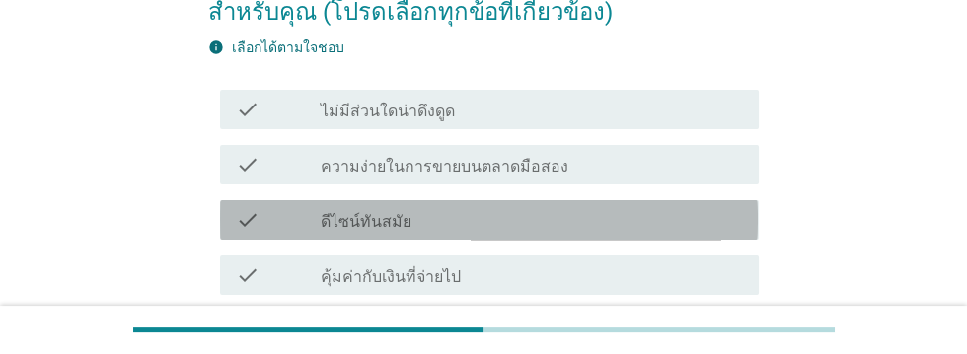
click at [590, 232] on div "check check_box_outline_blank ดีไซน์ทันสมัย" at bounding box center [489, 219] width 538 height 39
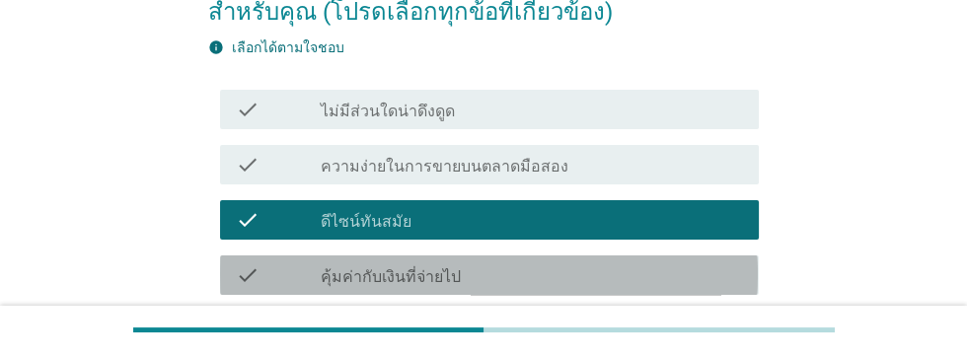
click at [587, 272] on div "check_box_outline_blank คุ้มค่ากับเงินที่จ่ายไป" at bounding box center [532, 275] width 422 height 24
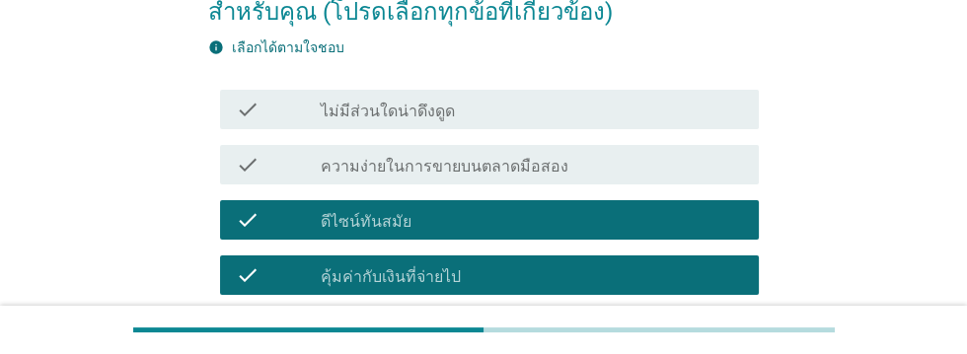
click at [576, 330] on div "check_box_outline_blank นั่งและขับขี่สบาย" at bounding box center [532, 331] width 422 height 24
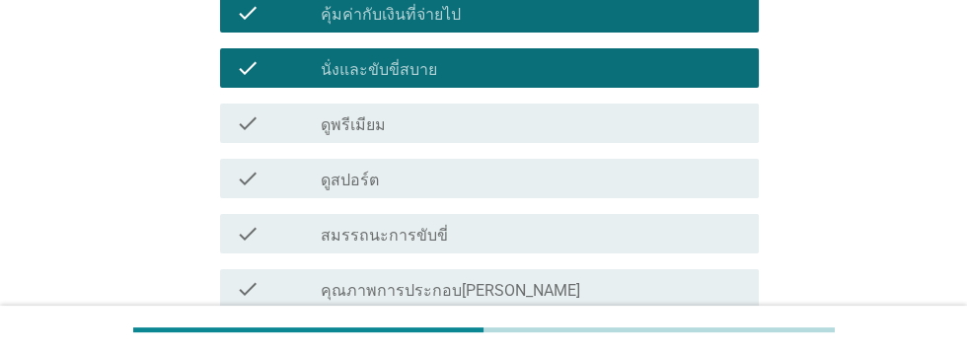
scroll to position [484, 0]
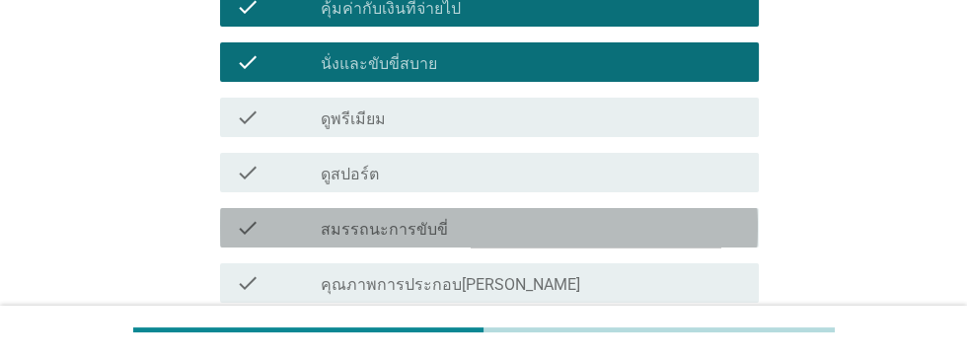
click at [616, 233] on div "check_box_outline_blank สมรรถนะการขับขี่" at bounding box center [532, 228] width 422 height 24
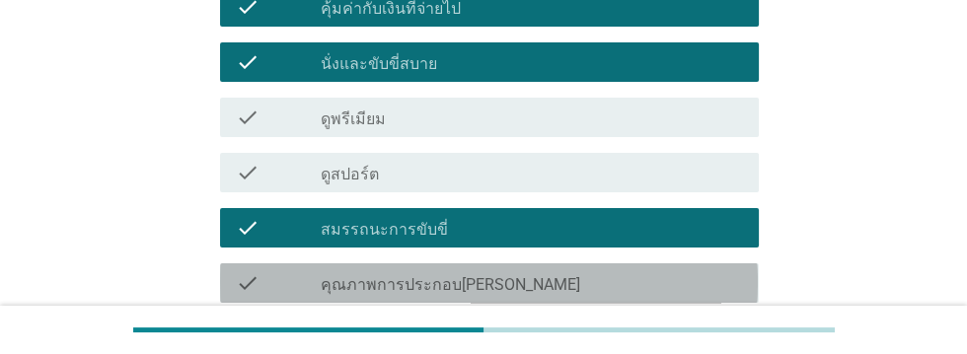
click at [597, 275] on div "check_box_outline_blank คุณภาพการประกอบ[PERSON_NAME]" at bounding box center [532, 283] width 422 height 24
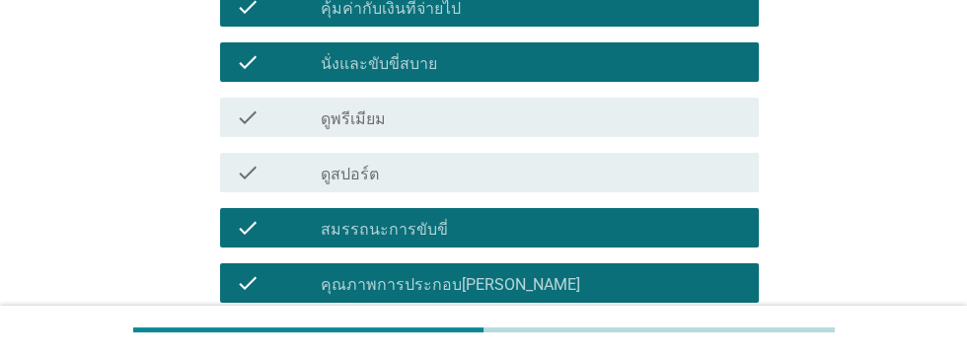
click at [578, 335] on div "check_box_outline_blank การแต่งรถ" at bounding box center [532, 338] width 422 height 24
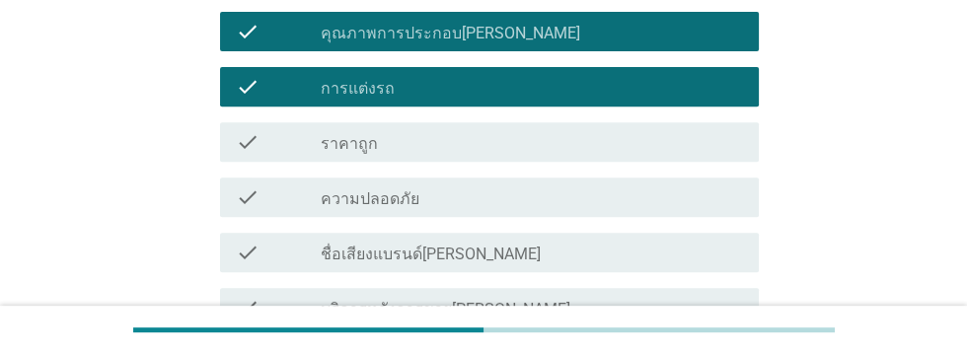
scroll to position [738, 0]
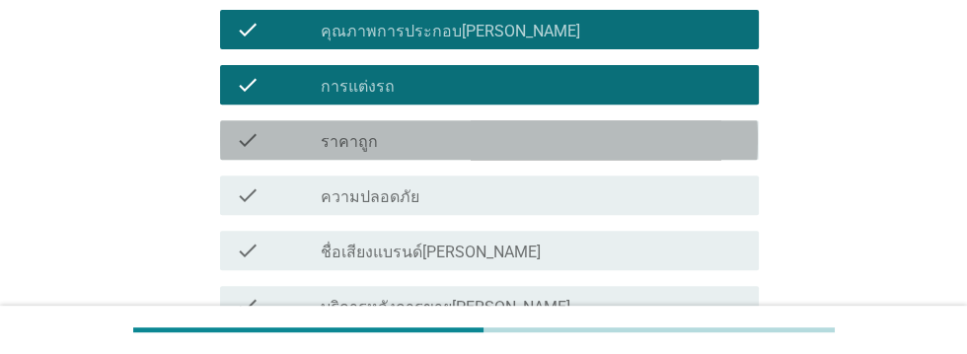
click at [560, 141] on div "check_box_outline_blank ราคาถูก" at bounding box center [532, 140] width 422 height 24
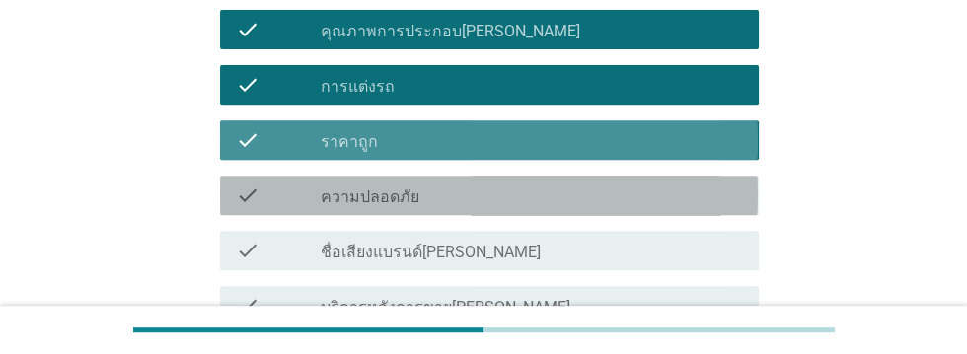
click at [572, 193] on div "check_box_outline_blank ความปลอดภัย" at bounding box center [532, 195] width 422 height 24
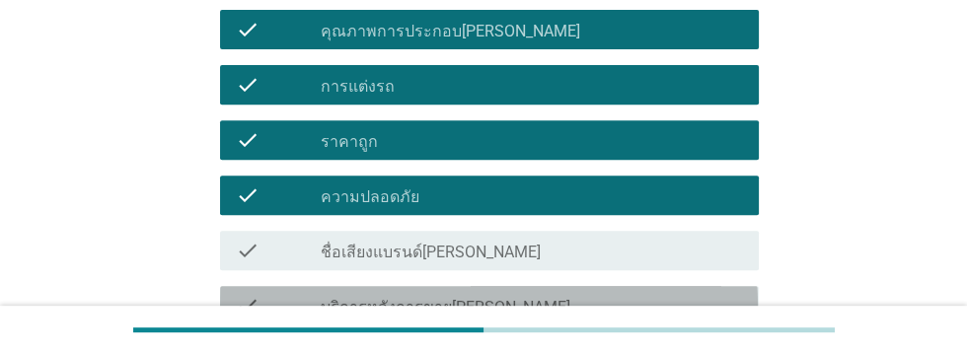
click at [595, 299] on div "check_box_outline_blank บริการหลังการขาย[PERSON_NAME]" at bounding box center [532, 306] width 422 height 24
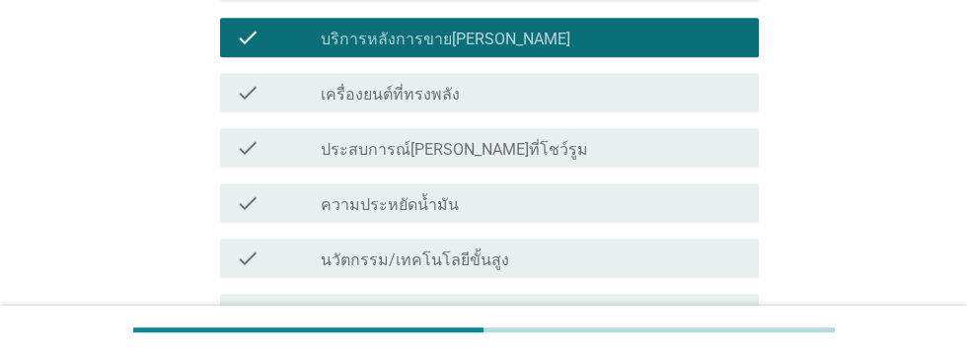
scroll to position [1010, 0]
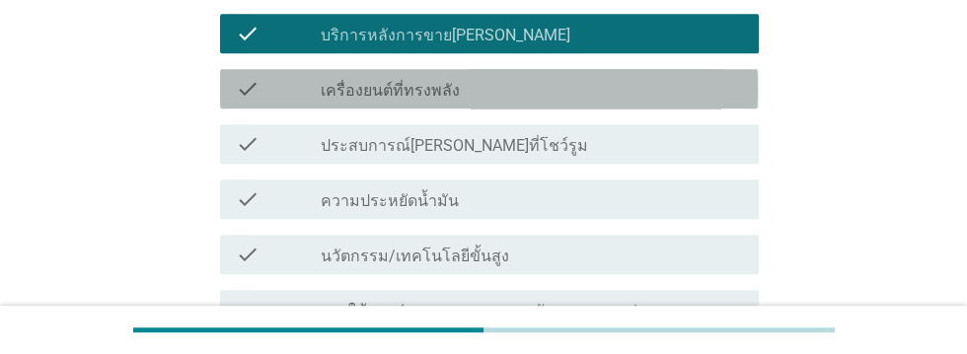
click at [581, 91] on div "check_box_outline_blank เครื่องยนต์ที่ทรงพลัง" at bounding box center [532, 89] width 422 height 24
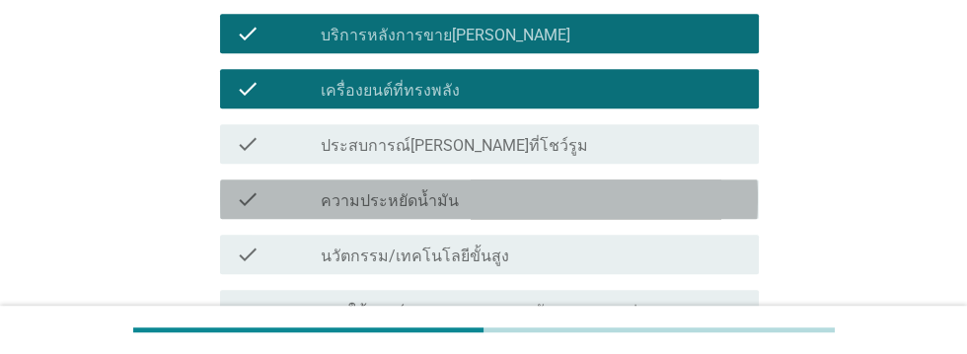
click at [574, 206] on div "check_box_outline_blank ความประหยัดน้ำมัน" at bounding box center [532, 199] width 422 height 24
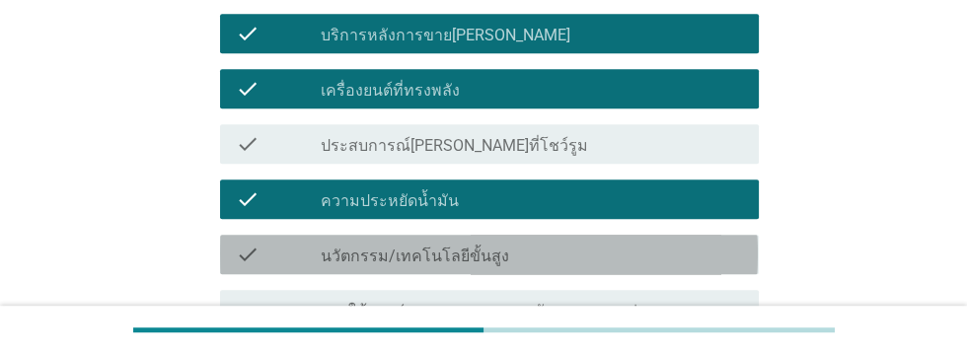
click at [607, 255] on div "check_box_outline_blank นวัตกรรม/เทคโนโลยีขั้นสูง" at bounding box center [532, 255] width 422 height 24
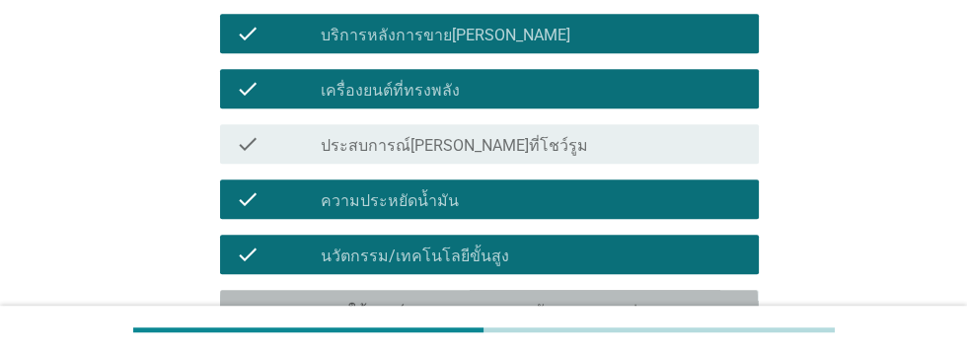
click at [622, 326] on label "การใช้งาน (ขนาดรถ การแทรกตัวของรถระหว่างการจราจรในช่องว่างระหว่างรถคันอื่น ความ…" at bounding box center [532, 331] width 422 height 59
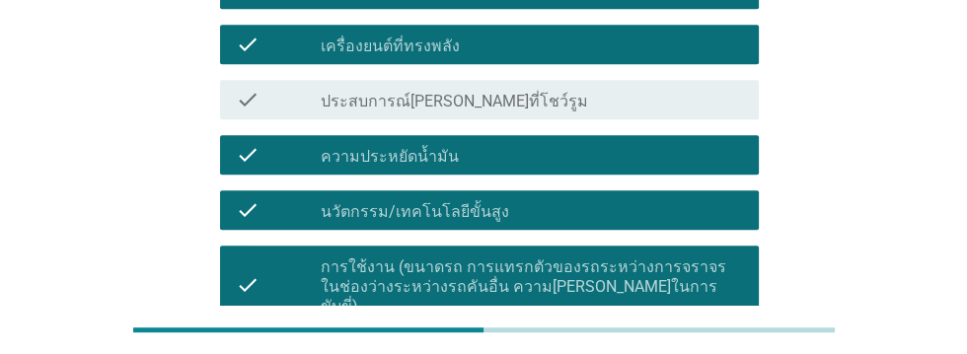
scroll to position [1204, 0]
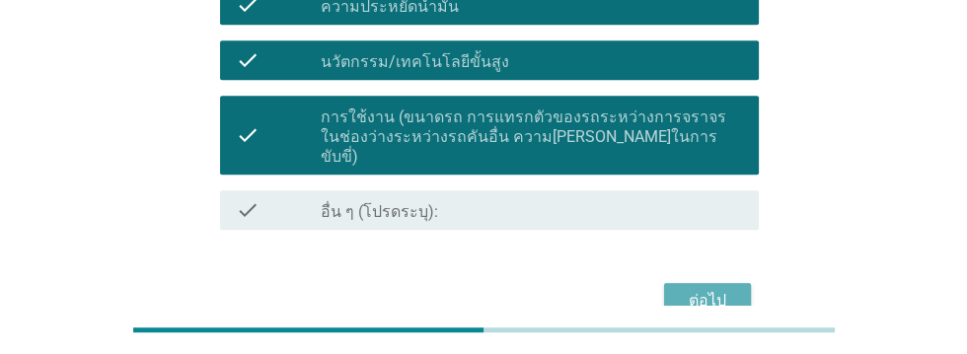
click at [731, 289] on div "ต่อไป" at bounding box center [707, 301] width 55 height 24
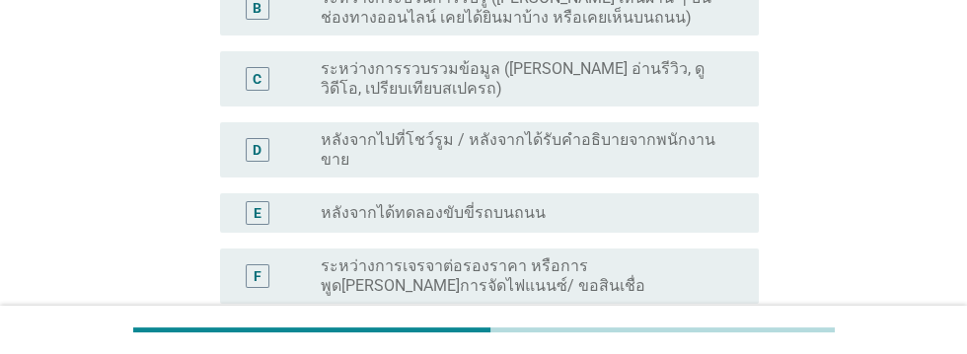
scroll to position [352, 0]
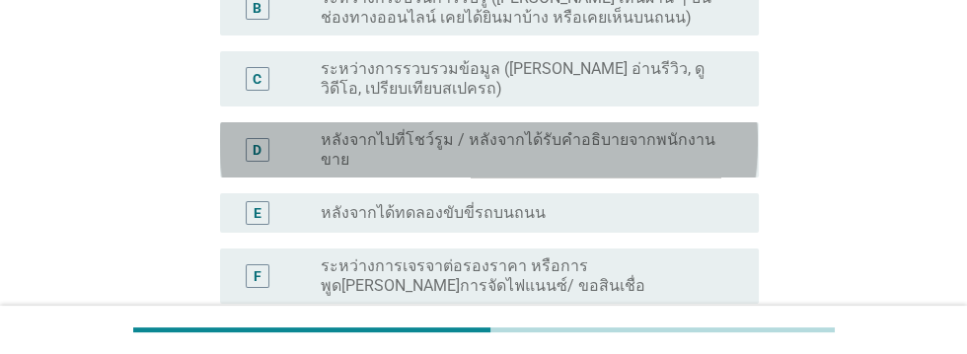
click at [718, 138] on label "หลังจากไปที่โชว์รูม / หลังจากได้รับคำอธิบายจากพนักงานขาย" at bounding box center [524, 149] width 406 height 39
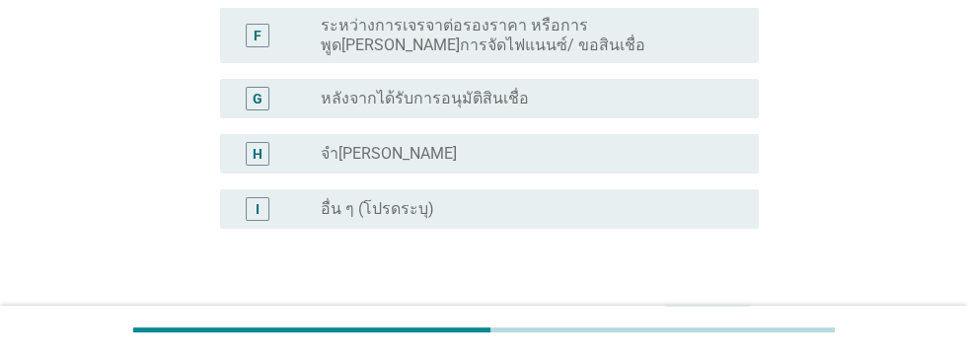
scroll to position [620, 0]
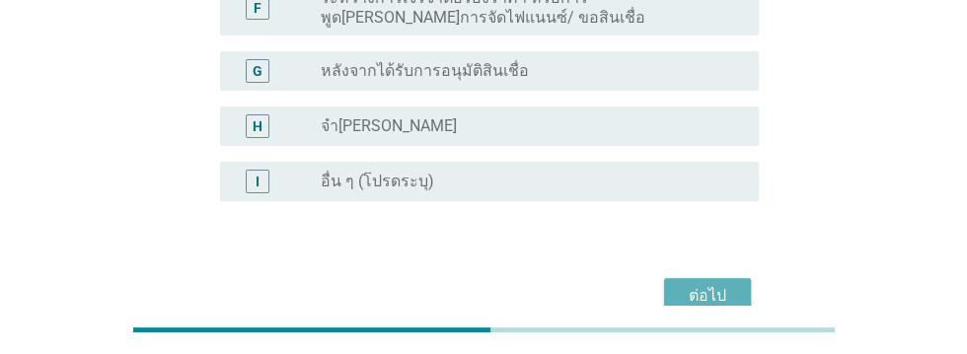
click at [734, 278] on button "ต่อไป" at bounding box center [707, 296] width 87 height 36
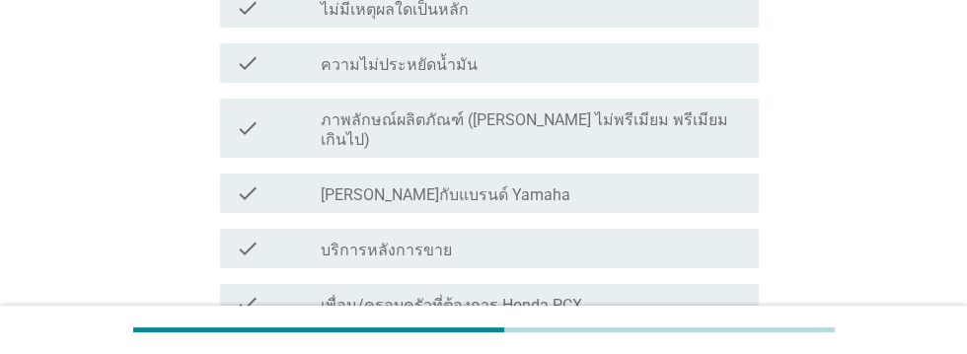
scroll to position [319, 0]
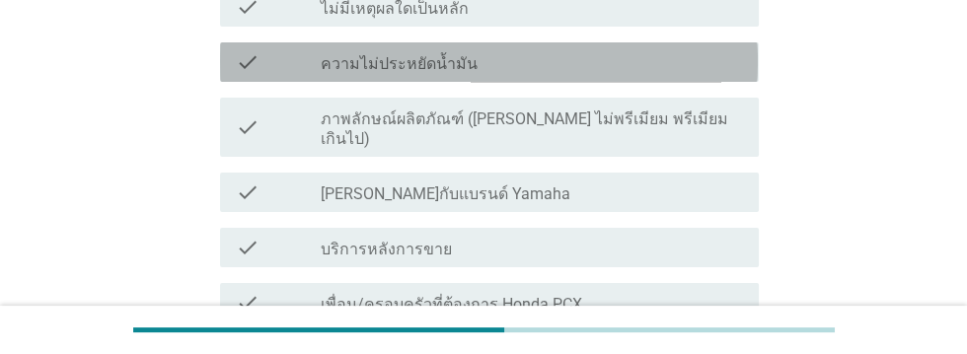
click at [619, 67] on div "check_box_outline_blank ความไม่ประหยัดน้ำมัน" at bounding box center [532, 62] width 422 height 24
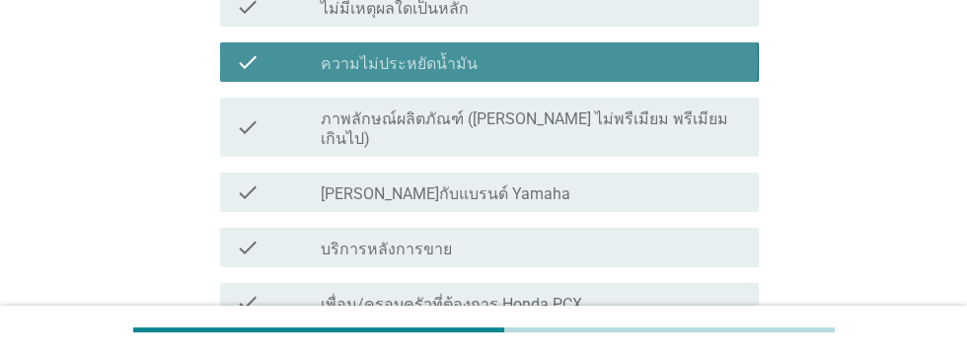
click at [677, 62] on div "check_box_outline_blank ความไม่ประหยัดน้ำมัน" at bounding box center [532, 62] width 422 height 24
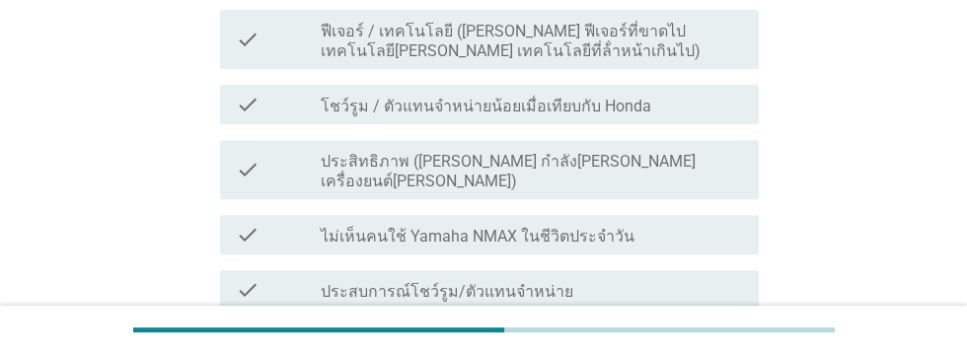
scroll to position [767, 0]
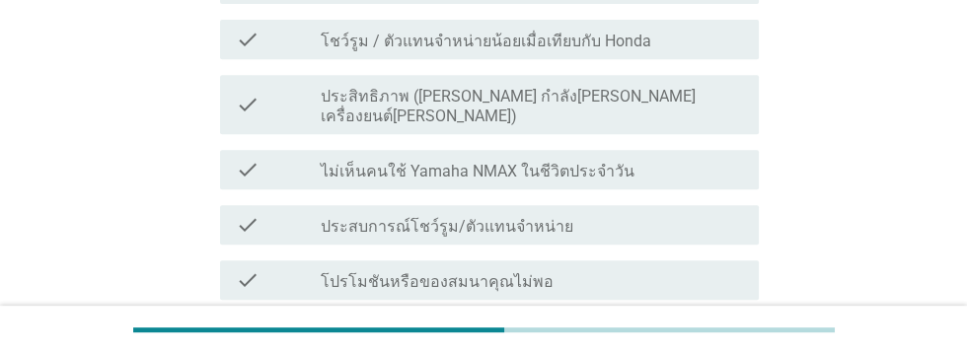
click at [659, 324] on div "check_box_outline_blank ข้อมูลออนไลน์มีน้อย" at bounding box center [532, 336] width 422 height 24
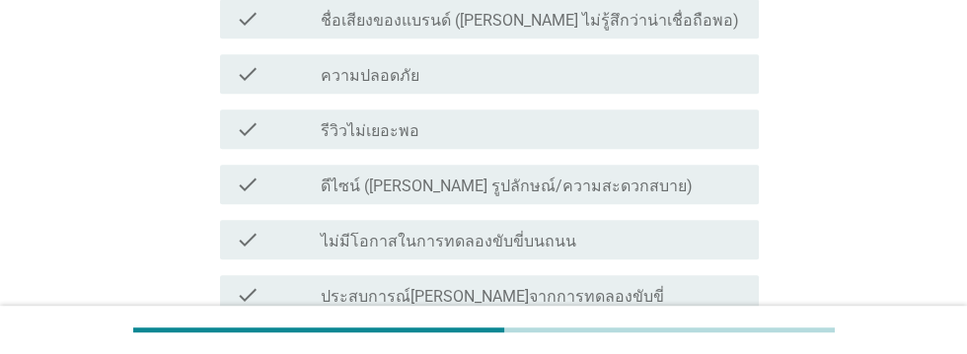
scroll to position [1311, 0]
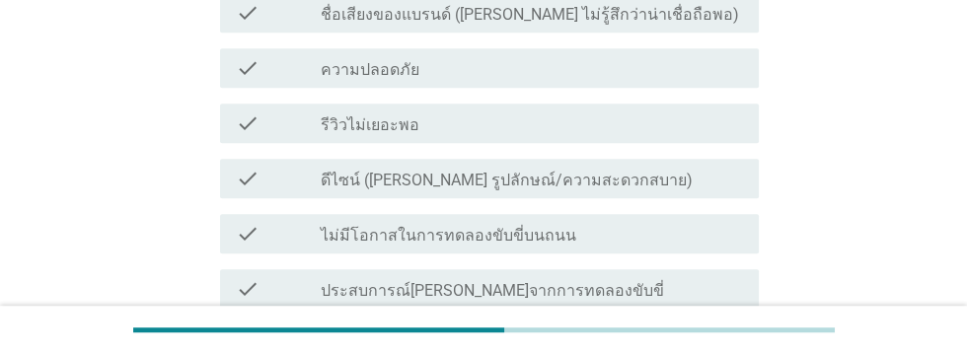
click at [669, 167] on div "check_box_outline_blank ดีไซน์ ([PERSON_NAME] รูปลักษณ์/ความสะดวกสบาย)" at bounding box center [532, 179] width 422 height 24
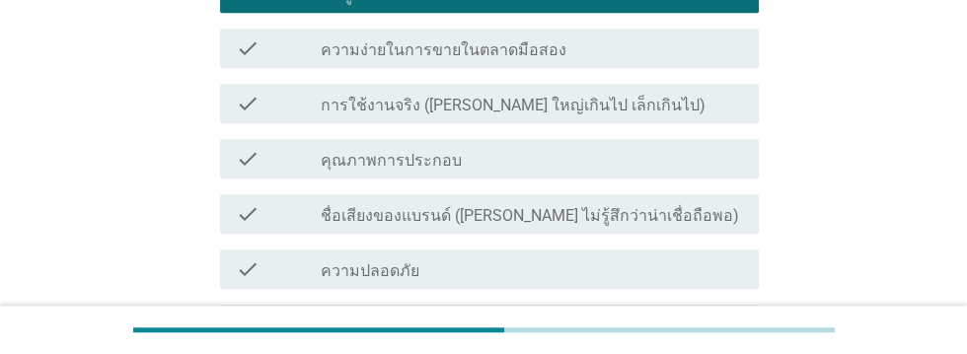
scroll to position [1120, 0]
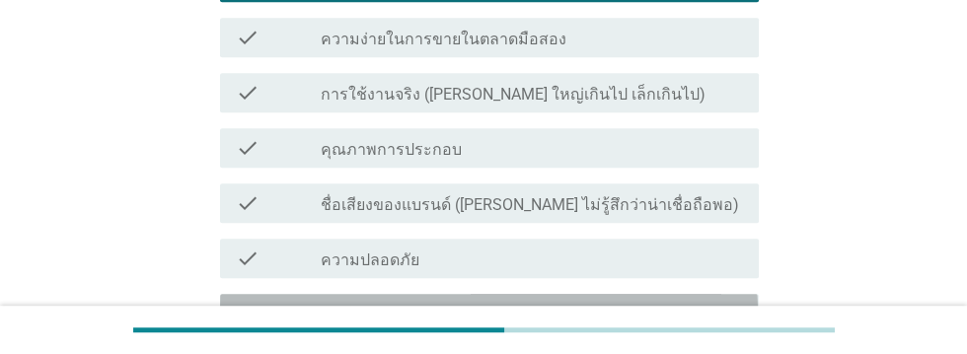
click at [594, 302] on div "check_box_outline_blank รีวิวไม่เยอะพอ" at bounding box center [532, 314] width 422 height 24
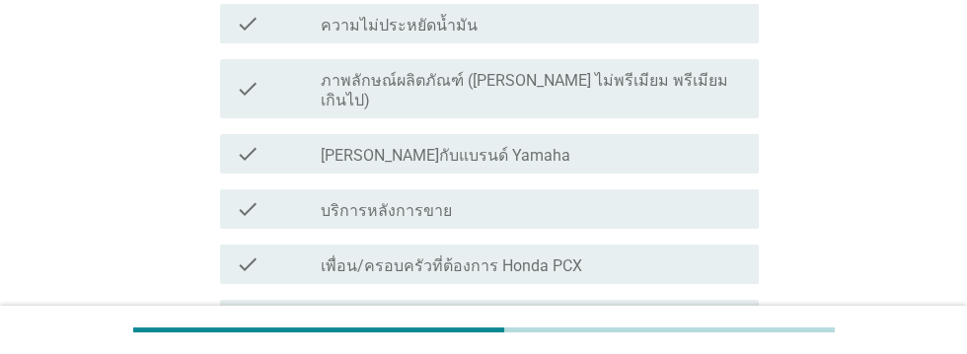
scroll to position [360, 0]
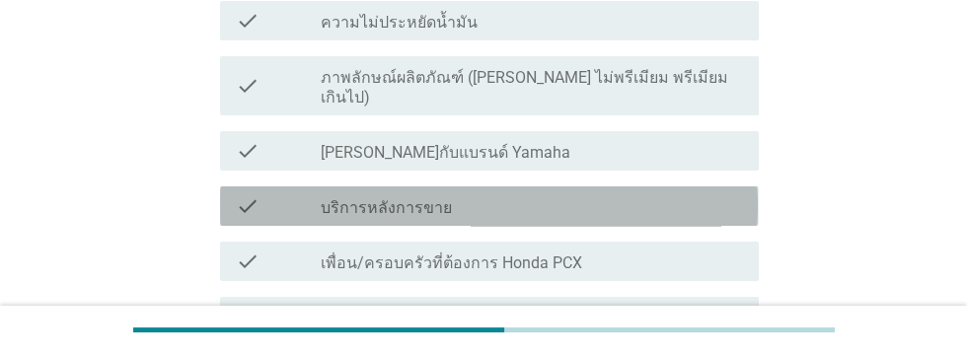
click at [679, 194] on div "check_box_outline_blank บริการหลังการขาย" at bounding box center [532, 206] width 422 height 24
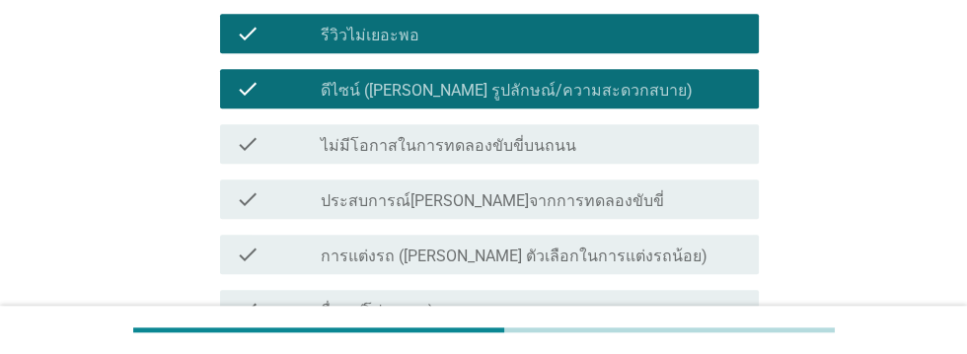
scroll to position [1481, 0]
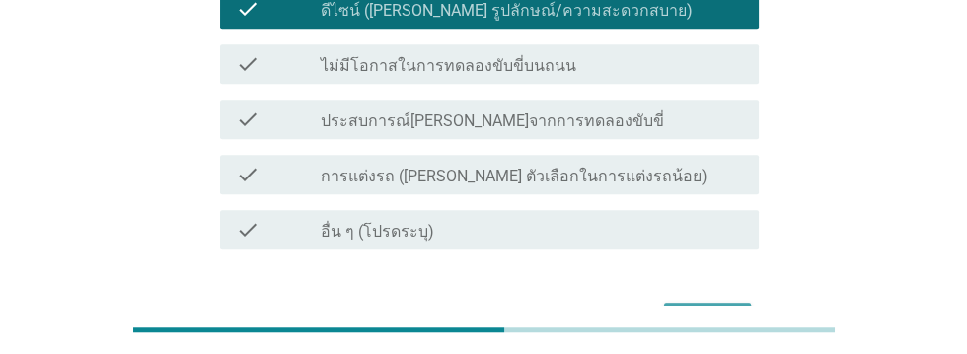
click at [713, 309] on div "ต่อไป" at bounding box center [707, 321] width 55 height 24
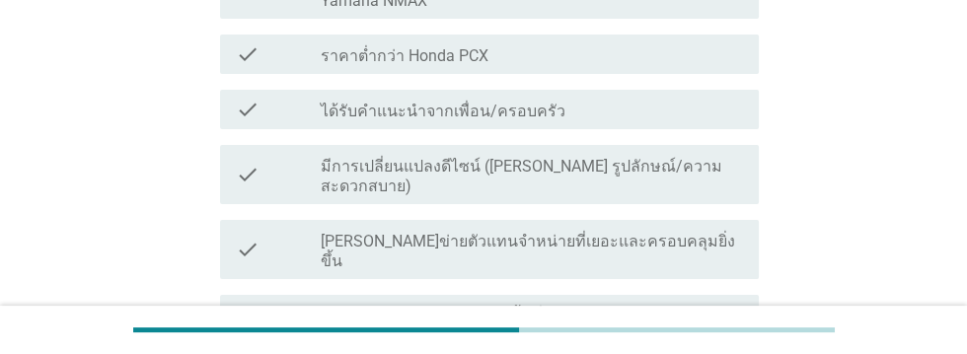
scroll to position [442, 0]
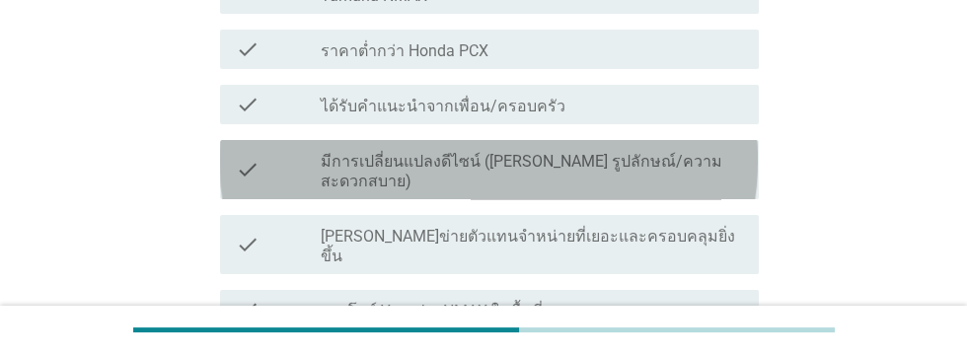
click at [721, 148] on div "check_box_outline_blank มีการเปลี่ยนแปลงดีไซน์ ([PERSON_NAME] รูปลักษณ์/ความสะด…" at bounding box center [532, 169] width 422 height 43
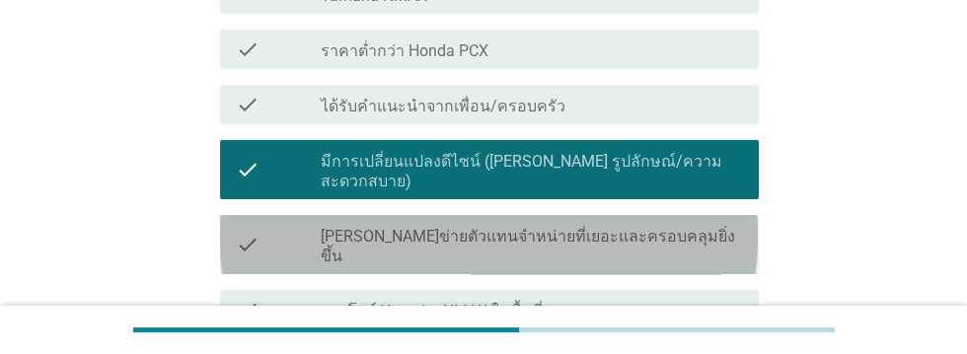
click at [690, 223] on div "check_box_outline_blank [PERSON_NAME]ข่ายตัวแทนจําหน่ายที่เยอะและครอบคลุมยิ่งขึ…" at bounding box center [532, 244] width 422 height 43
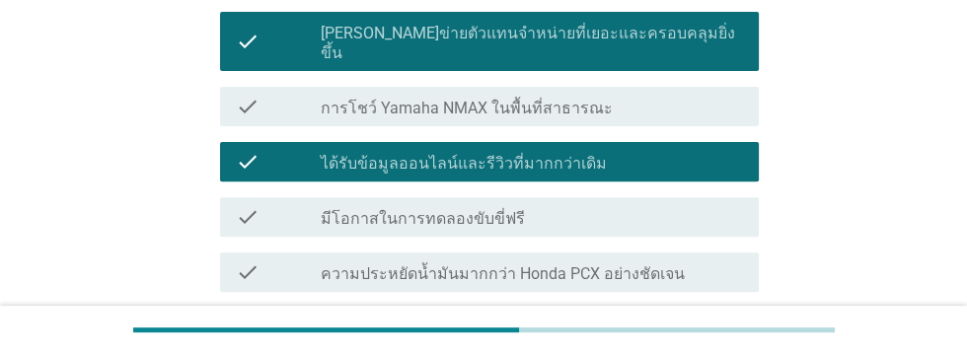
scroll to position [645, 0]
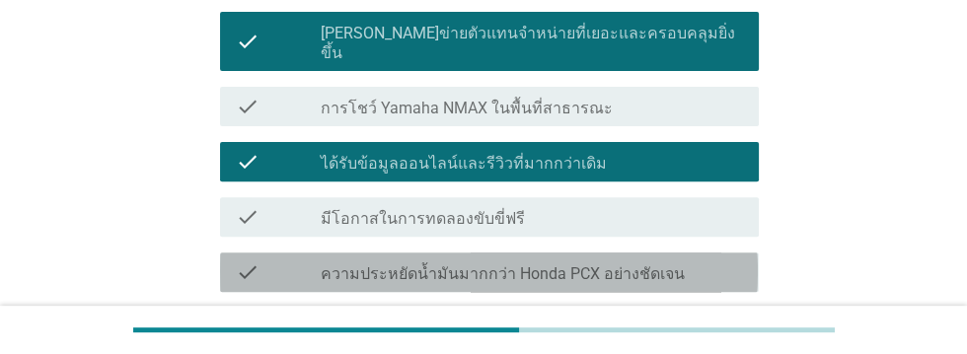
click at [694, 260] on div "check_box_outline_blank ความประหยัดน้ำมันมากกว่า Honda PCX อย่างชัดเจน" at bounding box center [532, 272] width 422 height 24
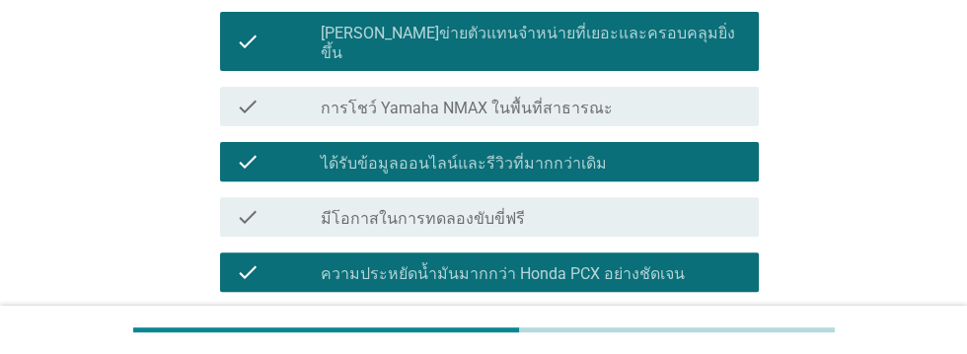
click at [672, 316] on div "check_box_outline_blank เห็น Yamaha NMAX บนท้องถนนมากขึ้น" at bounding box center [532, 328] width 422 height 24
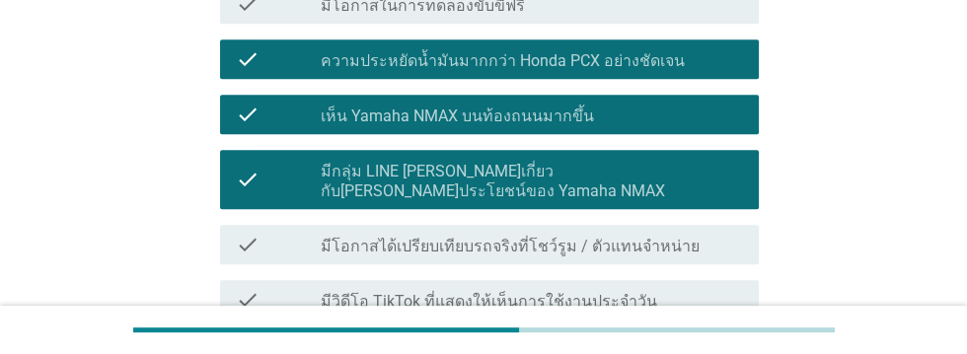
scroll to position [858, 0]
click at [719, 347] on label "ได้เห็นประสบการณ์การใช้งานจริงของคนที่ใช้Yamaha NMAX" at bounding box center [531, 357] width 420 height 20
click at [705, 233] on div "check_box_outline_blank มีโอกาสได้เปรียบเทียบรถจริงที่โชว์รูม / ตัวแทนจำหน่าย" at bounding box center [532, 245] width 422 height 24
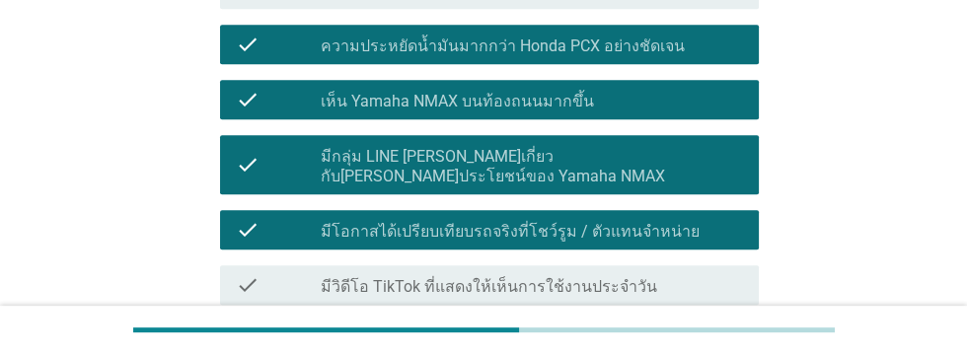
scroll to position [965, 0]
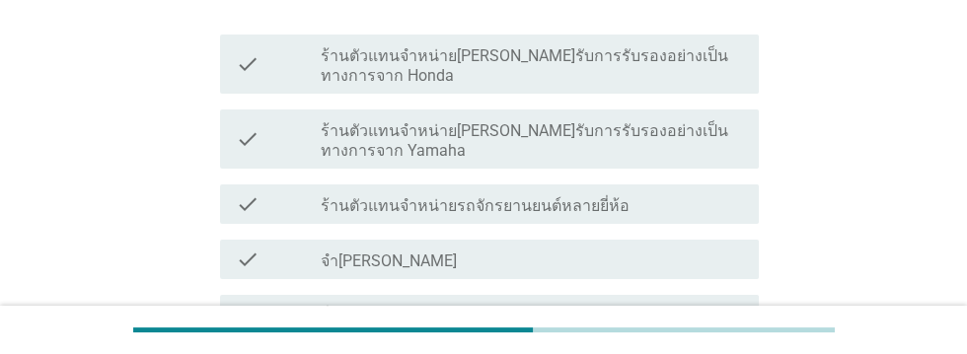
scroll to position [273, 0]
click at [692, 55] on label "ร้านตัวแทนจำหน่าย[PERSON_NAME]รับการรับรองอย่างเป็นทางการจาก Honda" at bounding box center [532, 63] width 422 height 39
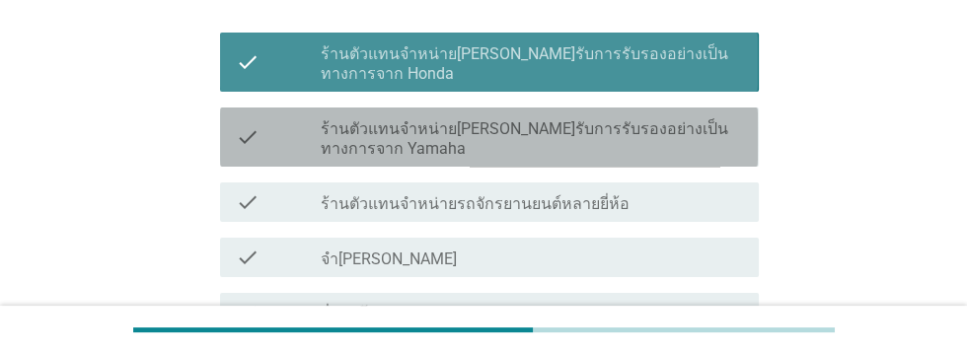
click at [706, 139] on label "ร้านตัวแทนจำหน่าย[PERSON_NAME]รับการรับรองอย่างเป็นทางการจาก Yamaha" at bounding box center [532, 138] width 422 height 39
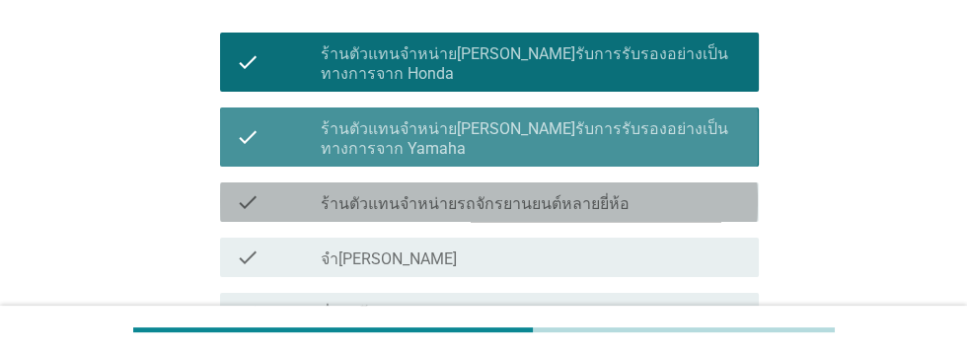
click at [706, 215] on div "check check_box_outline_blank ร้านตัวแทนจำหน่ายรถจักรยานยนต์หลายยี่ห้อ" at bounding box center [489, 201] width 538 height 39
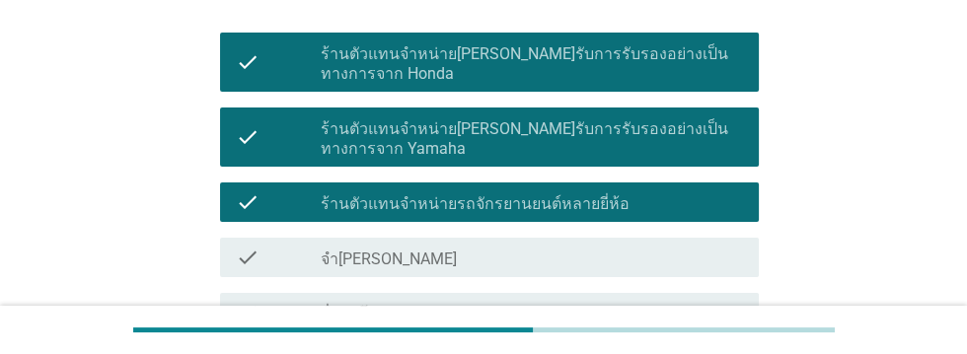
scroll to position [397, 0]
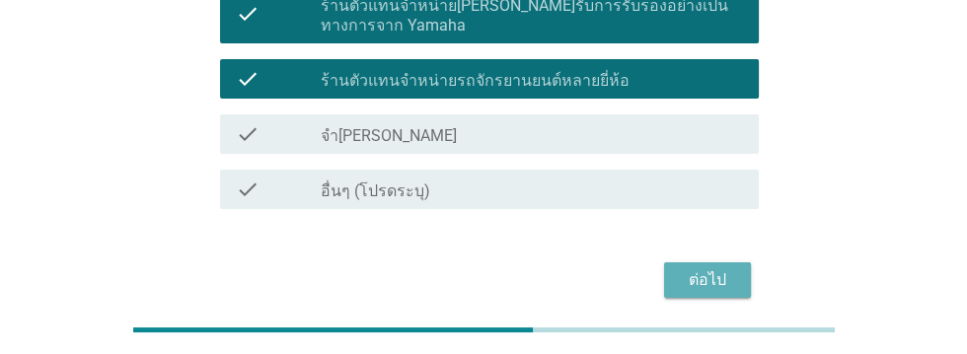
click at [719, 287] on div "ต่อไป" at bounding box center [707, 280] width 55 height 24
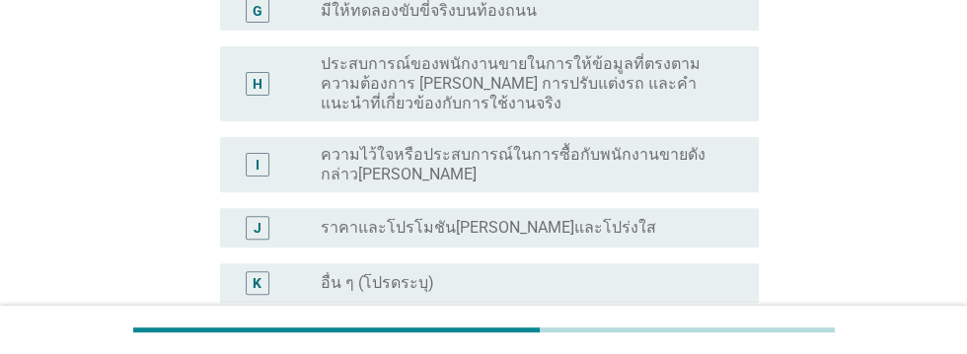
scroll to position [634, 0]
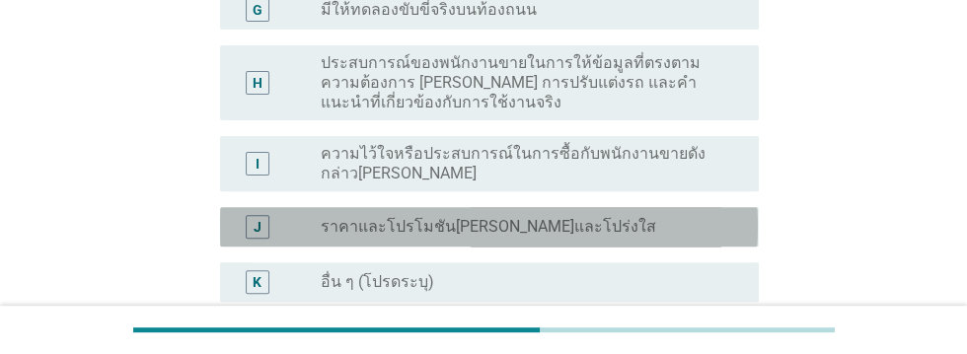
click at [658, 228] on div "radio_button_unchecked ราคาและโปรโมชัน[PERSON_NAME]และโปร่งใส" at bounding box center [524, 227] width 406 height 20
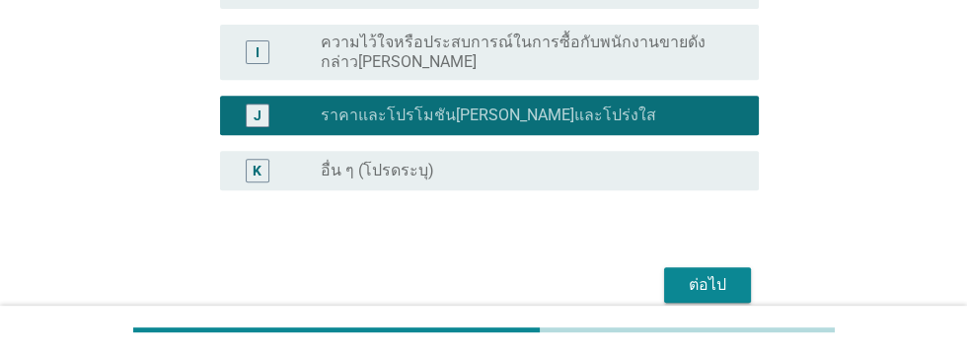
scroll to position [750, 0]
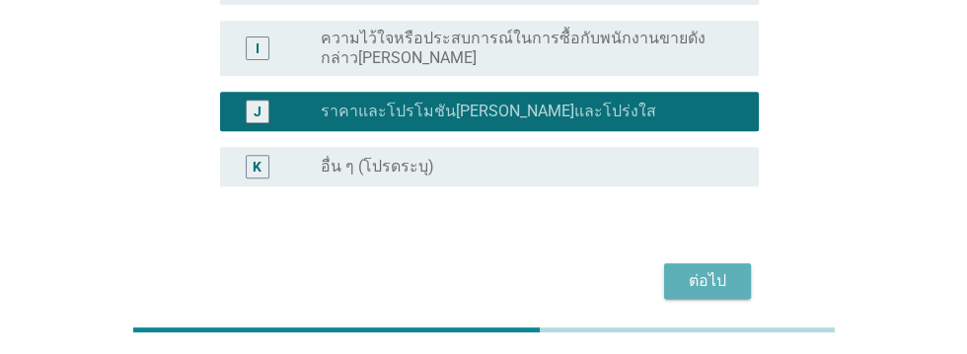
click at [707, 282] on div "ต่อไป" at bounding box center [707, 281] width 55 height 24
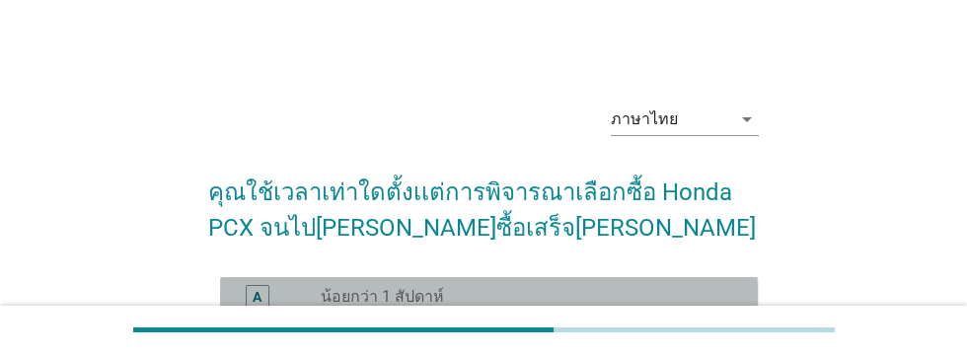
click at [572, 297] on div "radio_button_unchecked น้อยกว่า 1 สัปดาห์" at bounding box center [524, 297] width 406 height 20
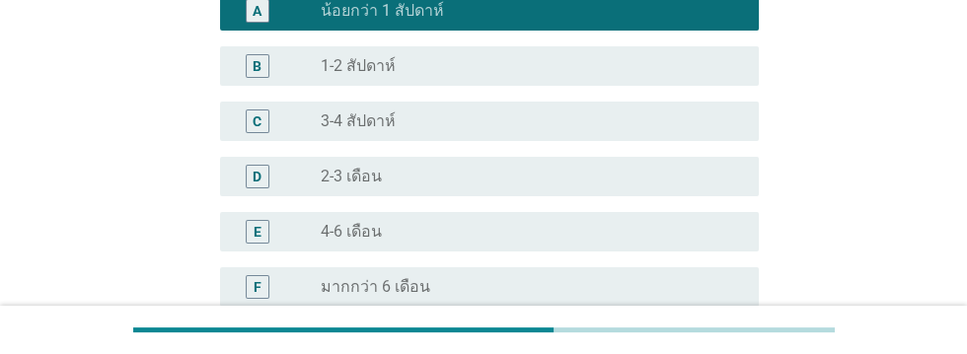
scroll to position [463, 0]
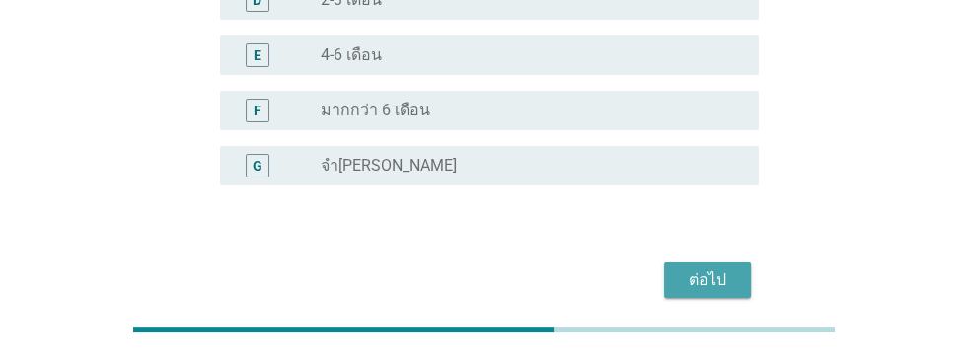
click at [718, 285] on div "ต่อไป" at bounding box center [707, 280] width 55 height 24
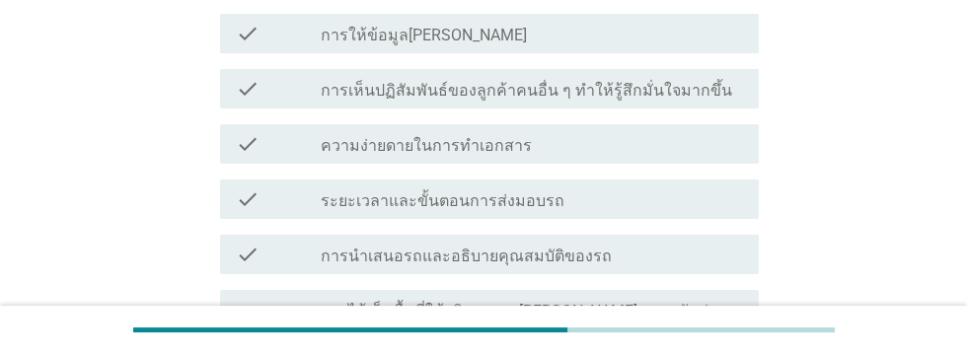
scroll to position [364, 0]
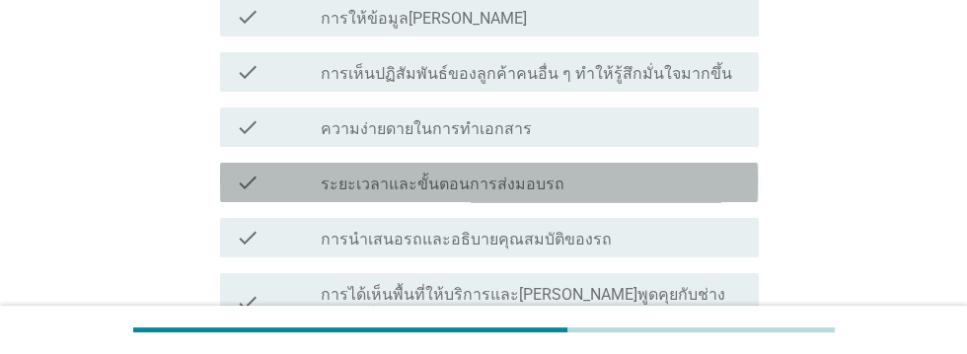
click at [674, 172] on div "check_box_outline_blank ระยะเวลาและขั้นตอนการส่งมอบรถ" at bounding box center [532, 183] width 422 height 24
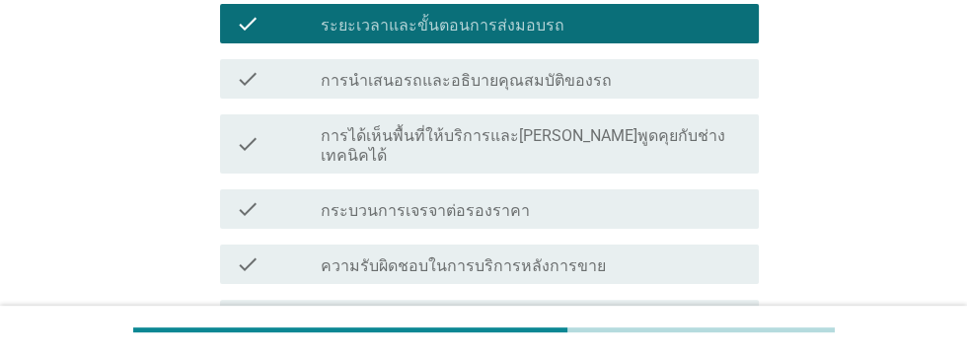
scroll to position [529, 0]
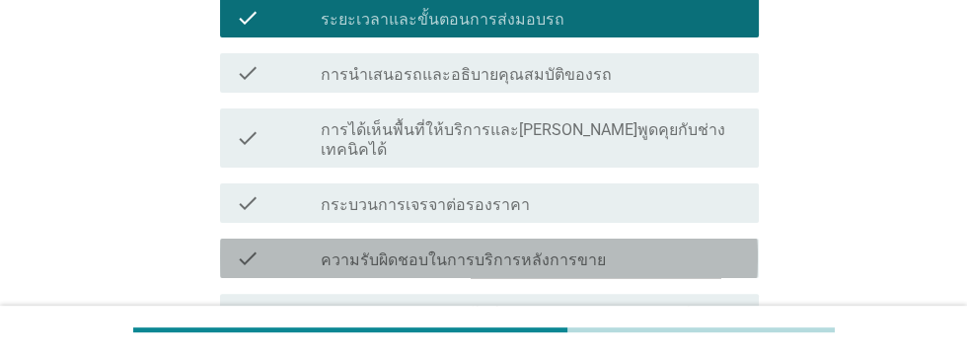
click at [665, 247] on div "check_box_outline_blank ความรับผิดชอบในการบริการหลังการขาย" at bounding box center [532, 259] width 422 height 24
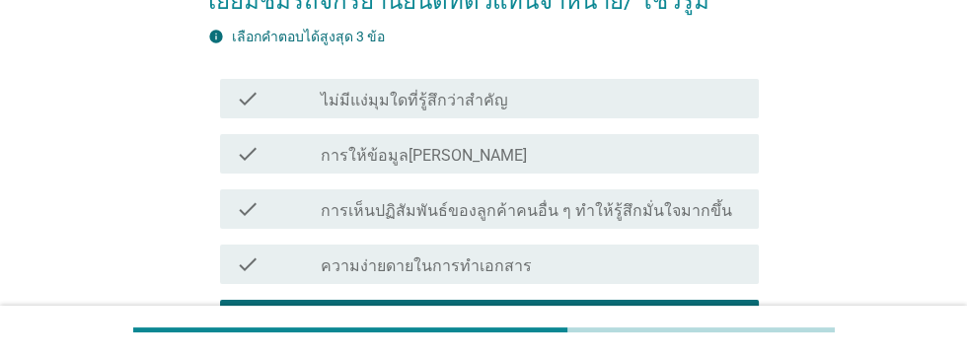
scroll to position [233, 0]
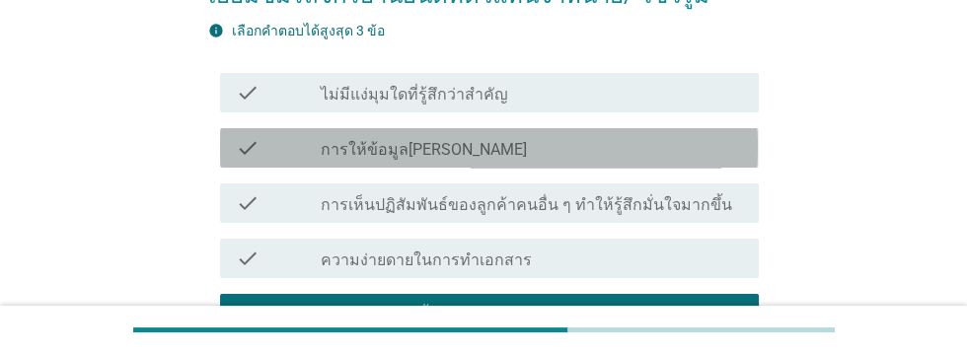
click at [701, 136] on div "check_box_outline_blank การให้ข้อมูล[PERSON_NAME]" at bounding box center [532, 148] width 422 height 24
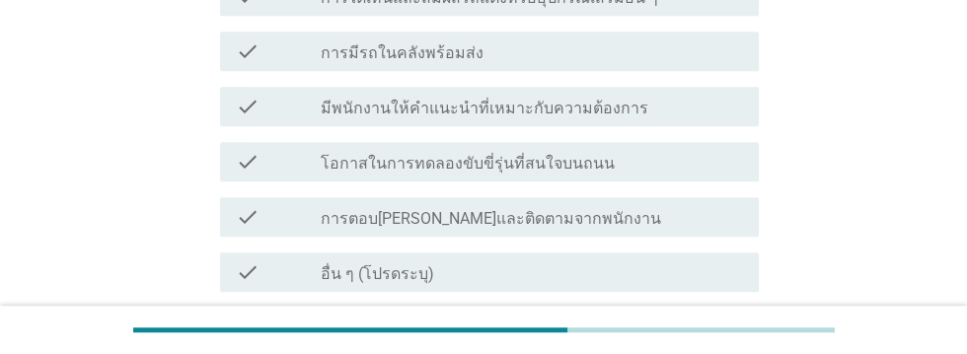
scroll to position [1104, 0]
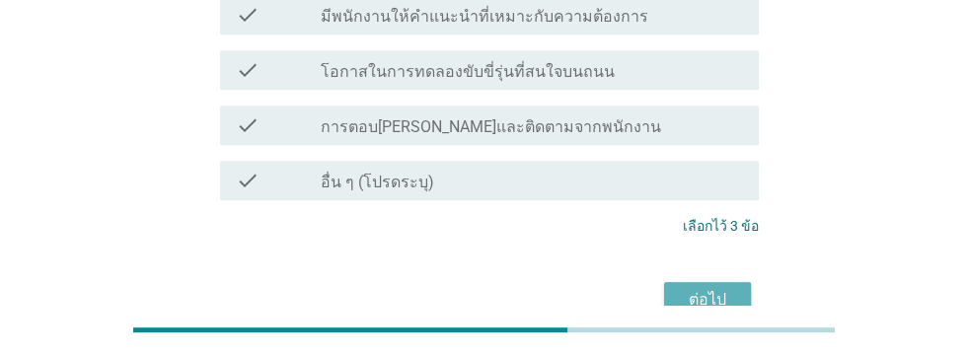
click at [715, 288] on div "ต่อไป" at bounding box center [707, 300] width 55 height 24
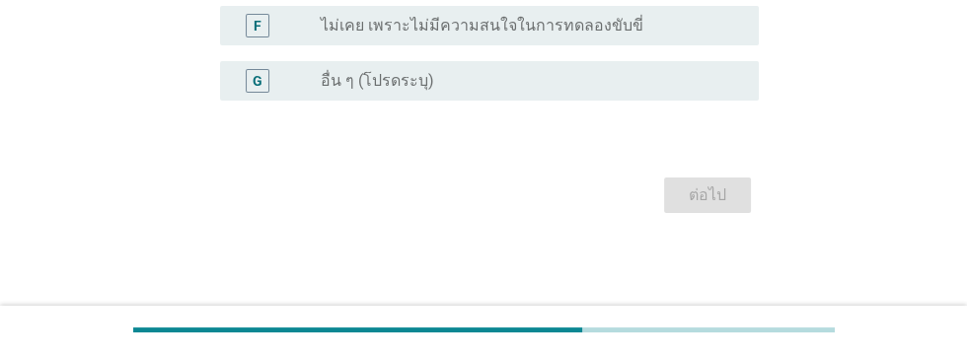
scroll to position [0, 0]
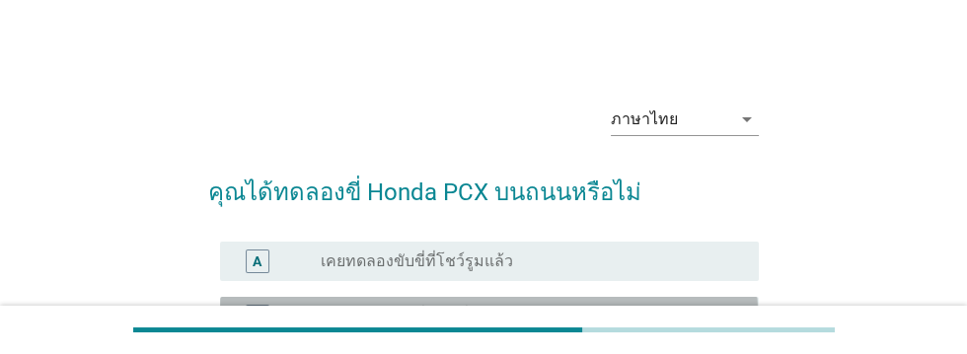
click at [656, 321] on div "radio_button_unchecked เคยทดลองขับขี่ของเพื่อนหรือครอบครัวแล้ว" at bounding box center [524, 317] width 406 height 20
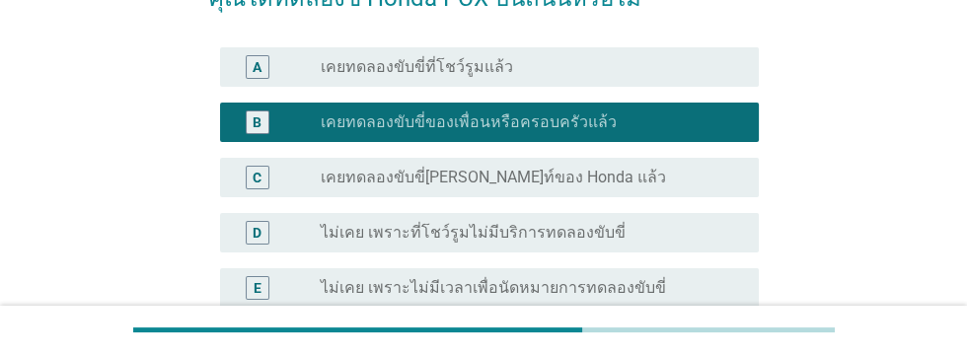
scroll to position [426, 0]
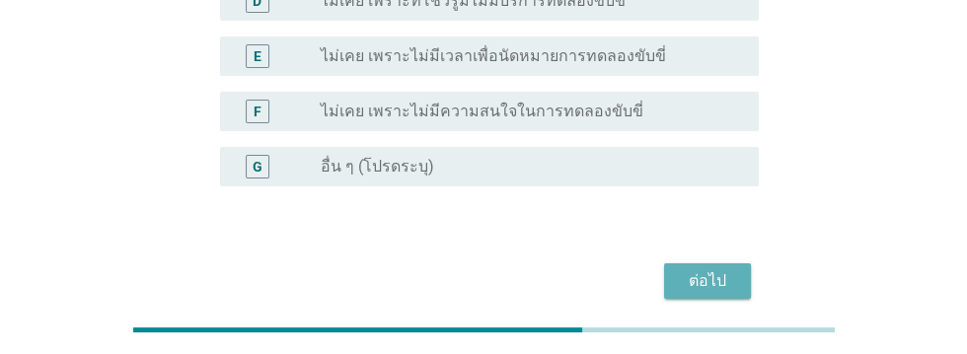
click at [723, 276] on div "ต่อไป" at bounding box center [707, 281] width 55 height 24
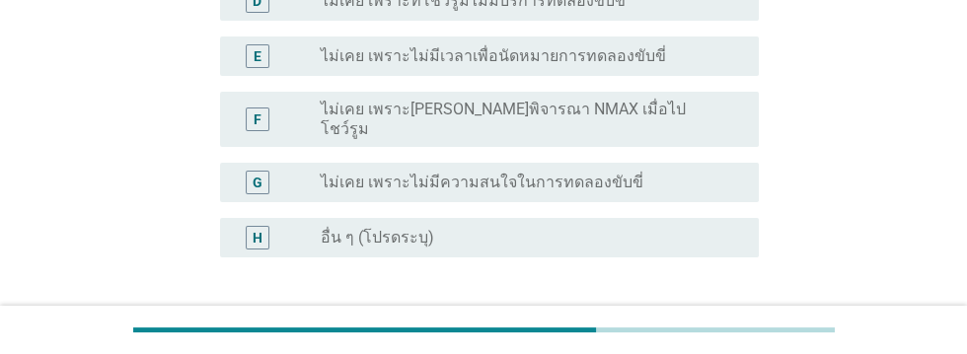
scroll to position [0, 0]
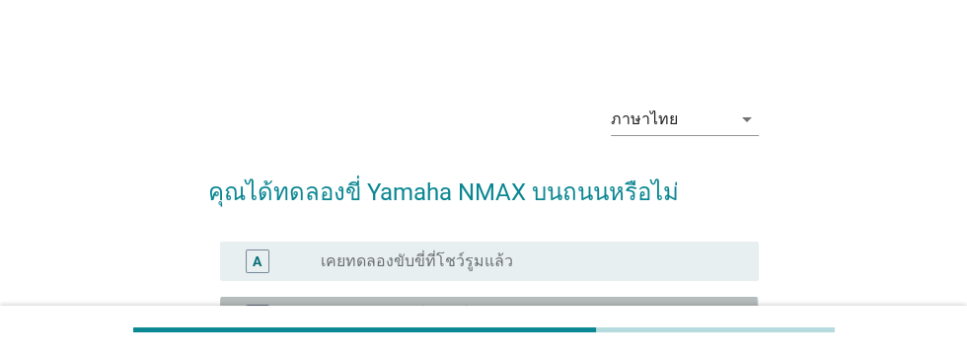
click at [652, 314] on div "radio_button_unchecked เคยทดลองขับขี่ของเพื่อนหรือครอบครัวแล้ว" at bounding box center [524, 317] width 406 height 20
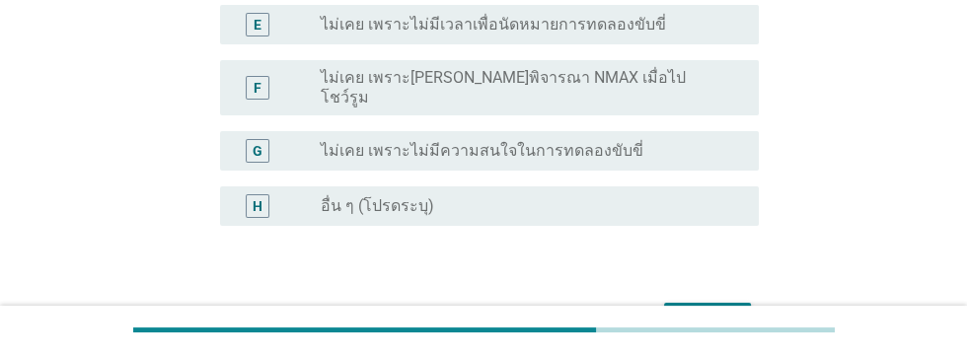
scroll to position [481, 0]
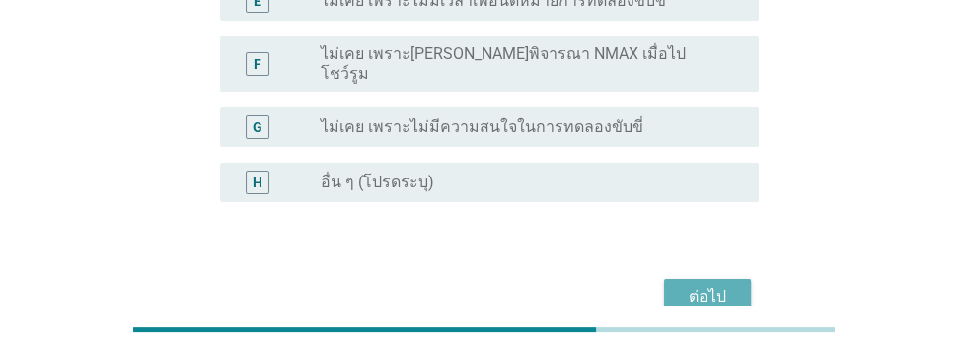
click at [692, 285] on div "ต่อไป" at bounding box center [707, 297] width 55 height 24
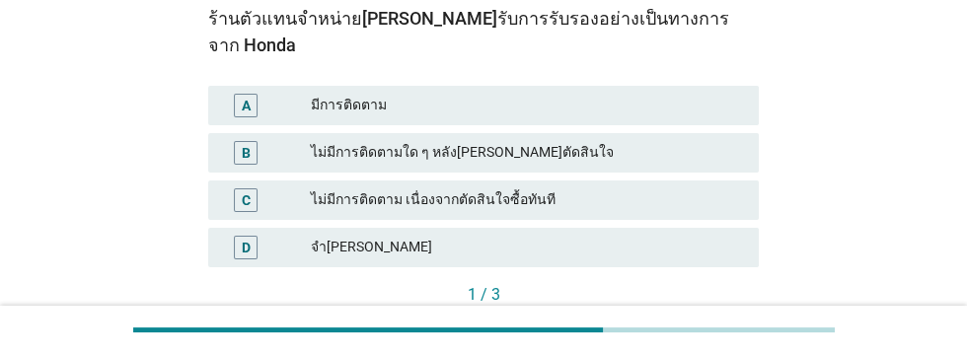
scroll to position [311, 0]
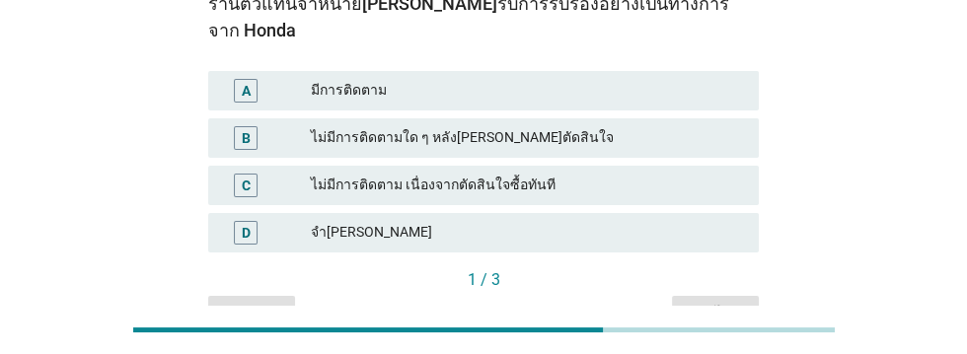
click at [594, 174] on div "ไม่มีการติดตาม เนื่องจากตัดสินใจซื้อทันที" at bounding box center [527, 186] width 432 height 24
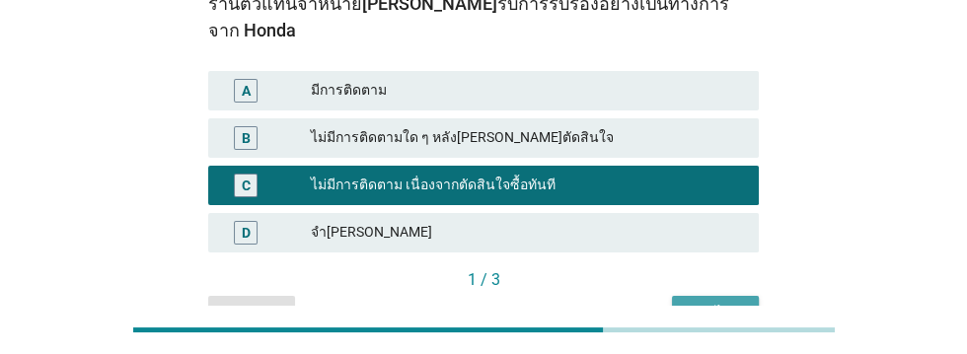
click at [715, 303] on div "ต่อไป" at bounding box center [714, 313] width 55 height 21
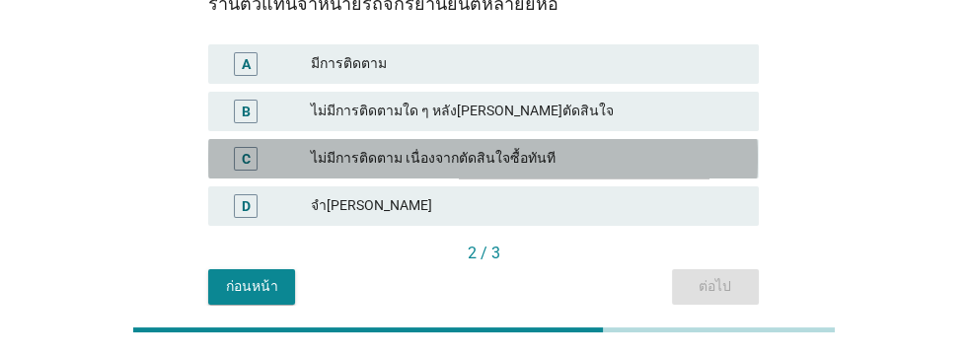
click at [622, 159] on div "ไม่มีการติดตาม เนื่องจากตัดสินใจซื้อทันที" at bounding box center [527, 159] width 432 height 24
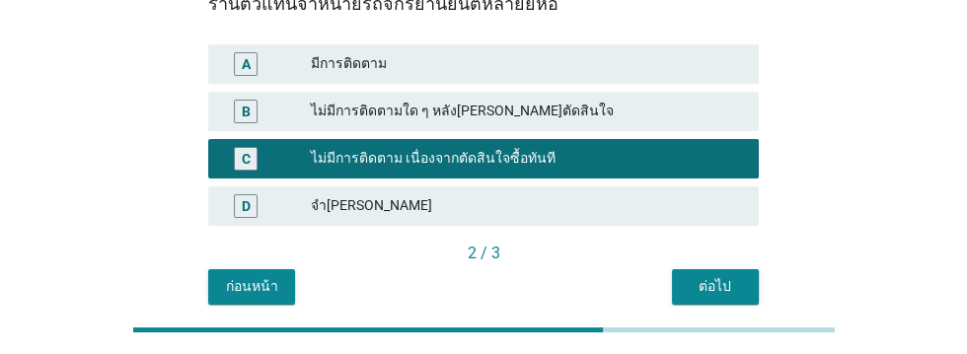
click at [714, 289] on div "ต่อไป" at bounding box center [714, 286] width 55 height 21
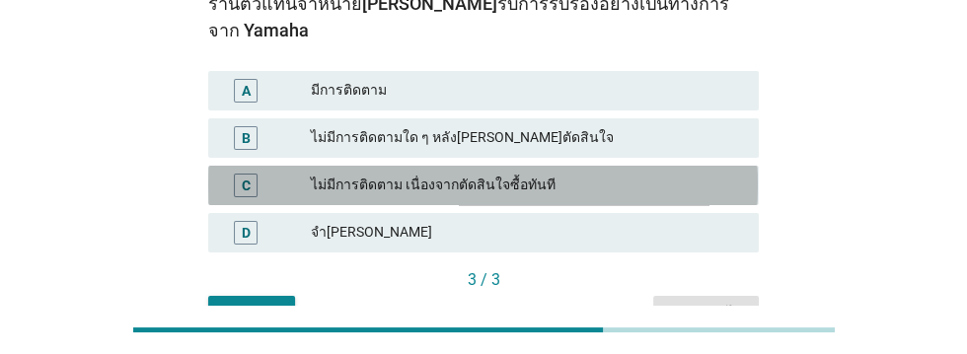
click at [617, 174] on div "ไม่มีการติดตาม เนื่องจากตัดสินใจซื้อทันที" at bounding box center [527, 186] width 432 height 24
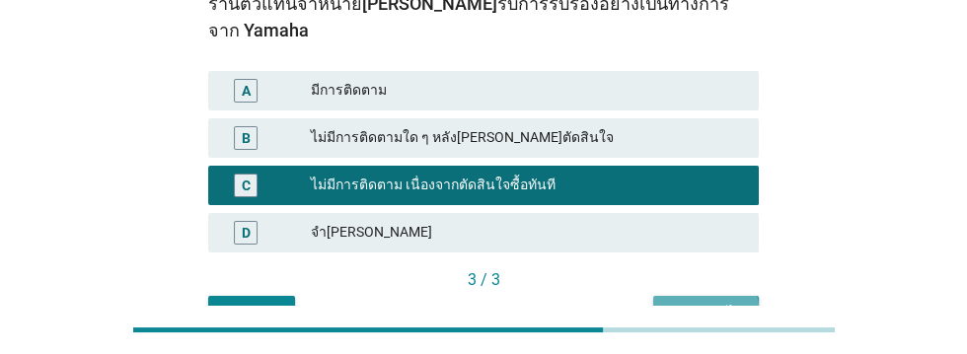
click at [712, 303] on div "คำถามต่อไป" at bounding box center [706, 313] width 74 height 21
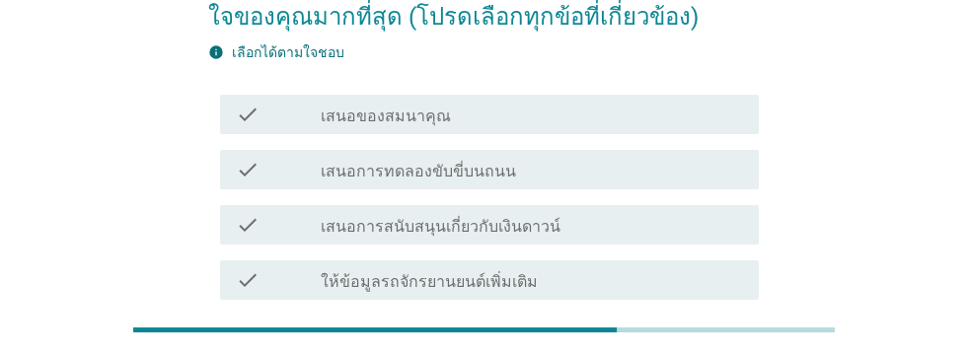
scroll to position [281, 0]
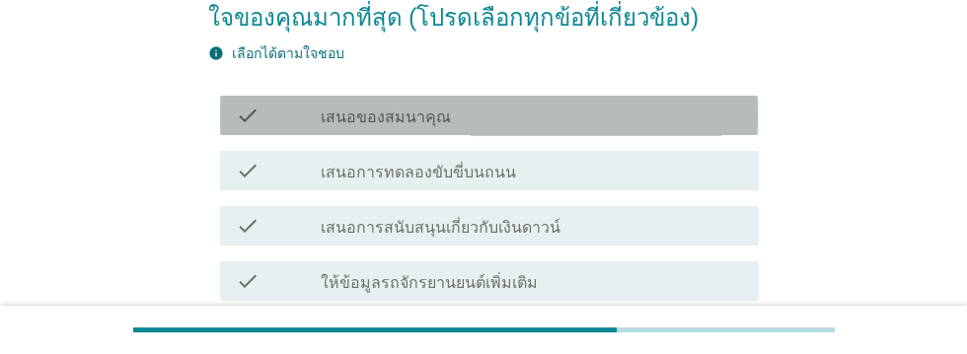
click at [638, 112] on div "check_box_outline_blank เสนอของสมนาคุณ" at bounding box center [532, 116] width 422 height 24
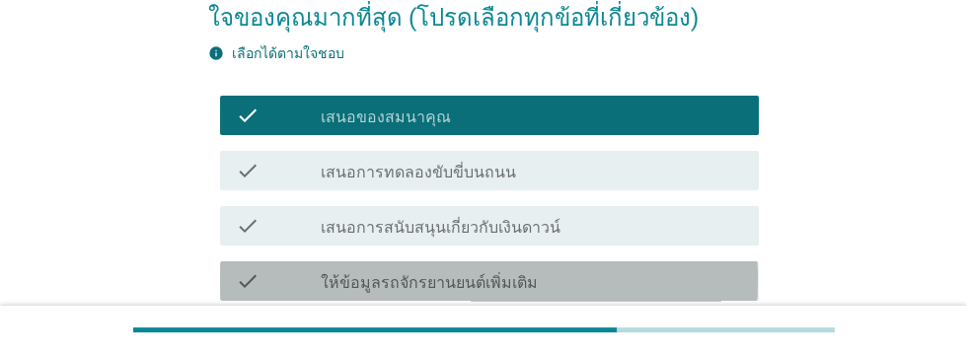
click at [664, 278] on div "check_box_outline_blank ให้ข้อมูลรถจักรยานยนต์เพิ่มเติม" at bounding box center [532, 281] width 422 height 24
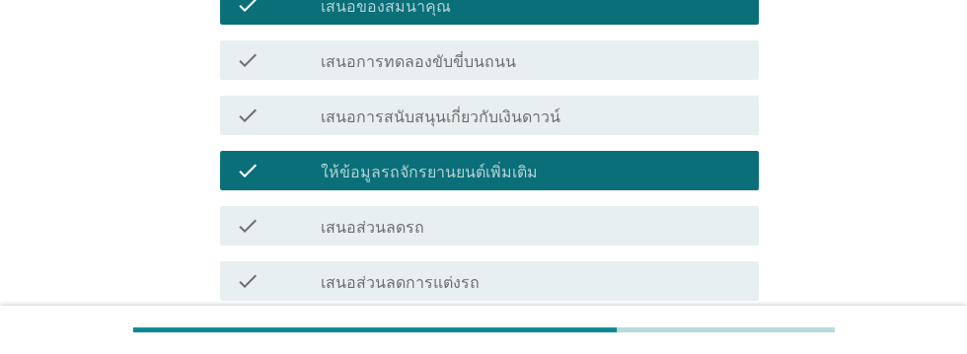
scroll to position [407, 0]
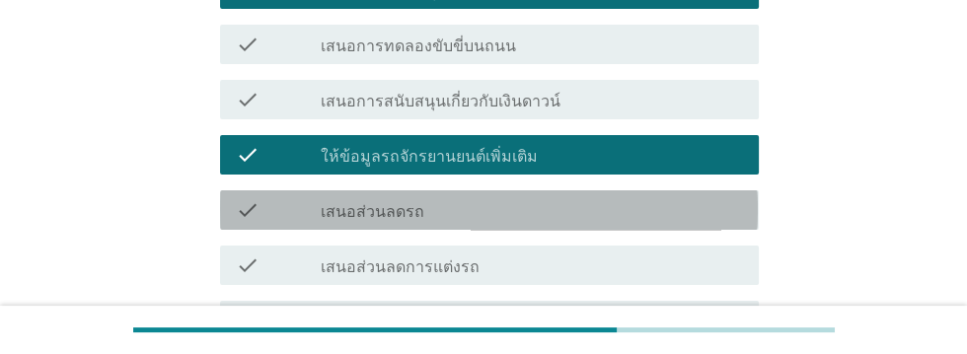
click at [669, 204] on div "check_box_outline_blank เสนอส่วนลดรถ" at bounding box center [532, 210] width 422 height 24
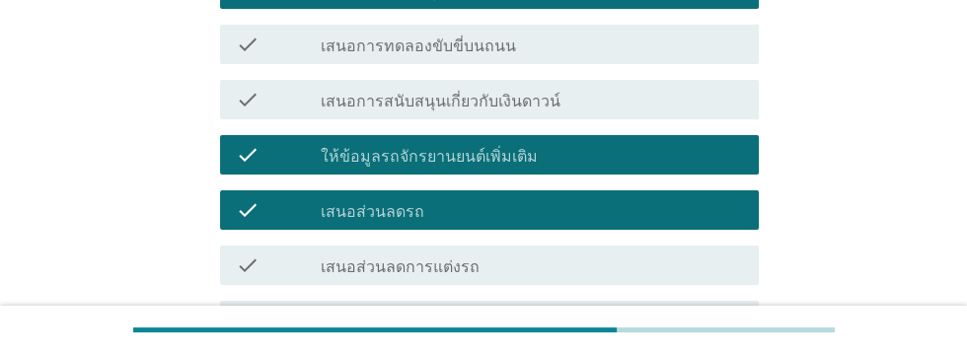
click at [663, 265] on div "check_box_outline_blank เสนอส่วนลดการแต่งรถ" at bounding box center [532, 265] width 422 height 24
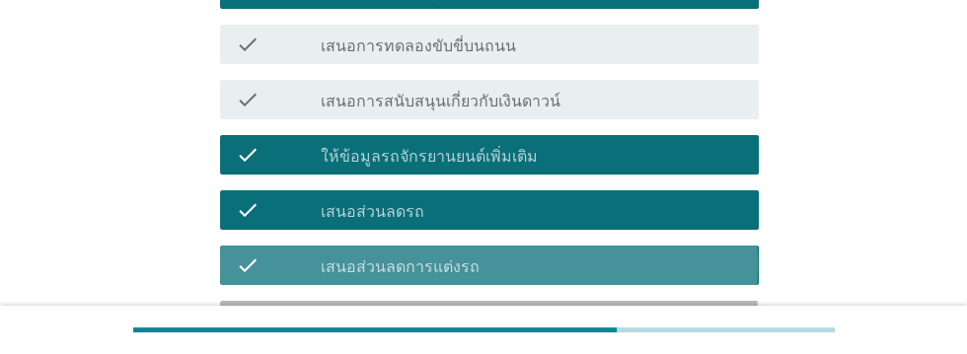
click at [684, 326] on div "check_box_outline_blank เสนอโปรแกรมการดูแลหลังการขายเพิ่มเติม" at bounding box center [532, 321] width 422 height 24
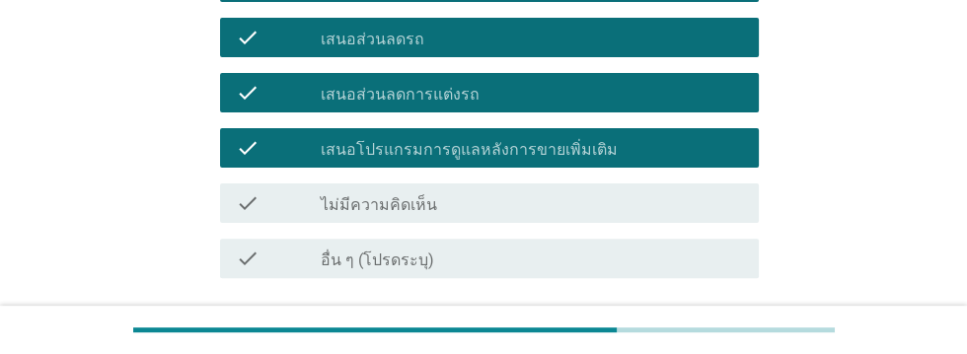
scroll to position [582, 0]
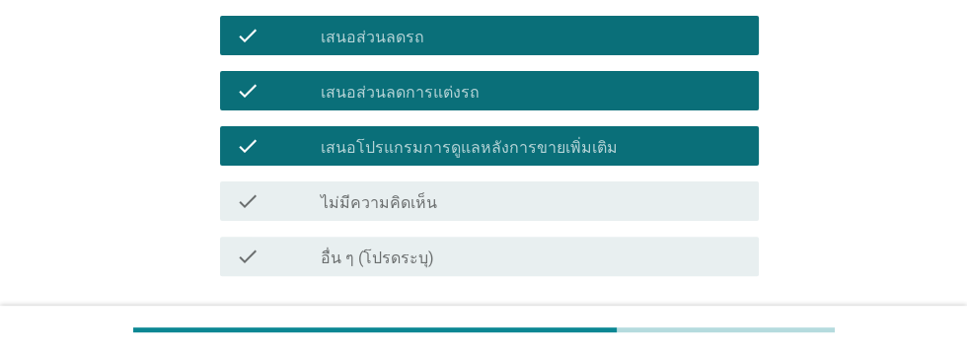
click at [721, 343] on div "ต่อไป" at bounding box center [707, 347] width 55 height 24
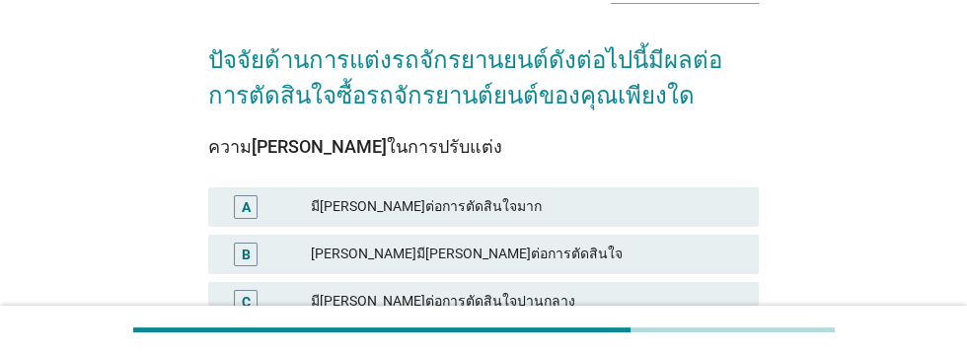
scroll to position [141, 0]
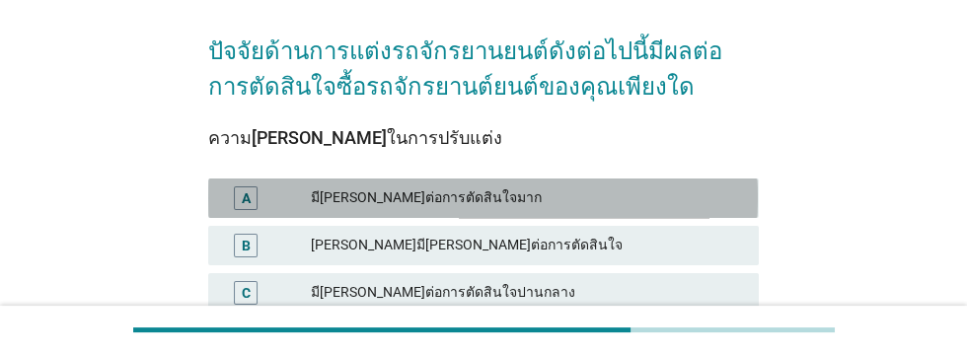
click at [639, 198] on div "มี[PERSON_NAME]ต่อการตัดสินใจมาก" at bounding box center [527, 198] width 432 height 24
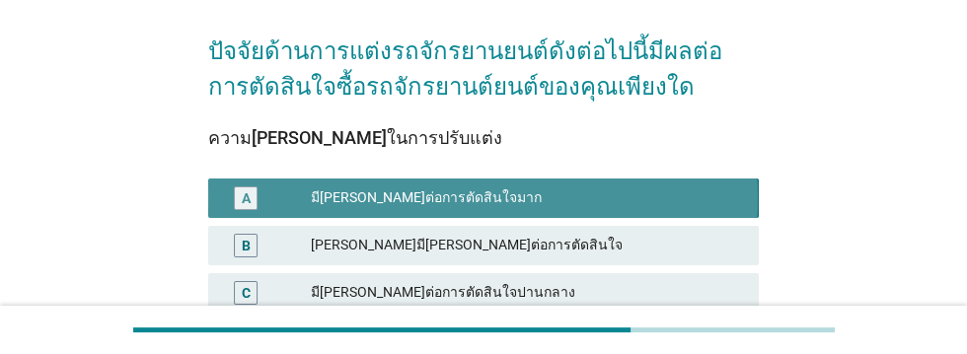
scroll to position [324, 0]
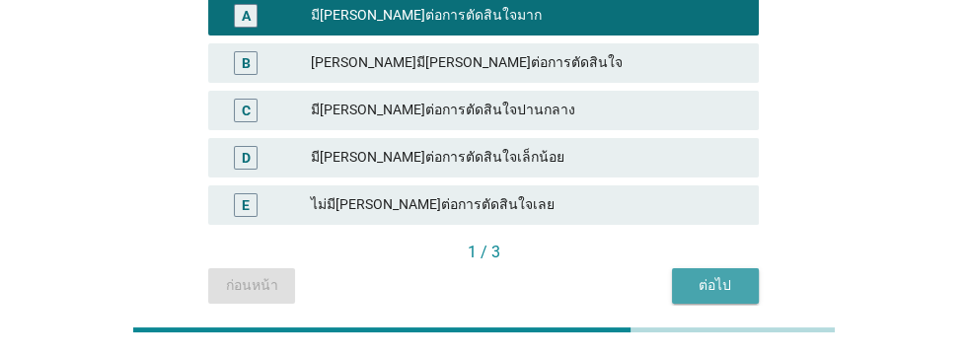
click at [718, 289] on div "ต่อไป" at bounding box center [714, 285] width 55 height 21
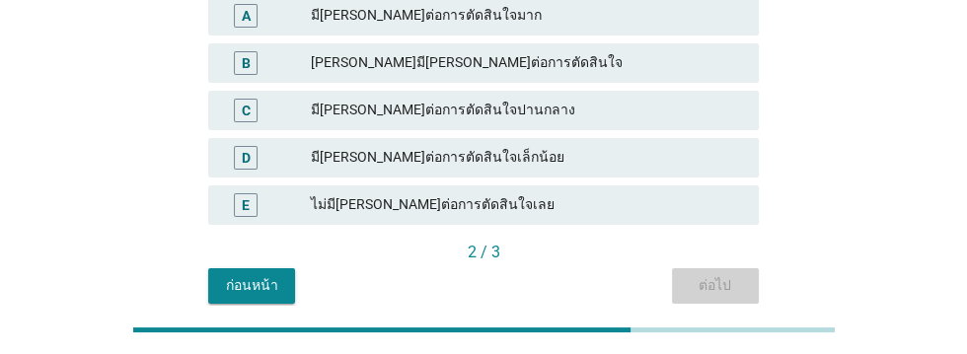
scroll to position [0, 0]
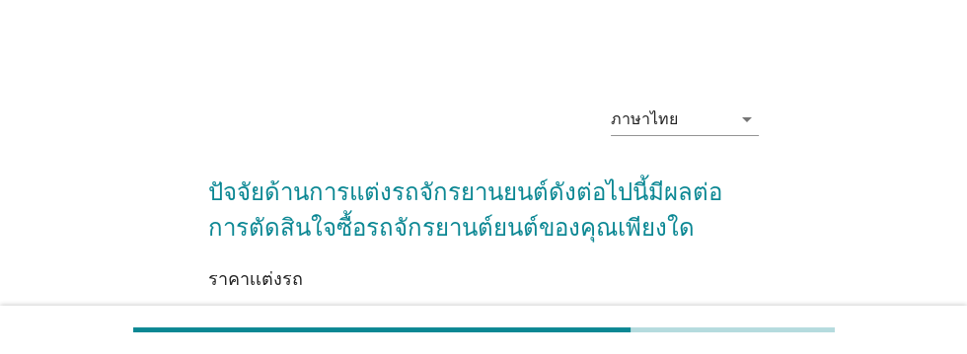
click at [643, 337] on div "มี[PERSON_NAME]ต่อการตัดสินใจมาก" at bounding box center [527, 339] width 432 height 24
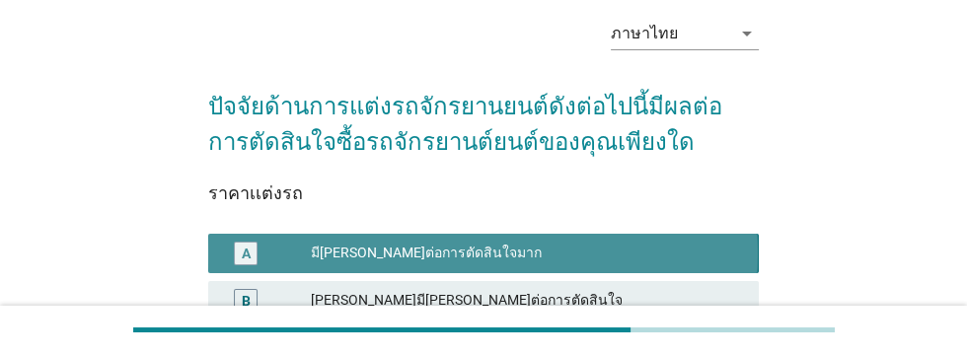
scroll to position [324, 0]
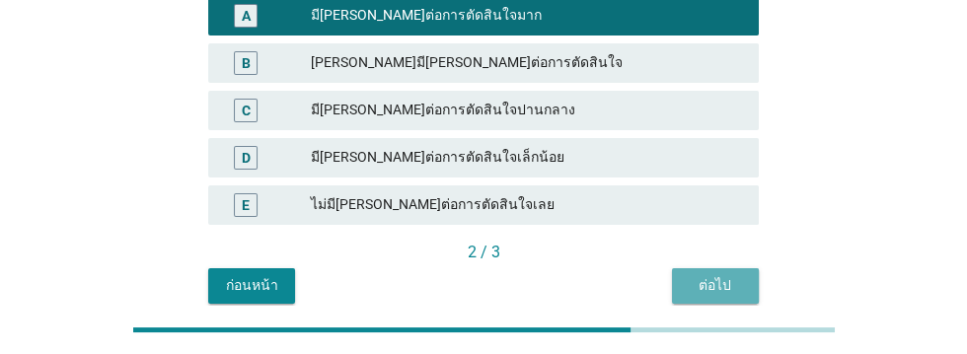
click at [724, 289] on div "ต่อไป" at bounding box center [714, 285] width 55 height 21
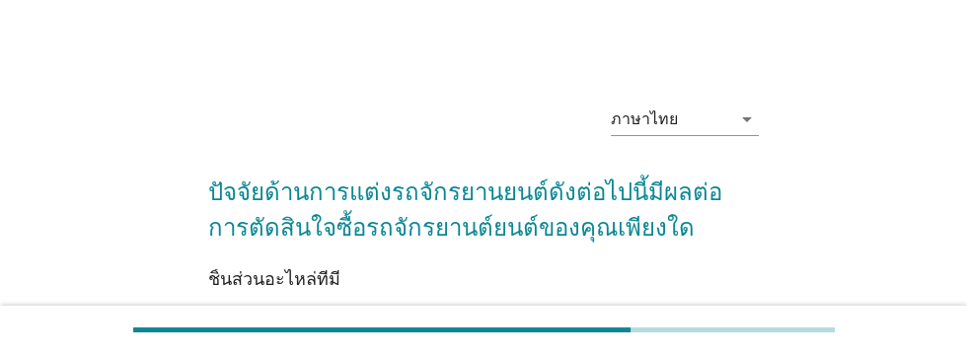
click at [665, 332] on div "มี[PERSON_NAME]ต่อการตัดสินใจมาก" at bounding box center [527, 339] width 432 height 24
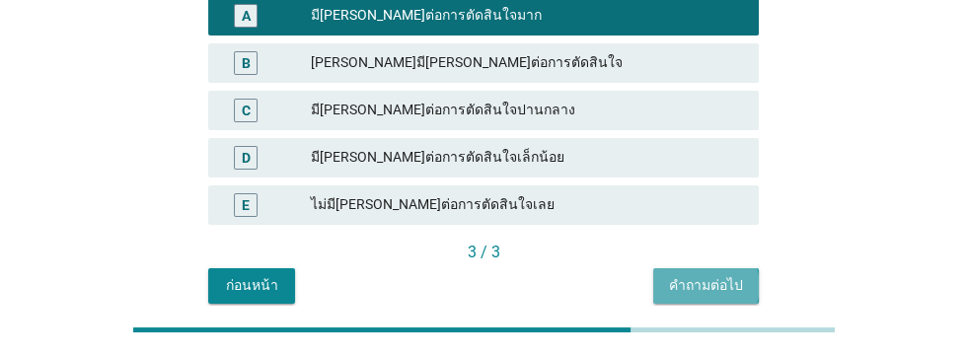
click at [704, 291] on div "คำถามต่อไป" at bounding box center [706, 285] width 74 height 21
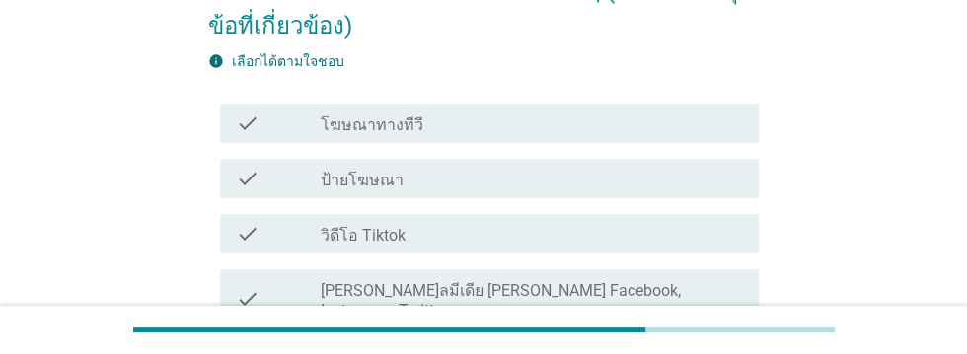
scroll to position [239, 0]
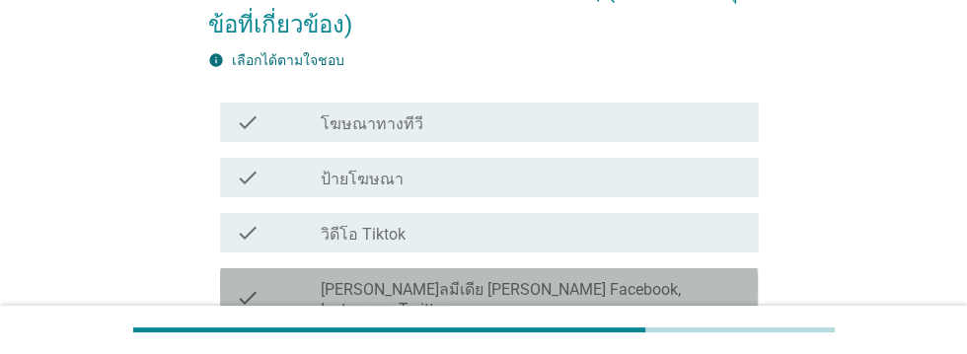
click at [594, 280] on label "[PERSON_NAME]ลมีเดีย [PERSON_NAME] Facebook, Instagram, Twitter" at bounding box center [532, 299] width 422 height 39
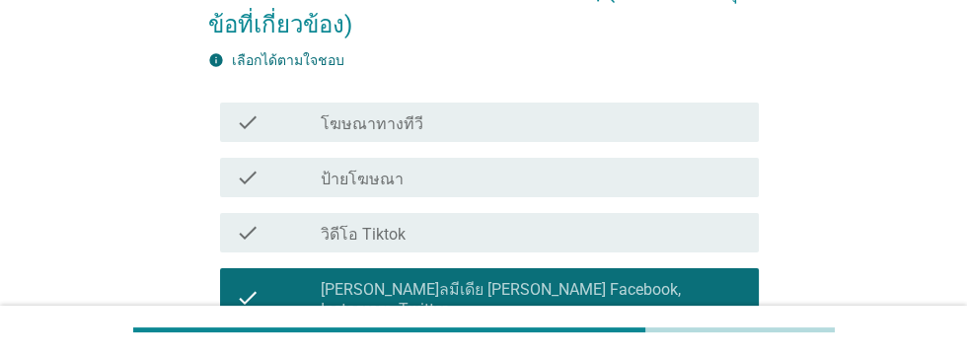
click at [594, 110] on div "check_box_outline_blank โฆษณาทางทีวี" at bounding box center [532, 122] width 422 height 24
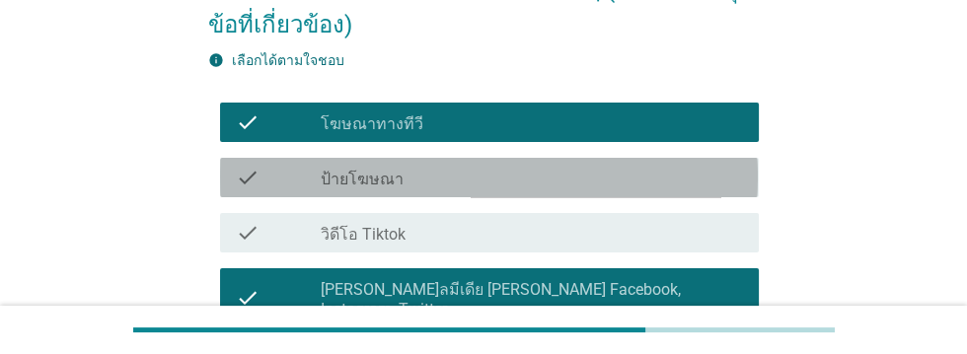
click at [554, 166] on div "check_box_outline_blank ป้ายโฆษณา" at bounding box center [532, 178] width 422 height 24
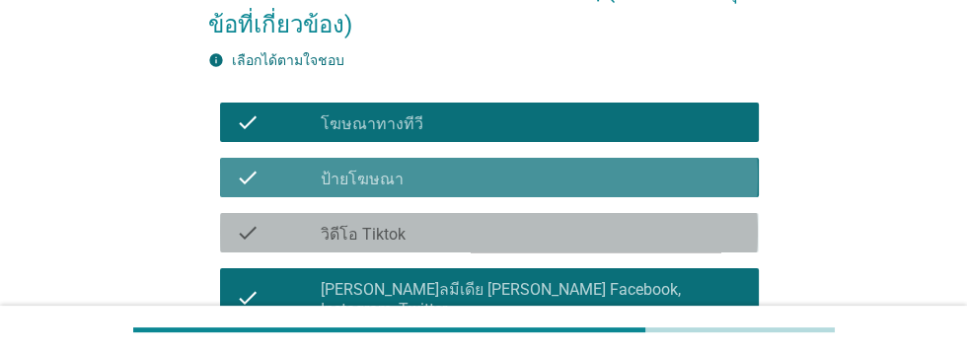
click at [541, 221] on div "check_box_outline_blank วิดีโอ Tiktok" at bounding box center [532, 233] width 422 height 24
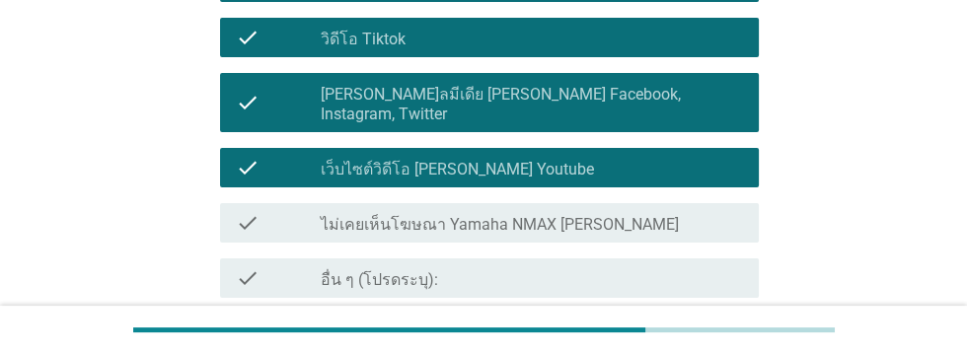
scroll to position [468, 0]
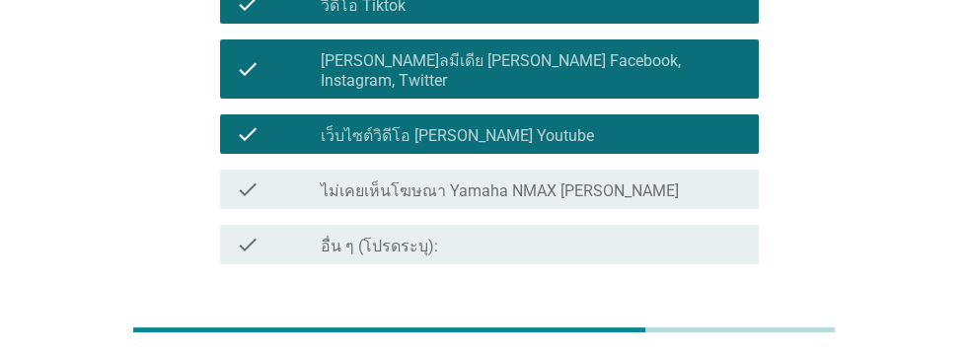
click at [717, 324] on div "ต่อไป" at bounding box center [707, 336] width 55 height 24
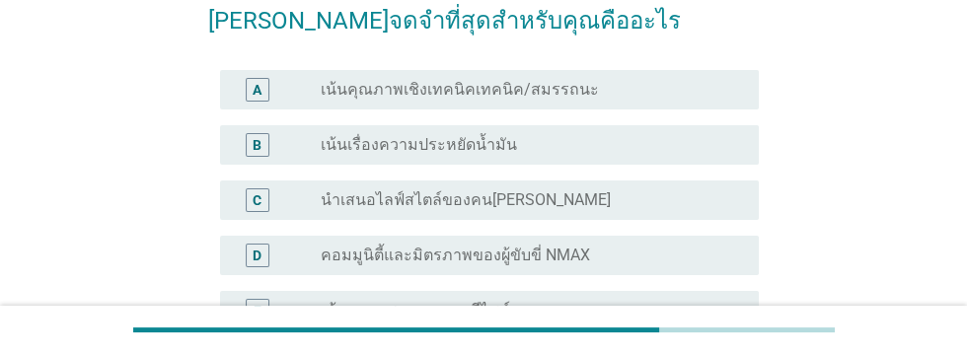
scroll to position [208, 0]
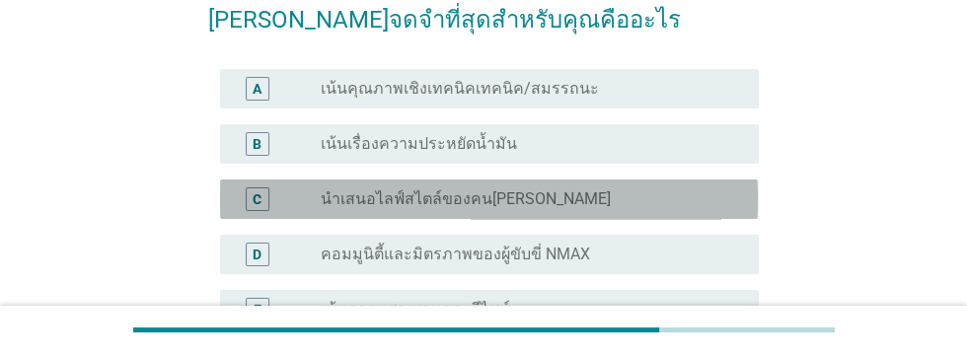
click at [639, 195] on div "radio_button_unchecked นำเสนอไลฟ์สไตล์ของคน[PERSON_NAME]" at bounding box center [524, 199] width 406 height 20
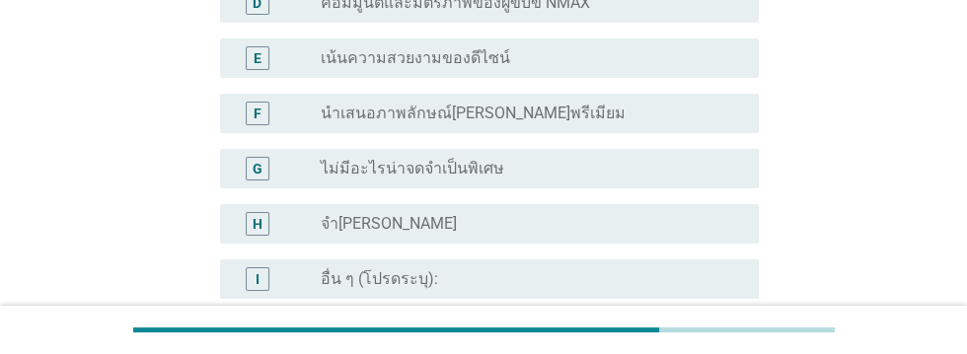
scroll to position [573, 0]
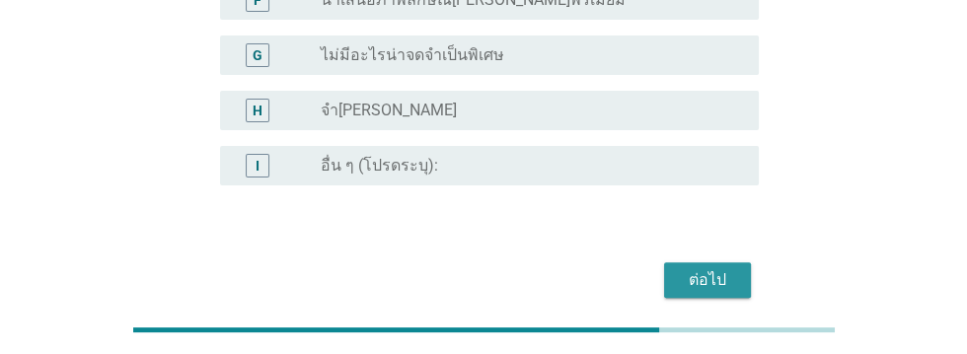
click at [695, 282] on div "ต่อไป" at bounding box center [707, 280] width 55 height 24
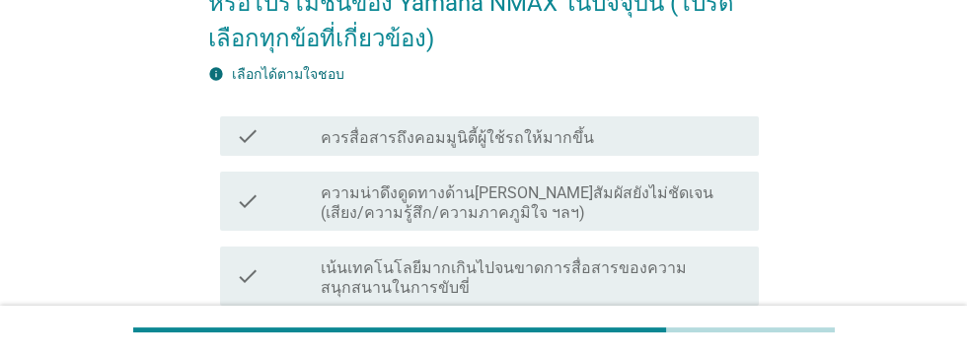
scroll to position [275, 0]
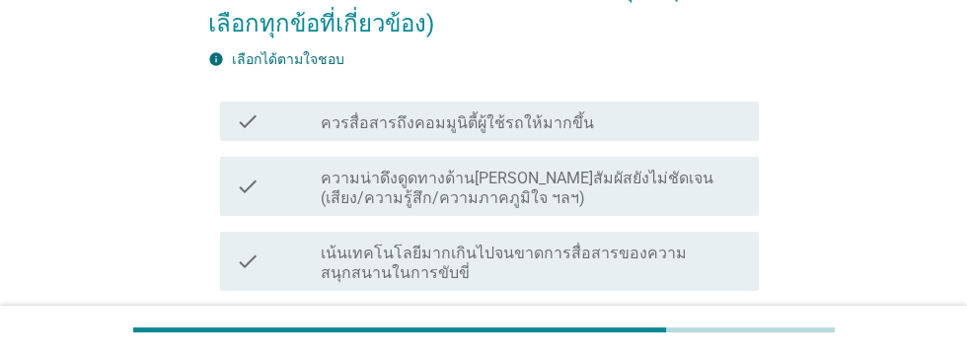
click at [716, 315] on div "check_box_outline_blank ควรสื่อสารถึงความ[PERSON_NAME]ในการปรับแต่งรถให้ชัดเจนข…" at bounding box center [532, 336] width 422 height 43
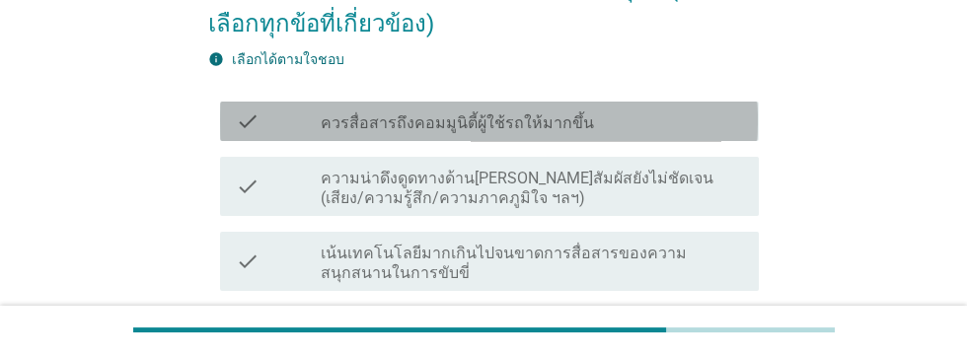
click at [672, 109] on div "check_box_outline_blank ควรสื่อสารถึงคอมมูนิตี้ผู้ใช้รถให้มากขึ้น" at bounding box center [532, 121] width 422 height 24
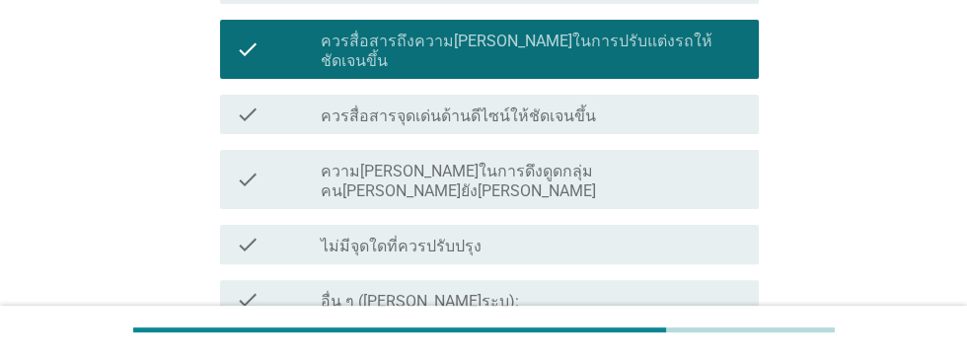
scroll to position [569, 0]
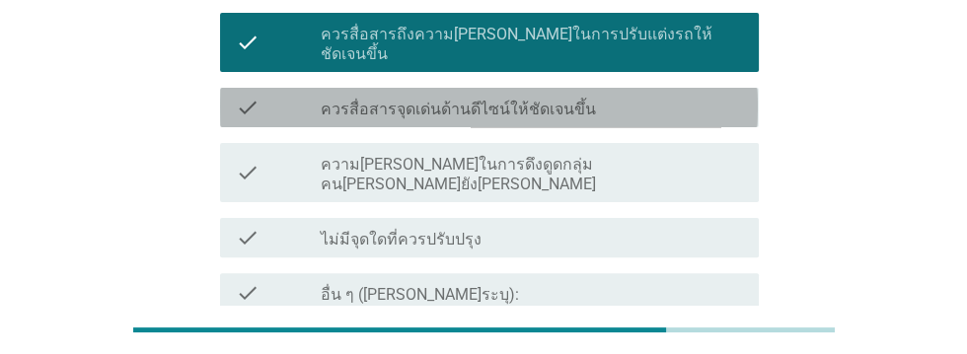
click at [709, 96] on div "check_box_outline_blank ควรสื่อสารจุดเด่นด้านดีไซน์ให้ชัดเจนขึ้น" at bounding box center [532, 108] width 422 height 24
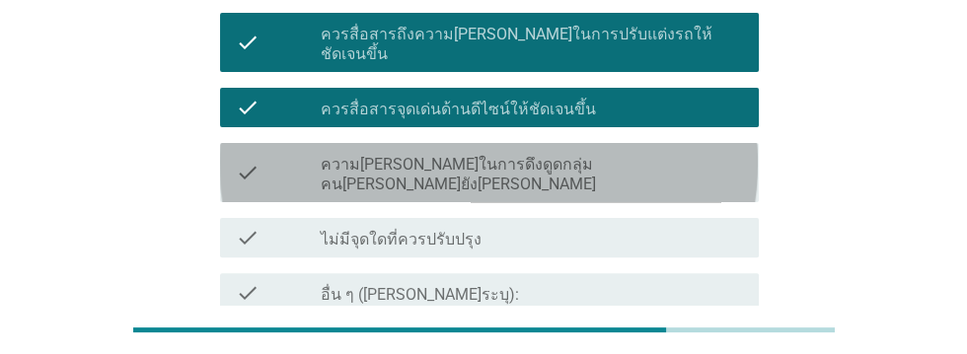
click at [721, 151] on div "check_box_outline_blank ความ[PERSON_NAME]ในการดึงดูดกลุ่มคน[PERSON_NAME]ยัง[PER…" at bounding box center [532, 172] width 422 height 43
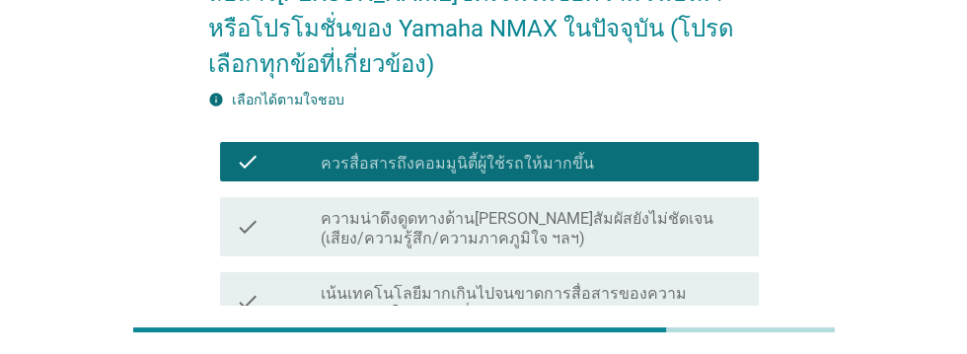
scroll to position [234, 0]
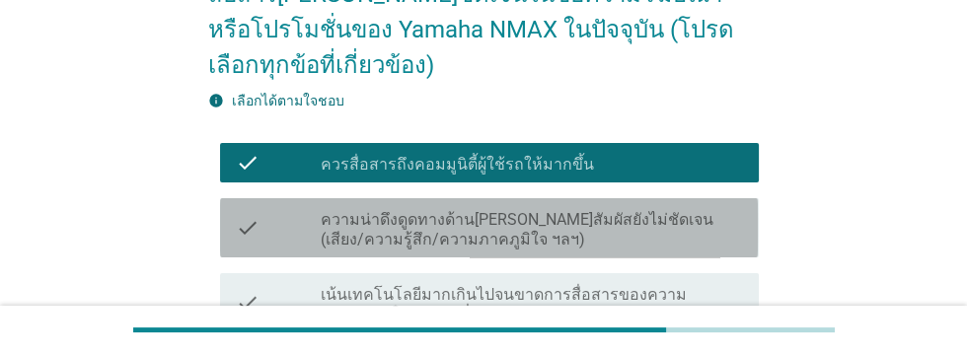
click at [668, 210] on label "ความน่าดึงดูดทางด้าน[PERSON_NAME]สัมผัสยังไม่ชัดเจน (เสียง/ความรู้สึก/ความภาคภู…" at bounding box center [532, 229] width 422 height 39
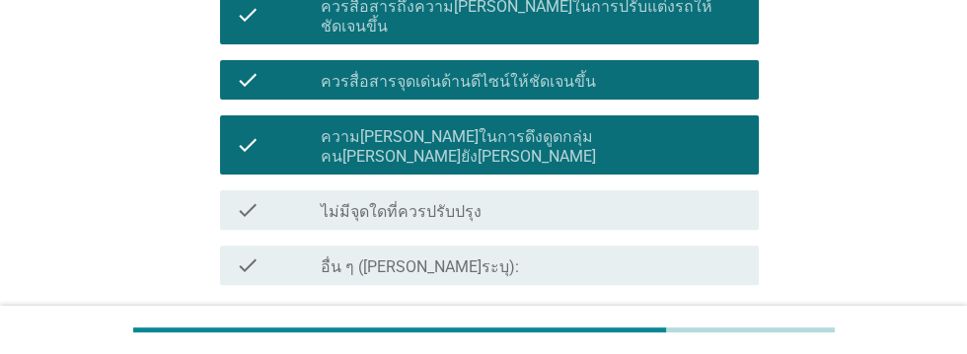
scroll to position [597, 0]
click at [716, 344] on div "ต่อไป" at bounding box center [707, 356] width 55 height 24
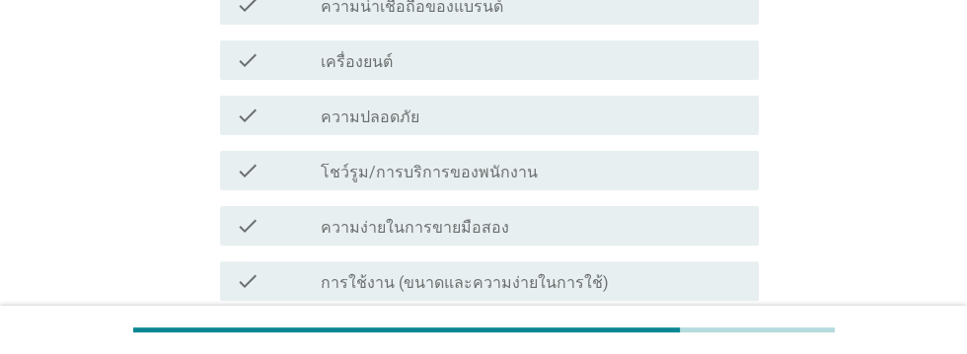
scroll to position [0, 0]
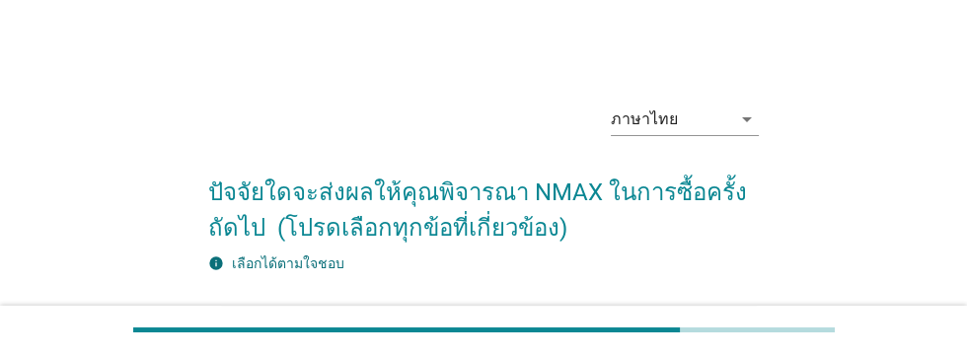
click at [629, 323] on div "check_box_outline_blank ดีไซน์" at bounding box center [532, 326] width 422 height 24
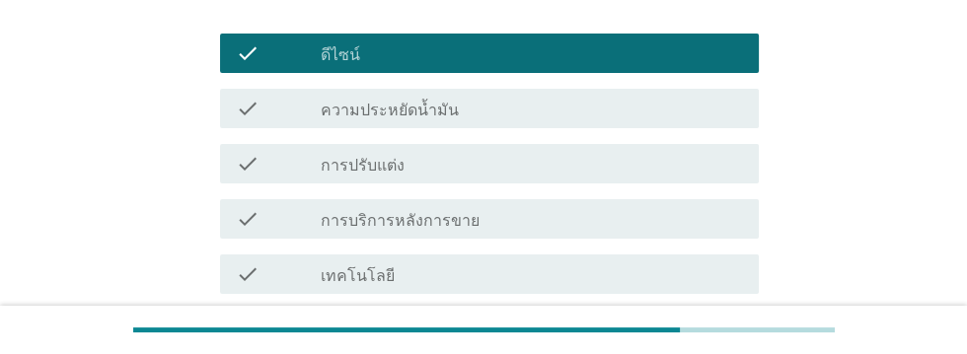
scroll to position [276, 0]
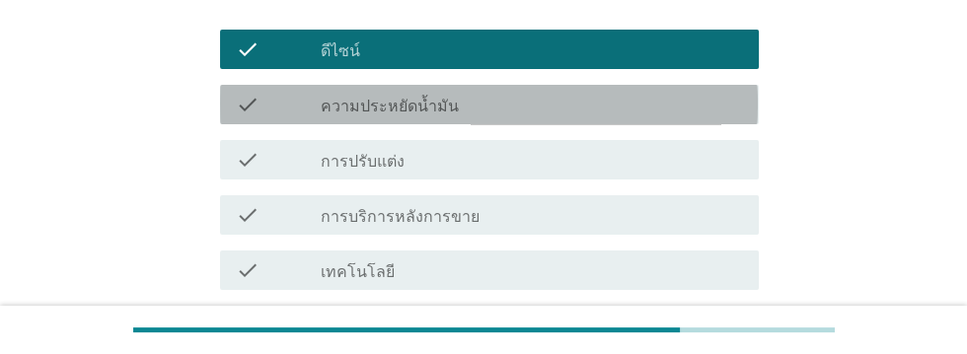
click at [546, 103] on div "check_box_outline_blank ความประหยัดน้ำมัน" at bounding box center [532, 105] width 422 height 24
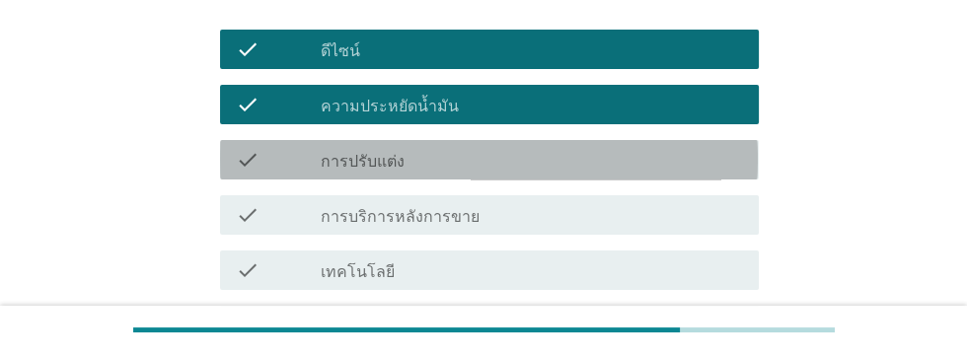
click at [546, 171] on div "check check_box_outline_blank การปรับแต่ง" at bounding box center [489, 159] width 538 height 39
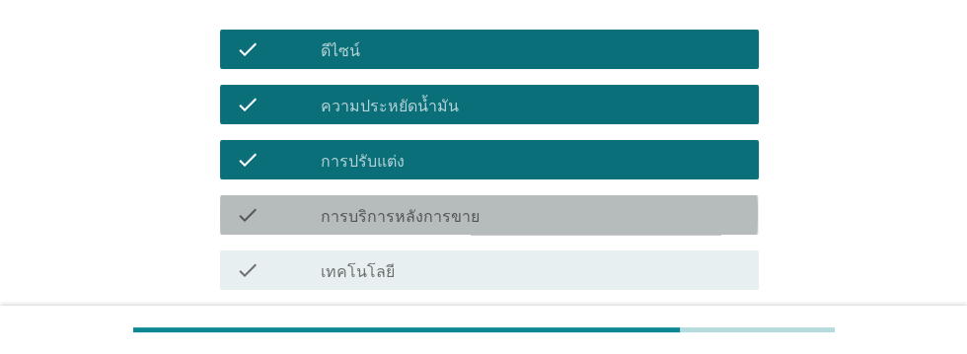
click at [580, 221] on div "check_box_outline_blank การบริการหลังการขาย" at bounding box center [532, 215] width 422 height 24
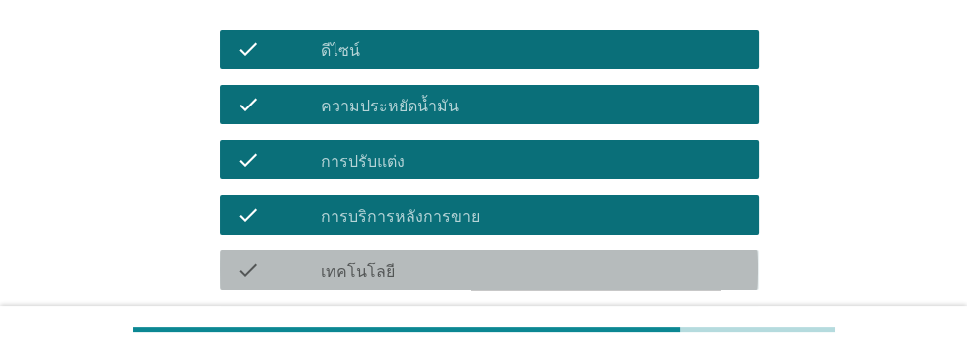
click at [586, 272] on div "check_box_outline_blank เทคโนโลยี" at bounding box center [532, 270] width 422 height 24
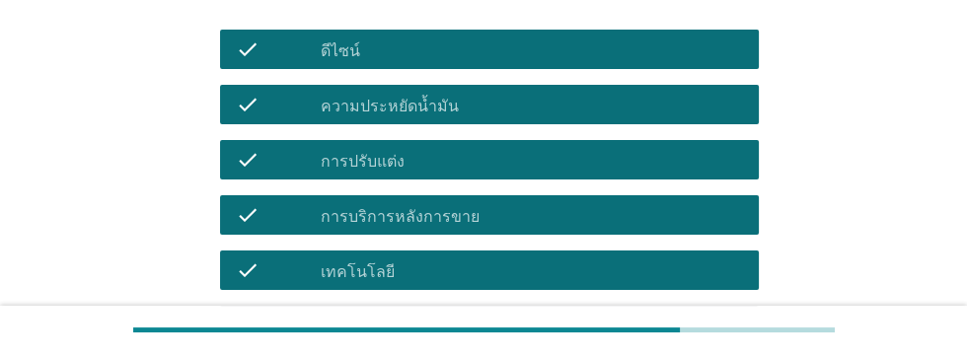
click at [629, 315] on div "check_box_outline_blank ความน่าเชื่อถือของแบรนด์" at bounding box center [532, 326] width 422 height 24
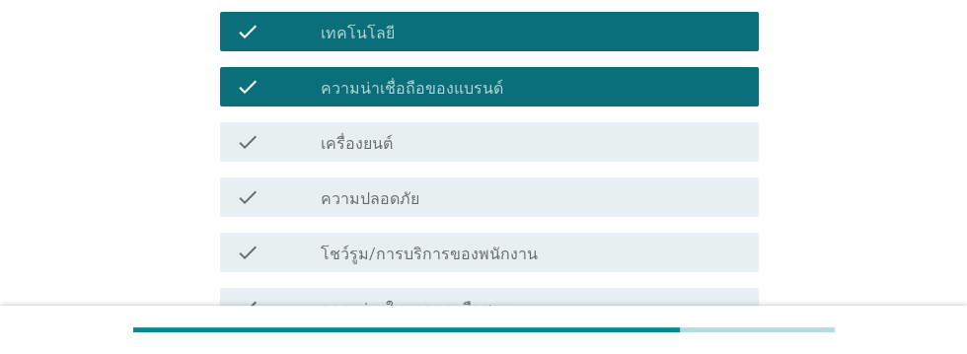
scroll to position [523, 0]
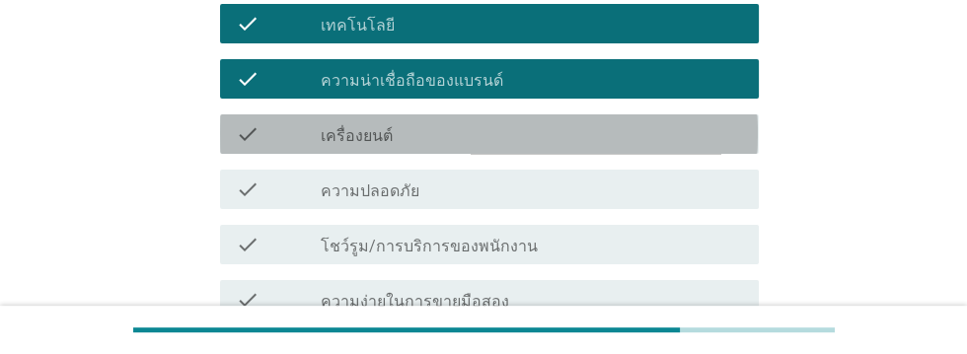
click at [524, 133] on div "check_box_outline_blank เครื่องยนต์" at bounding box center [532, 134] width 422 height 24
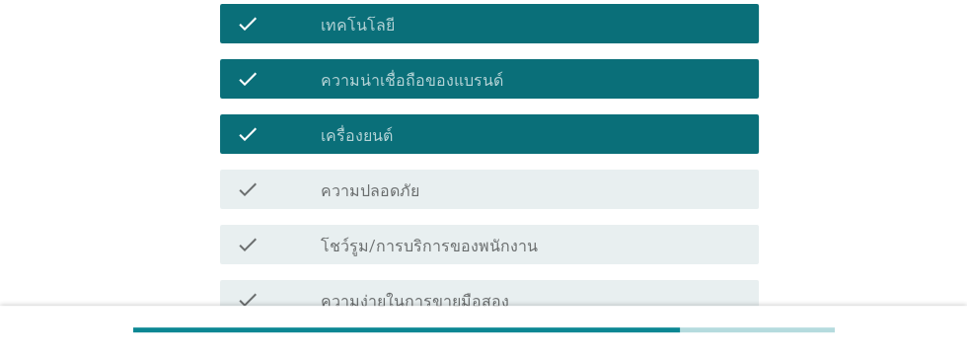
click at [546, 201] on div "check check_box_outline_blank ความปลอดภัย" at bounding box center [489, 189] width 538 height 39
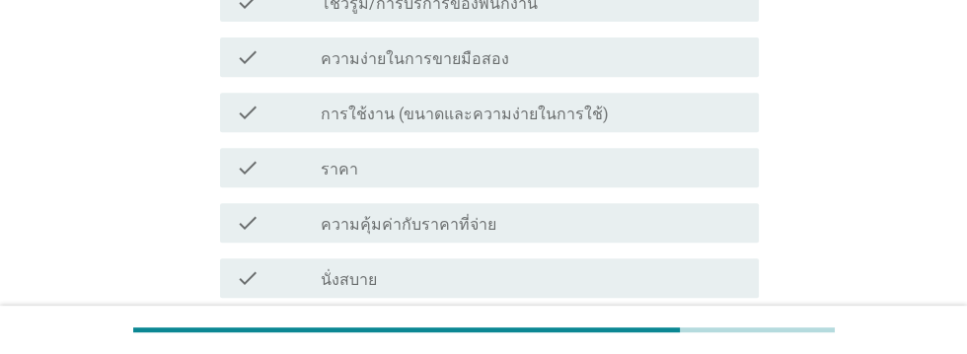
scroll to position [768, 0]
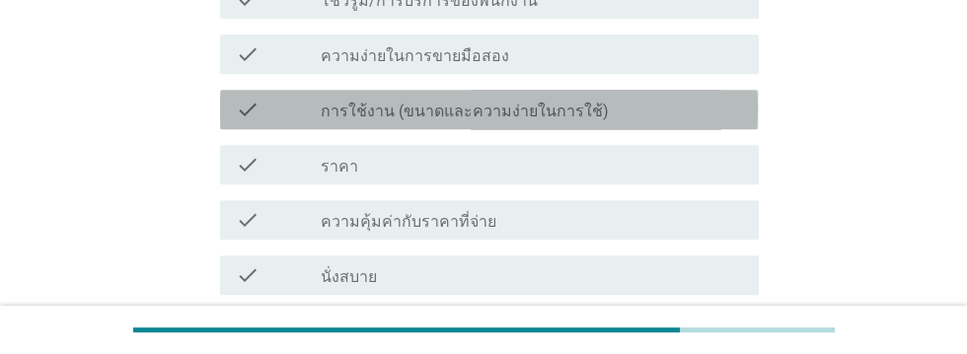
click at [674, 114] on div "check_box_outline_blank การใช้งาน (ขนาดและความง่ายในการใช้)" at bounding box center [532, 110] width 422 height 24
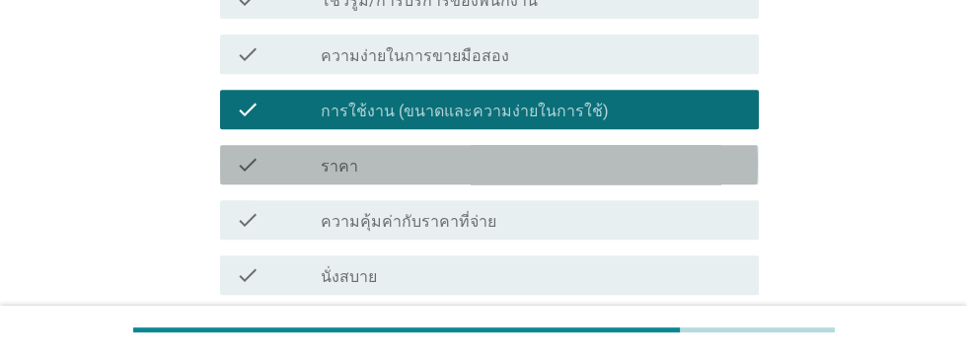
click at [647, 161] on div "check_box_outline_blank ราคา" at bounding box center [532, 165] width 422 height 24
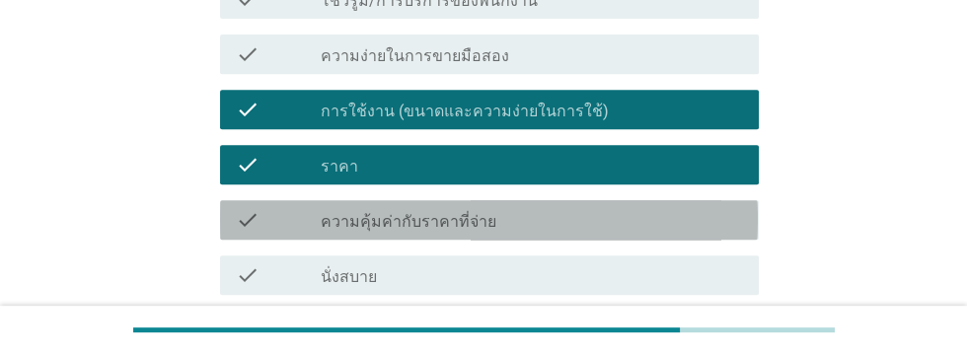
click at [635, 217] on div "check_box_outline_blank ความคุ้มค่ากับราคาที่จ่าย" at bounding box center [532, 220] width 422 height 24
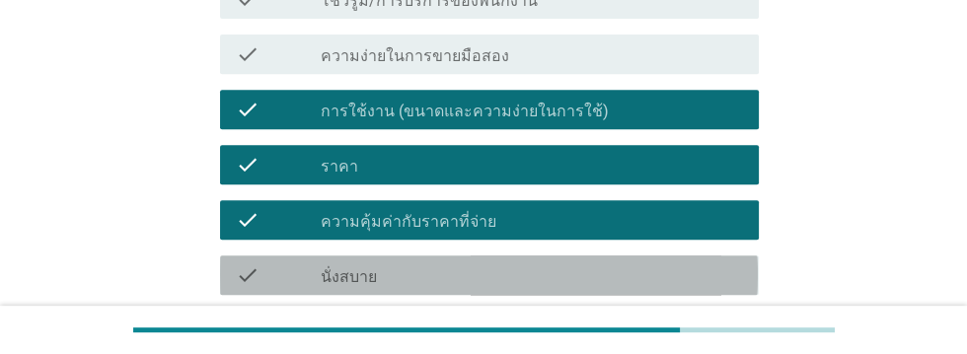
click at [606, 268] on div "check_box_outline_blank นั่งสบาย" at bounding box center [532, 275] width 422 height 24
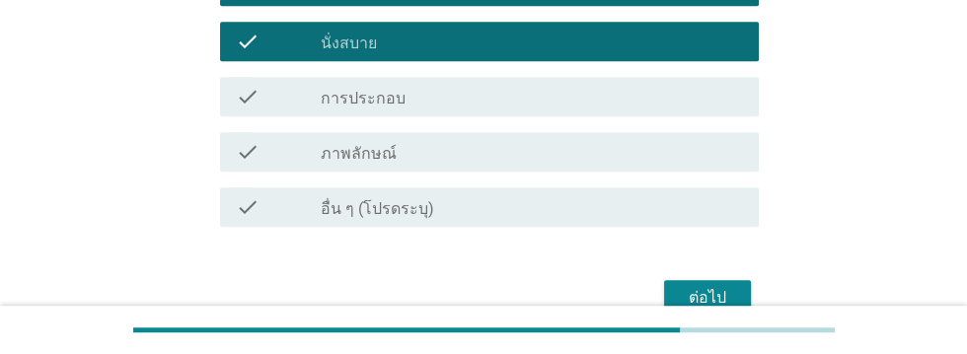
scroll to position [1005, 0]
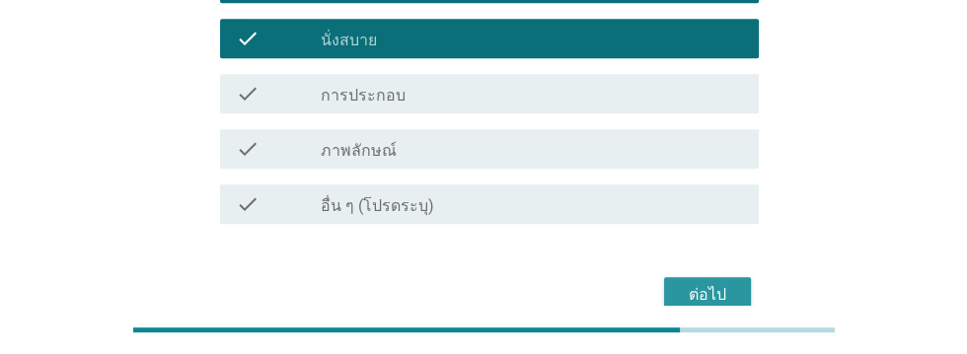
click at [725, 298] on div "ต่อไป" at bounding box center [707, 295] width 55 height 24
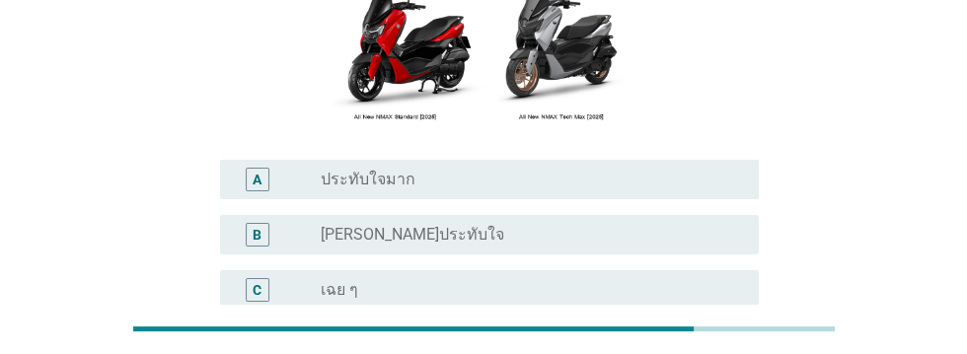
scroll to position [310, 0]
click at [400, 189] on label "ประทับใจมาก" at bounding box center [368, 180] width 95 height 20
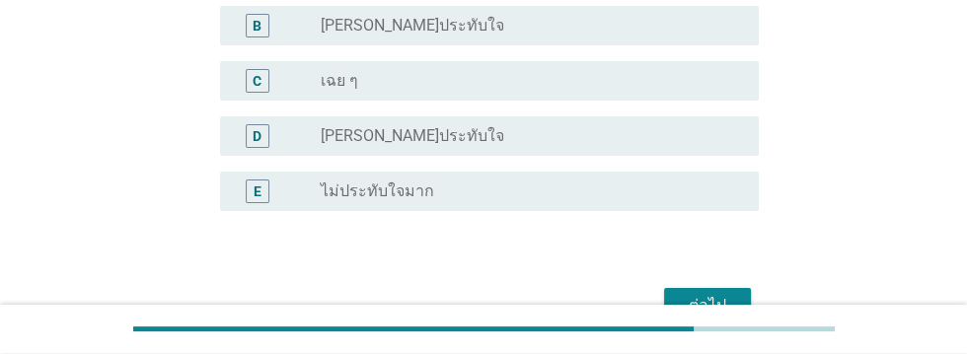
scroll to position [587, 0]
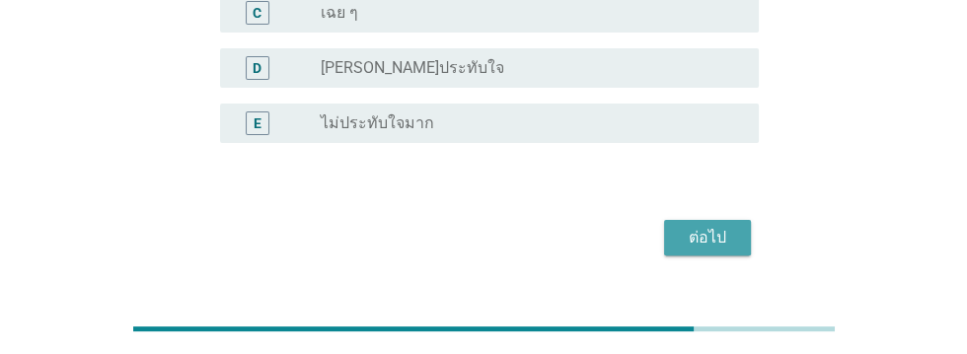
click at [711, 250] on div "ต่อไป" at bounding box center [707, 238] width 55 height 24
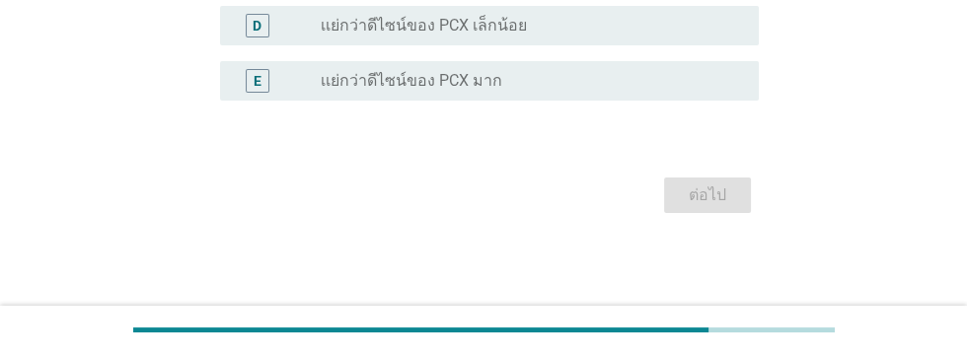
scroll to position [0, 0]
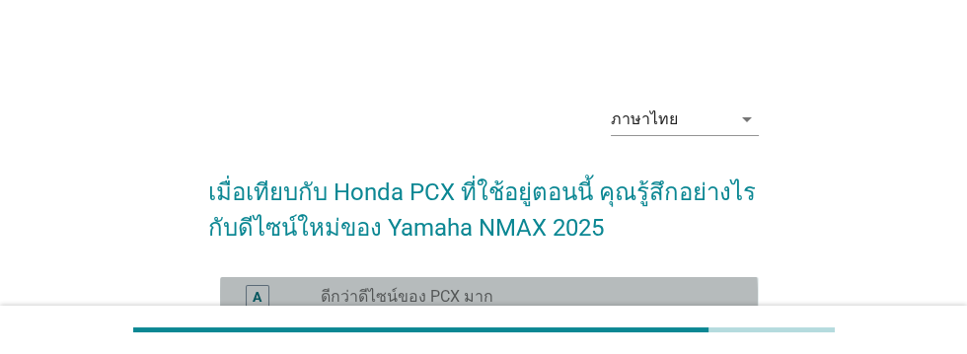
click at [552, 301] on div "radio_button_unchecked ดีกว่าดีไซน์ของ PCX มาก" at bounding box center [524, 297] width 406 height 20
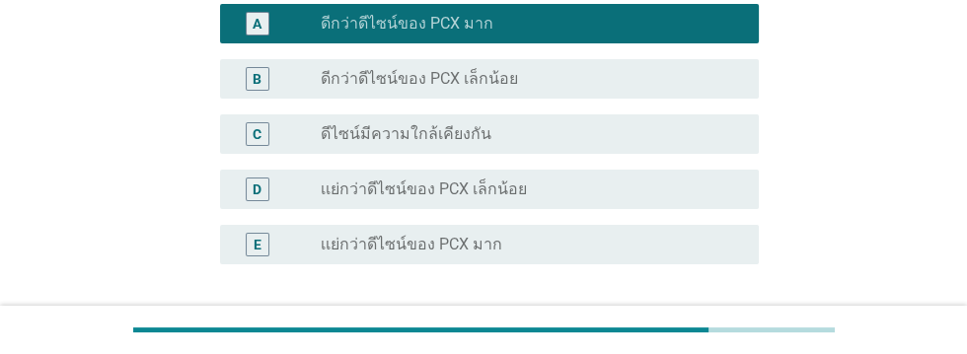
scroll to position [352, 0]
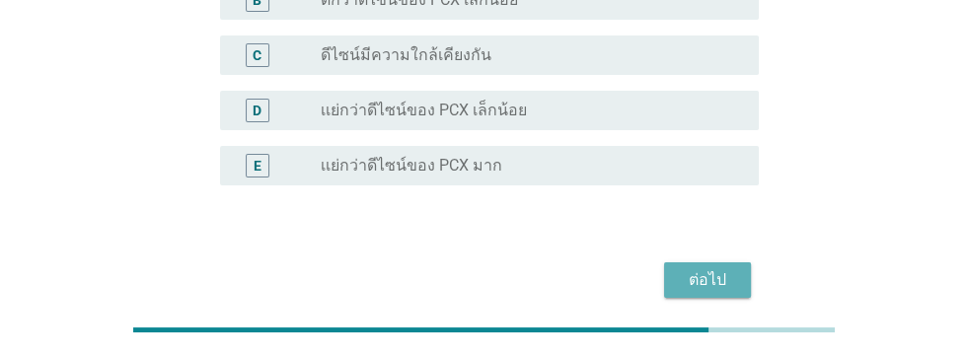
click at [713, 282] on div "ต่อไป" at bounding box center [707, 280] width 55 height 24
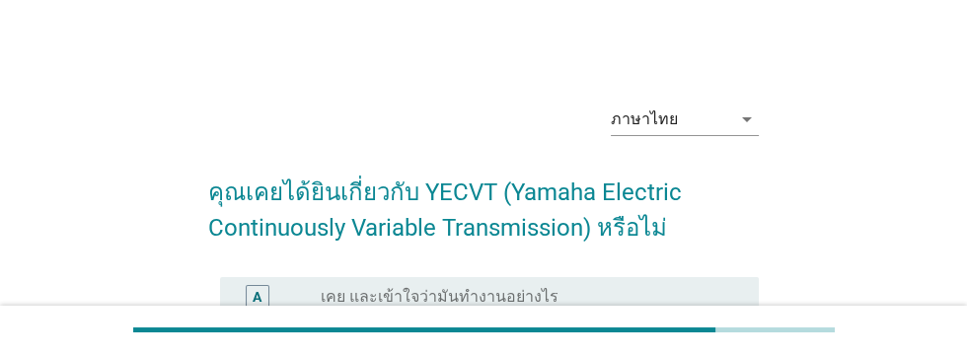
click at [679, 353] on div "radio_button_unchecked เคย แต่มีความเข้าใจเกี่ยวกับมันเพียงเล็กน้อย" at bounding box center [524, 352] width 406 height 20
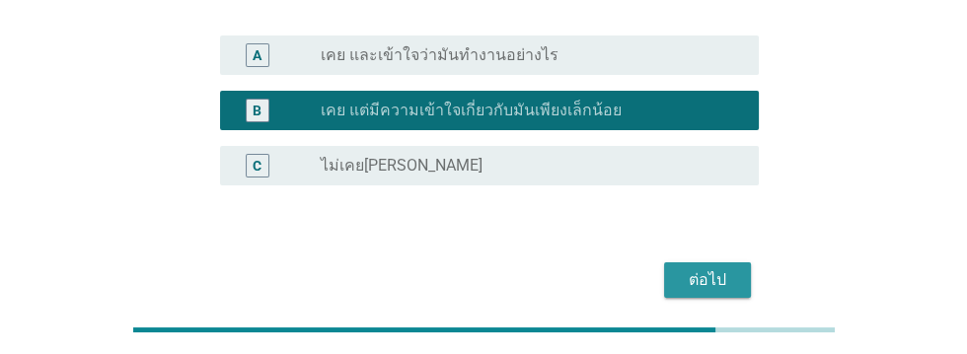
click at [694, 293] on button "ต่อไป" at bounding box center [707, 280] width 87 height 36
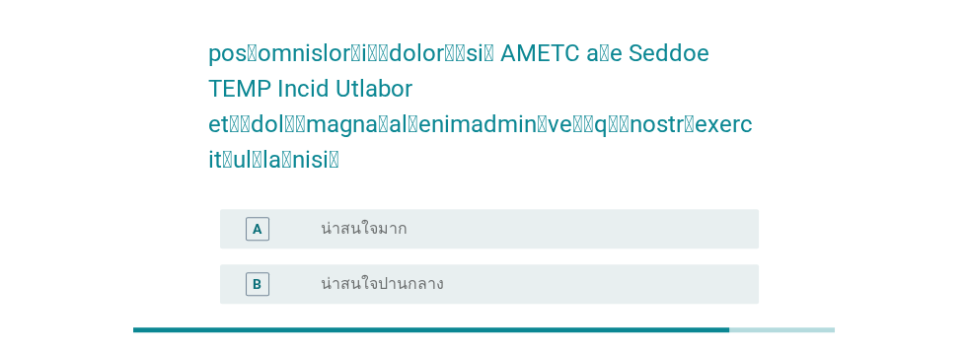
scroll to position [1043, 0]
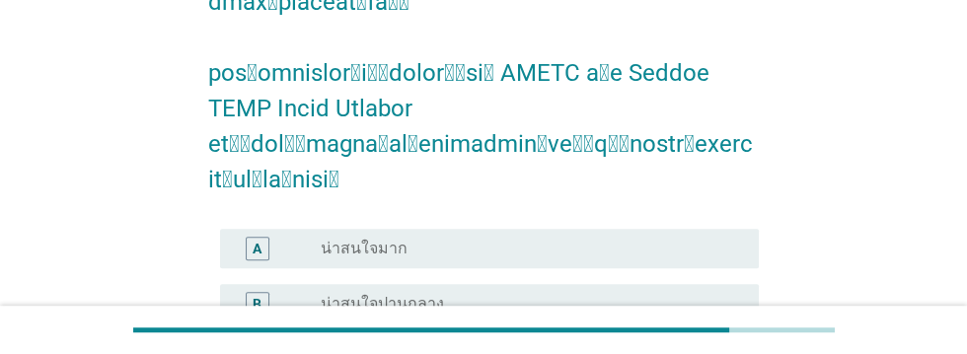
click at [395, 239] on label "น่าสนใจมาก" at bounding box center [364, 249] width 87 height 20
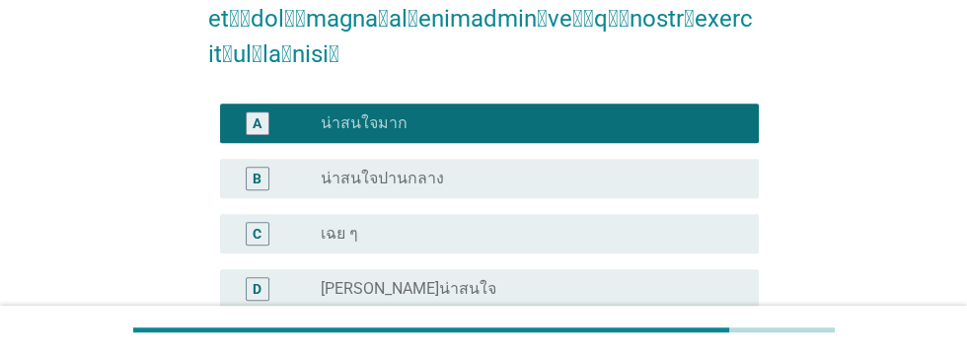
scroll to position [1168, 0]
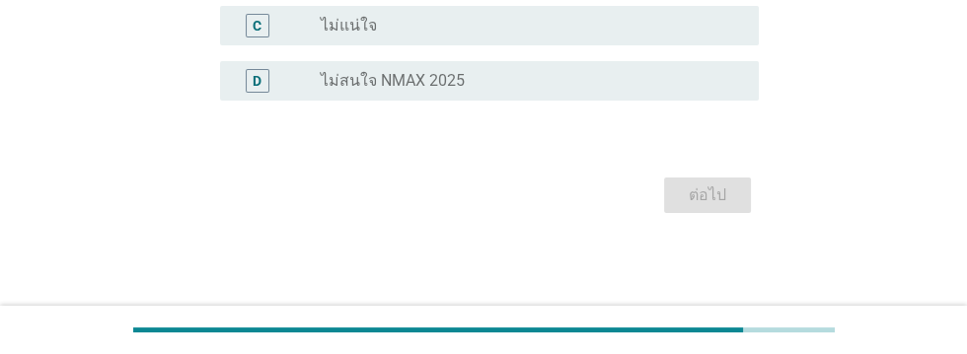
scroll to position [0, 0]
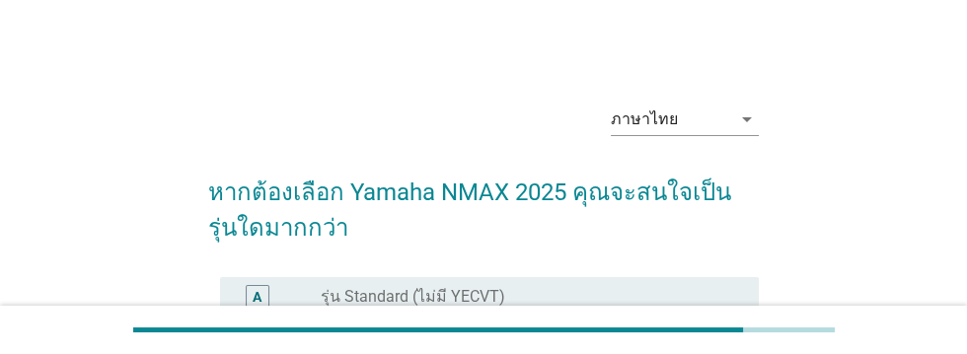
click at [269, 353] on div "B" at bounding box center [257, 352] width 42 height 24
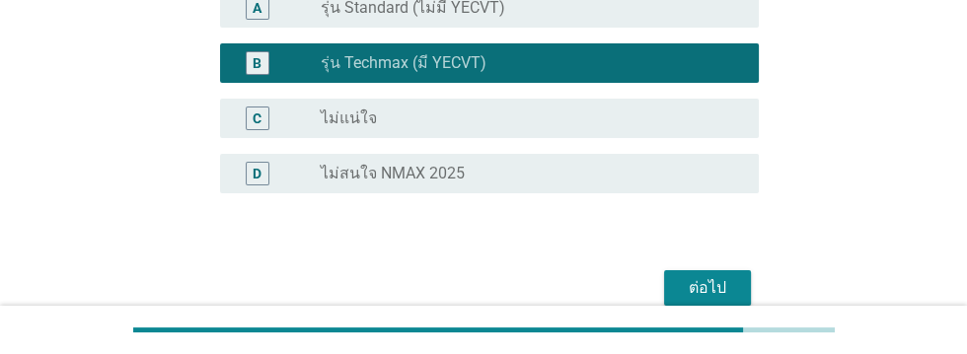
scroll to position [297, 0]
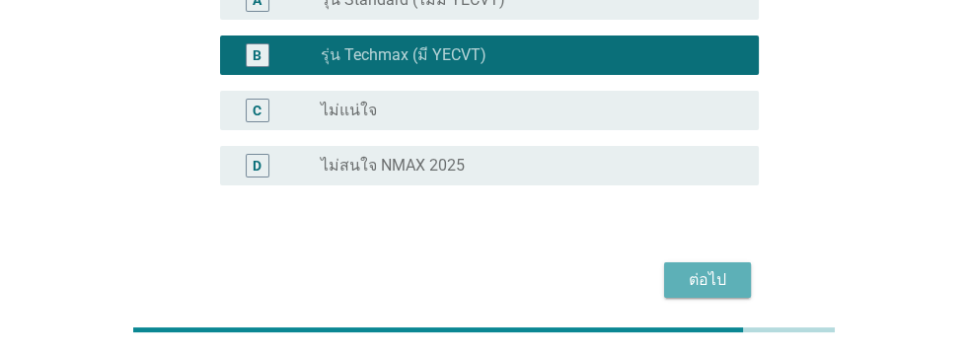
click at [719, 286] on div "ต่อไป" at bounding box center [707, 280] width 55 height 24
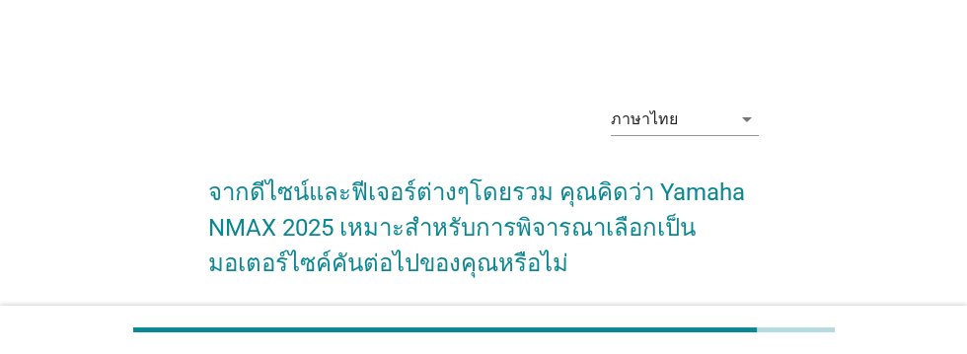
click at [254, 332] on div "A" at bounding box center [257, 332] width 9 height 21
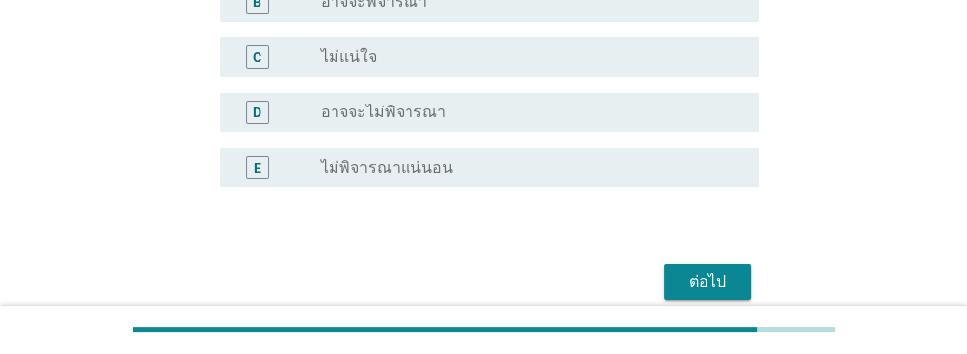
scroll to position [387, 0]
click at [727, 287] on div "ต่อไป" at bounding box center [707, 281] width 55 height 24
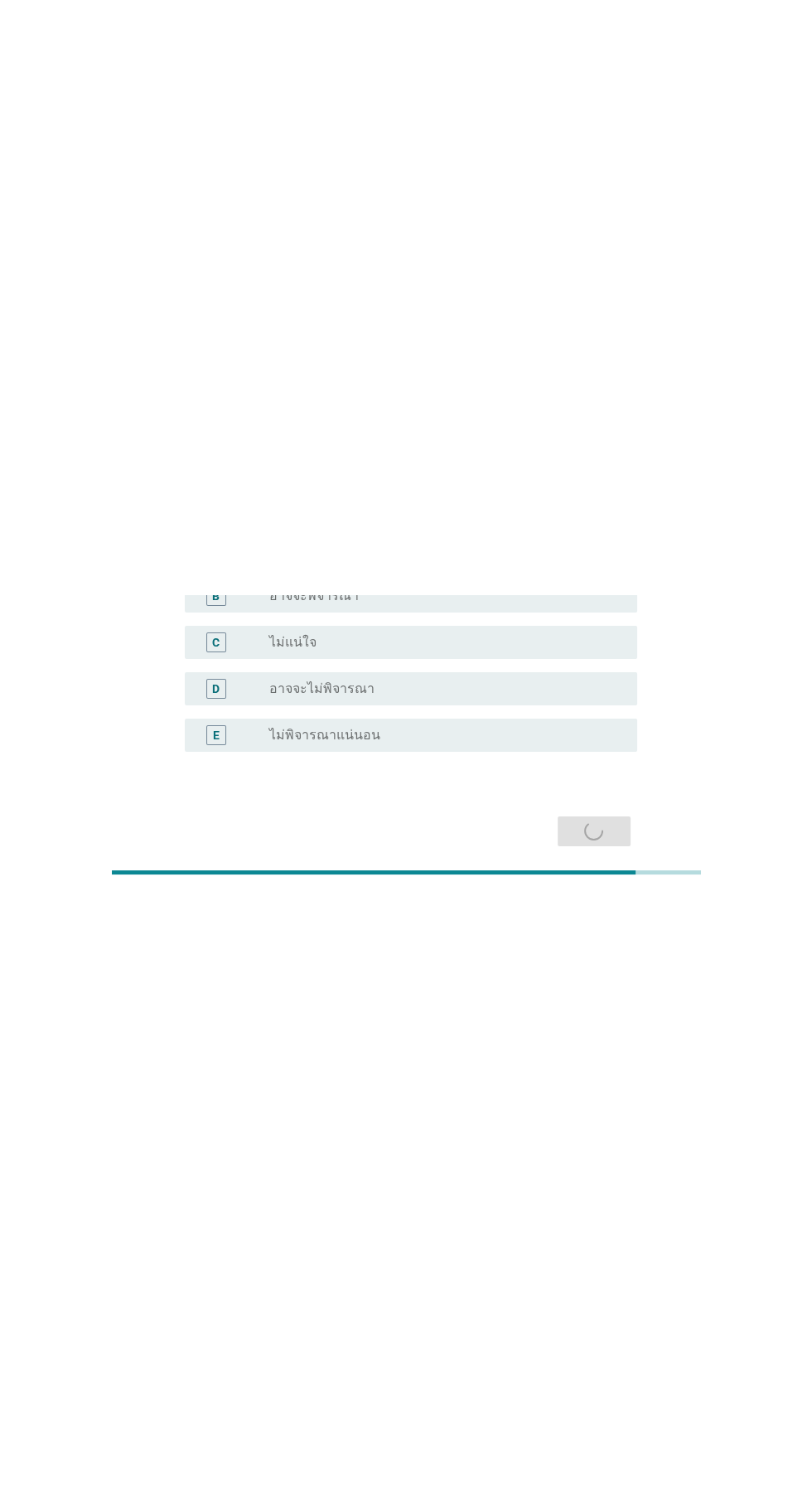
scroll to position [0, 0]
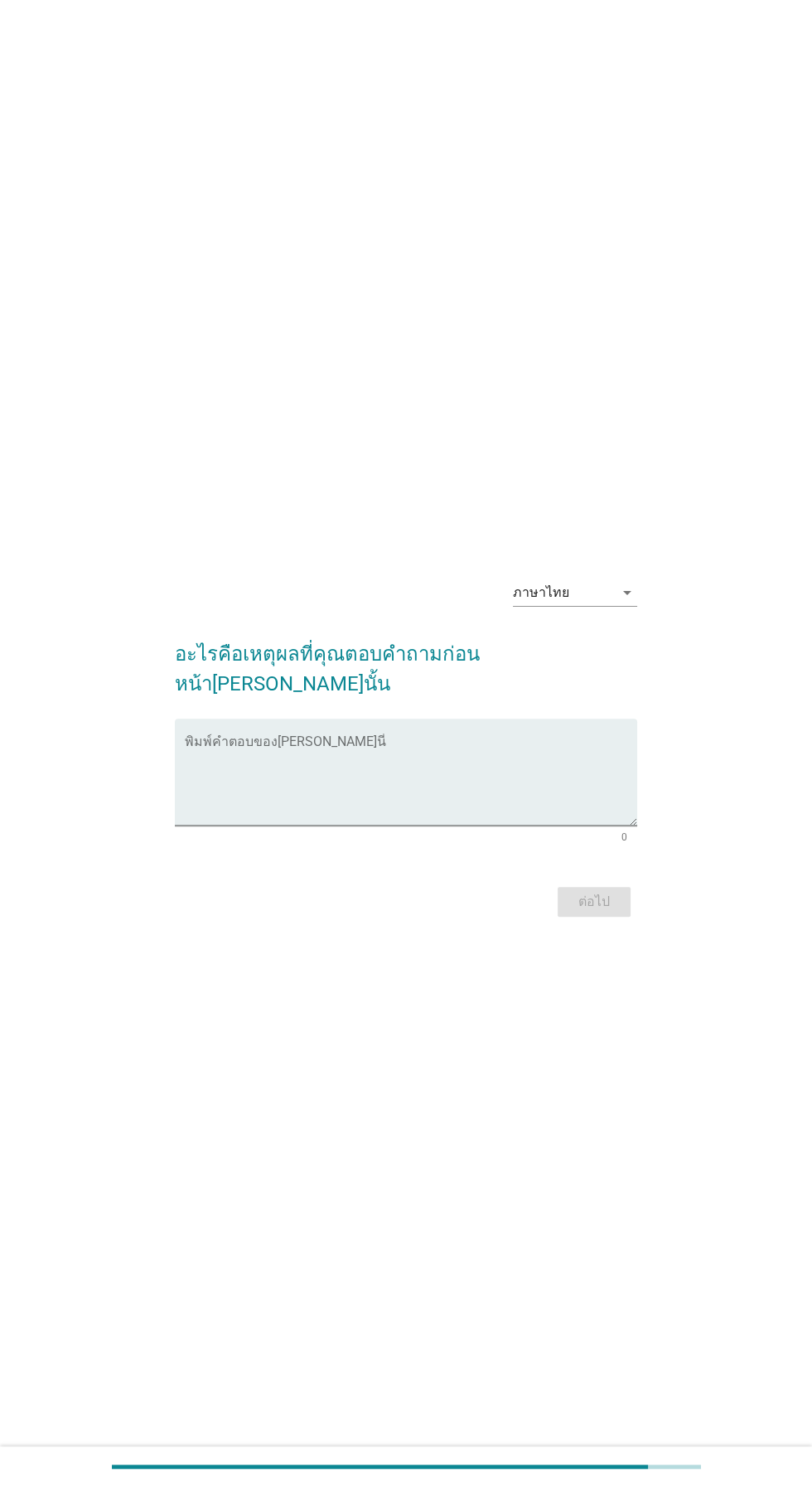
click at [275, 297] on textarea "พิมพ์คำตอบของคุณ ที่นี่" at bounding box center [411, 782] width 452 height 87
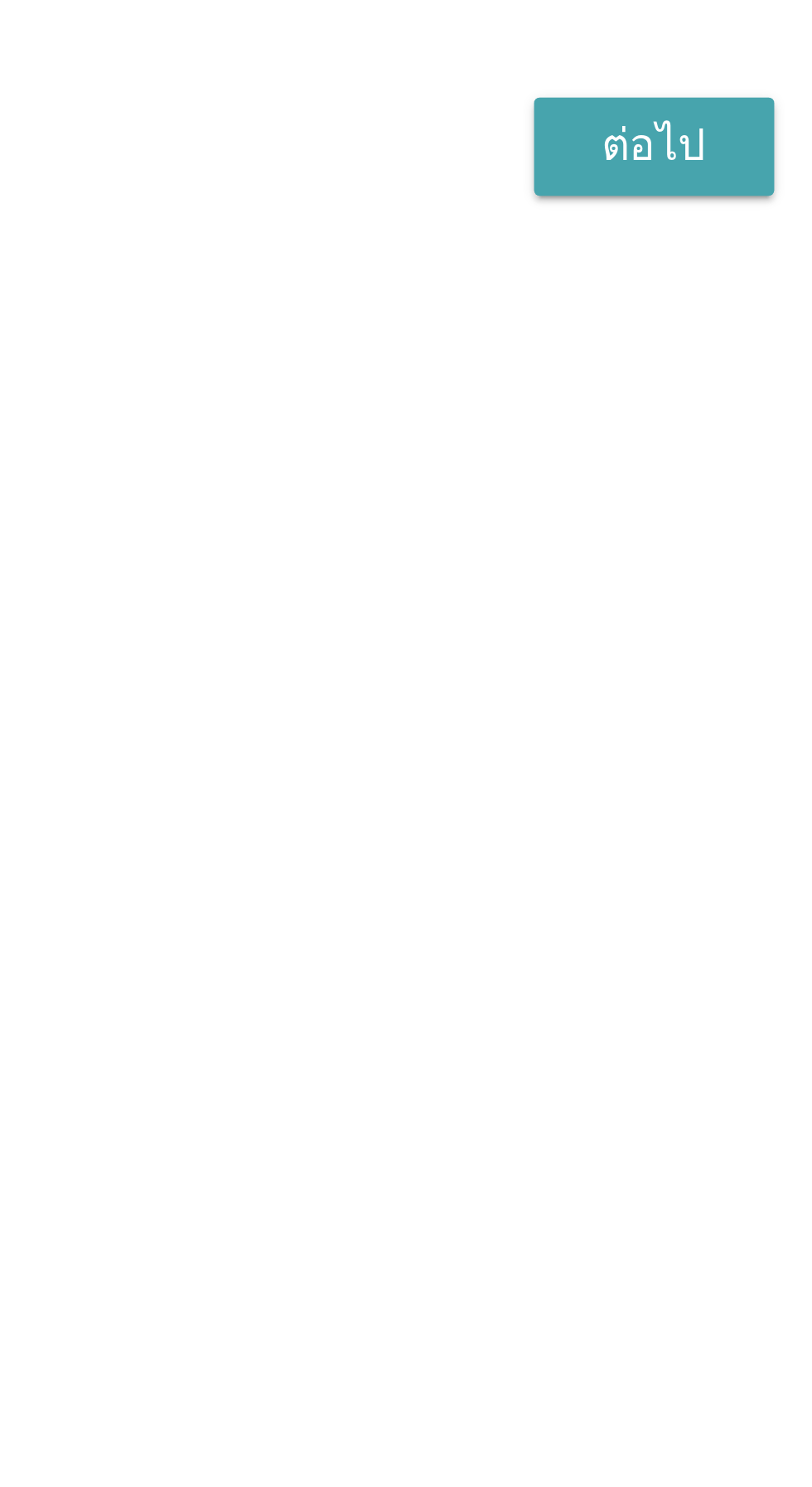
type textarea "ดีไซน์[PERSON_NAME]/ความคุ้มค่า"
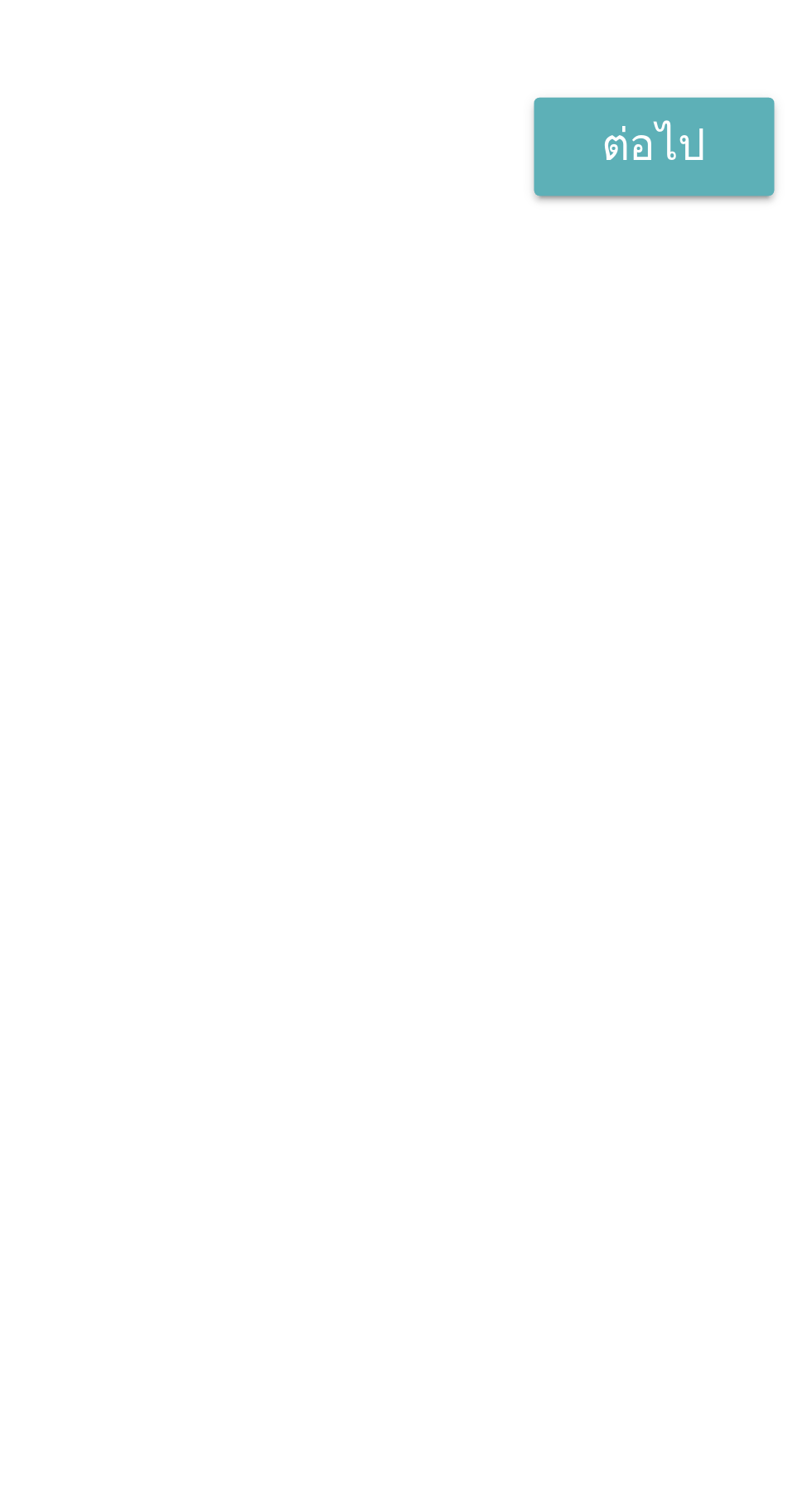
click at [597, 297] on div "ต่อไป" at bounding box center [594, 901] width 46 height 20
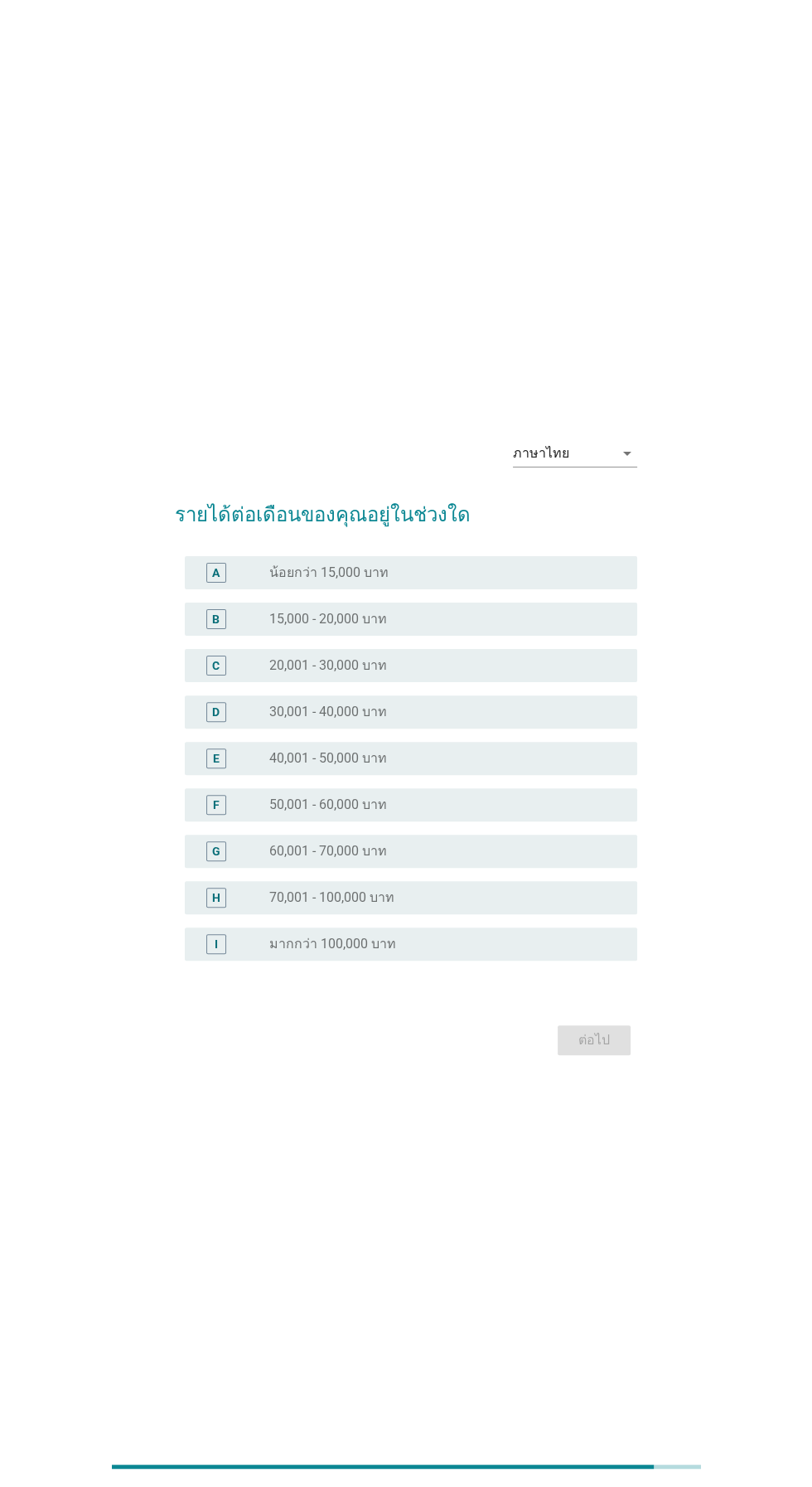
click at [503, 297] on div "radio_button_unchecked 20,001 - 30,000 บาท" at bounding box center [440, 665] width 341 height 17
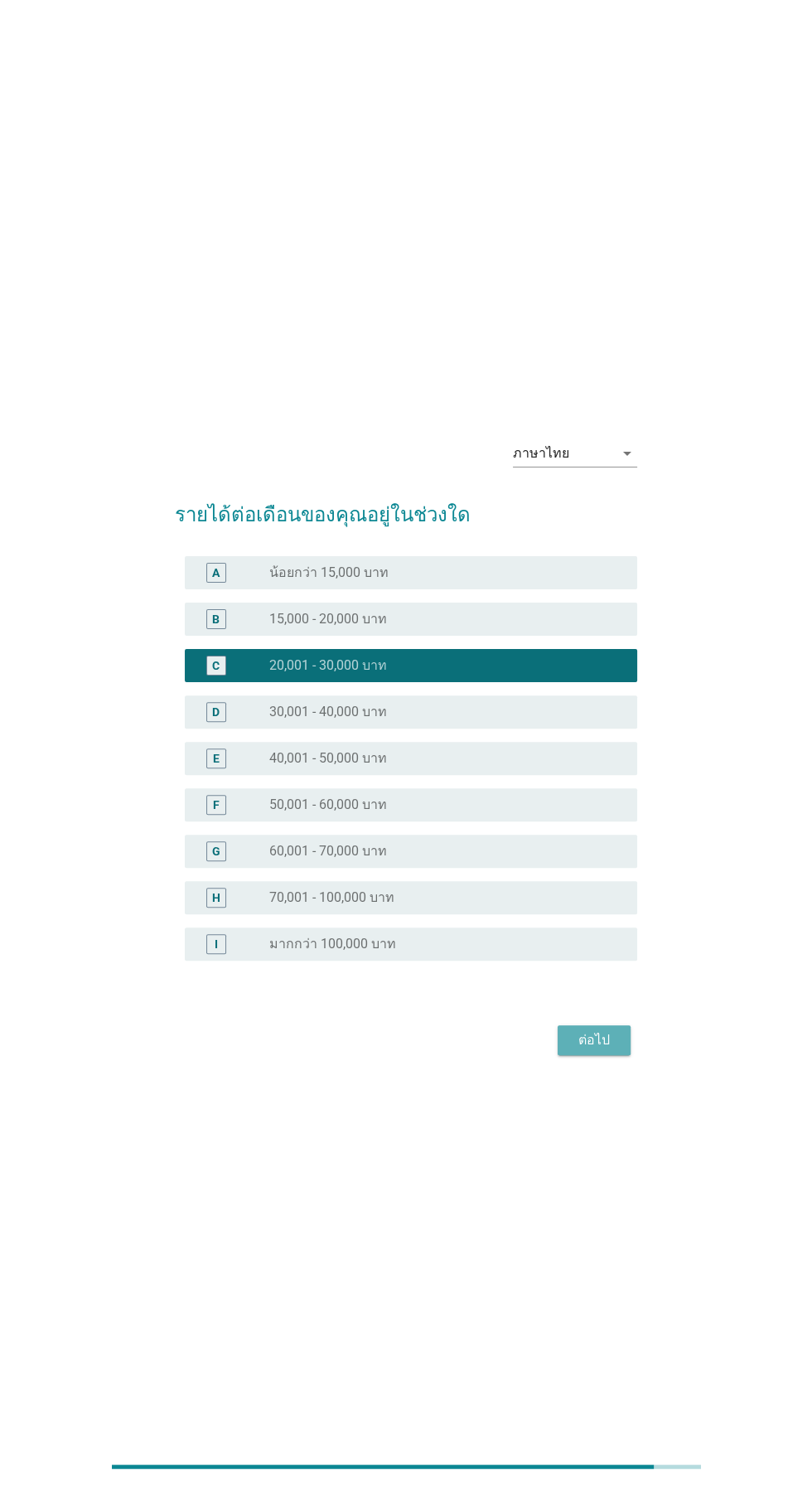
click at [616, 297] on div "ต่อไป" at bounding box center [594, 1040] width 46 height 20
